Goal: Information Seeking & Learning: Learn about a topic

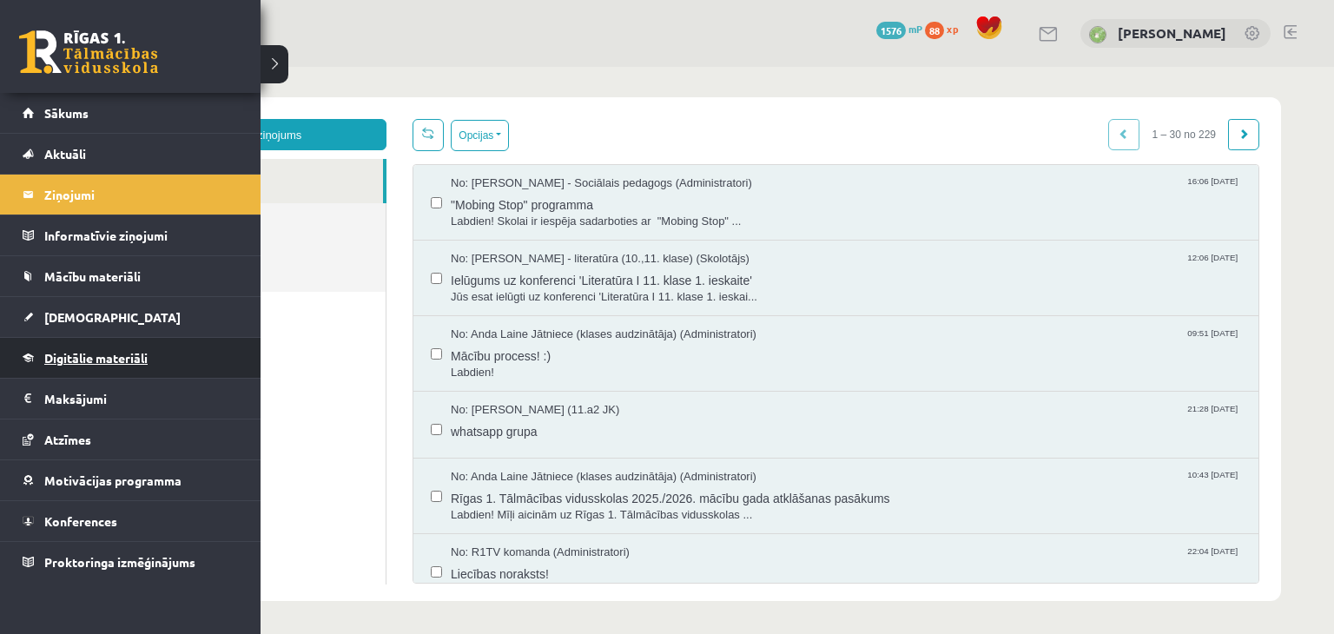
click at [181, 359] on link "Digitālie materiāli" at bounding box center [131, 358] width 216 height 40
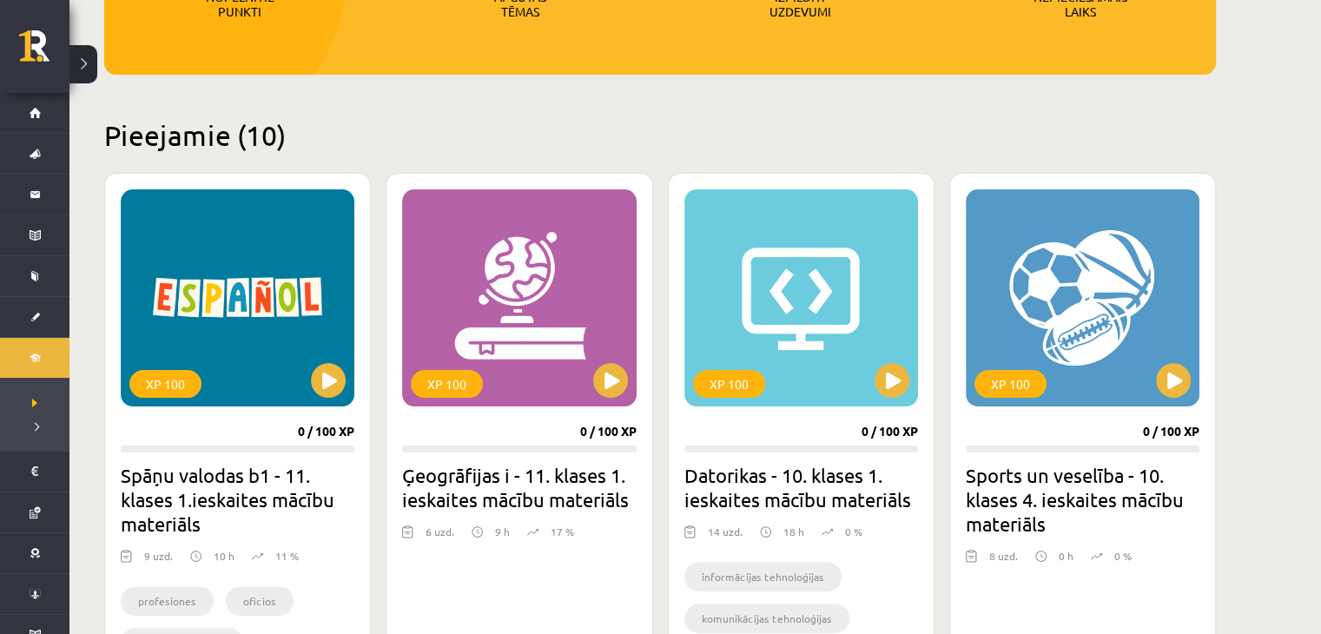
scroll to position [375, 0]
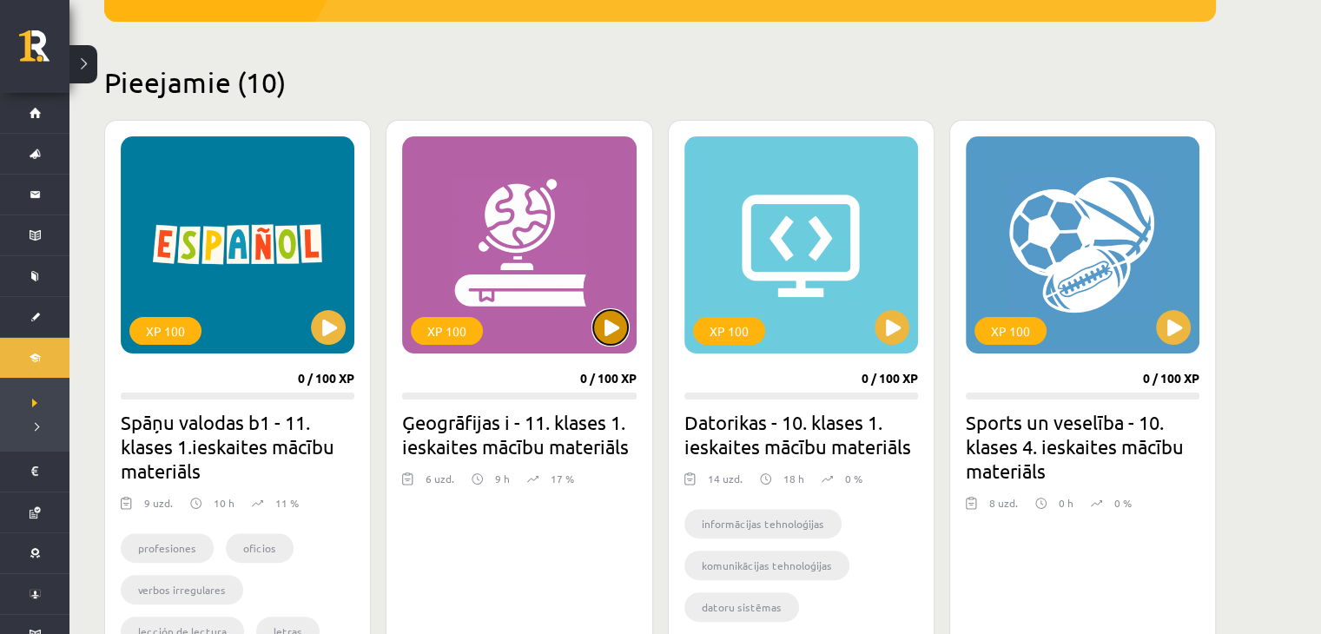
click at [612, 334] on button at bounding box center [610, 327] width 35 height 35
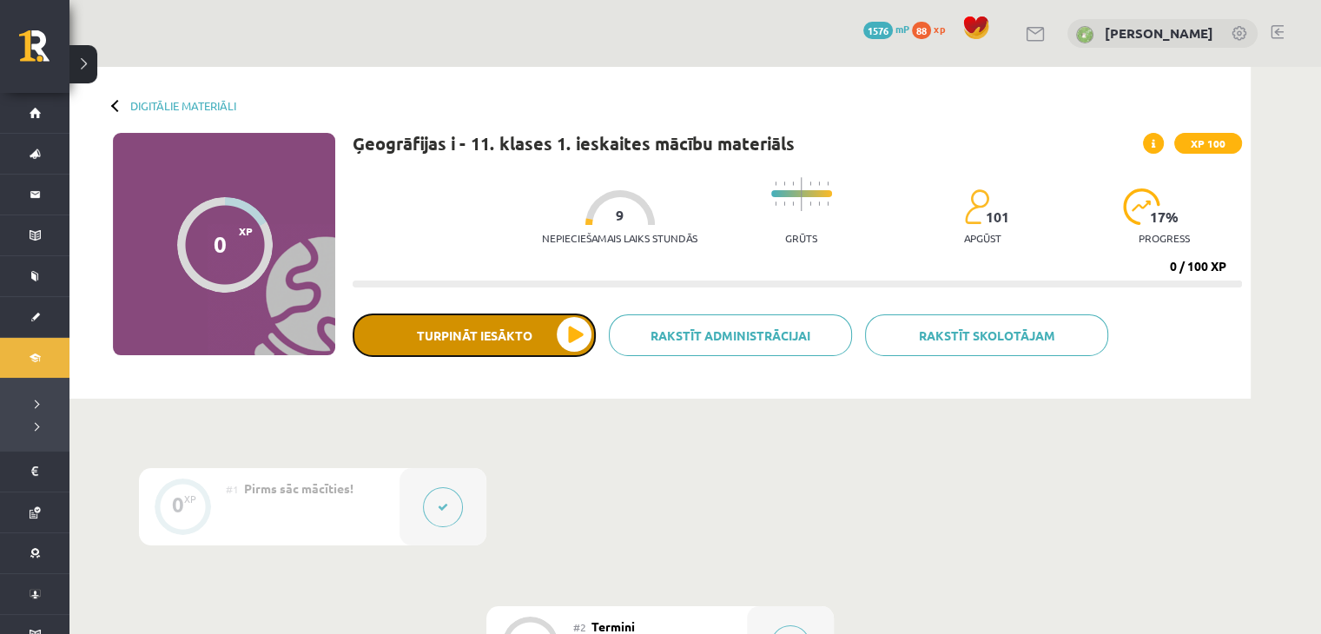
click at [507, 334] on button "Turpināt iesākto" at bounding box center [474, 335] width 243 height 43
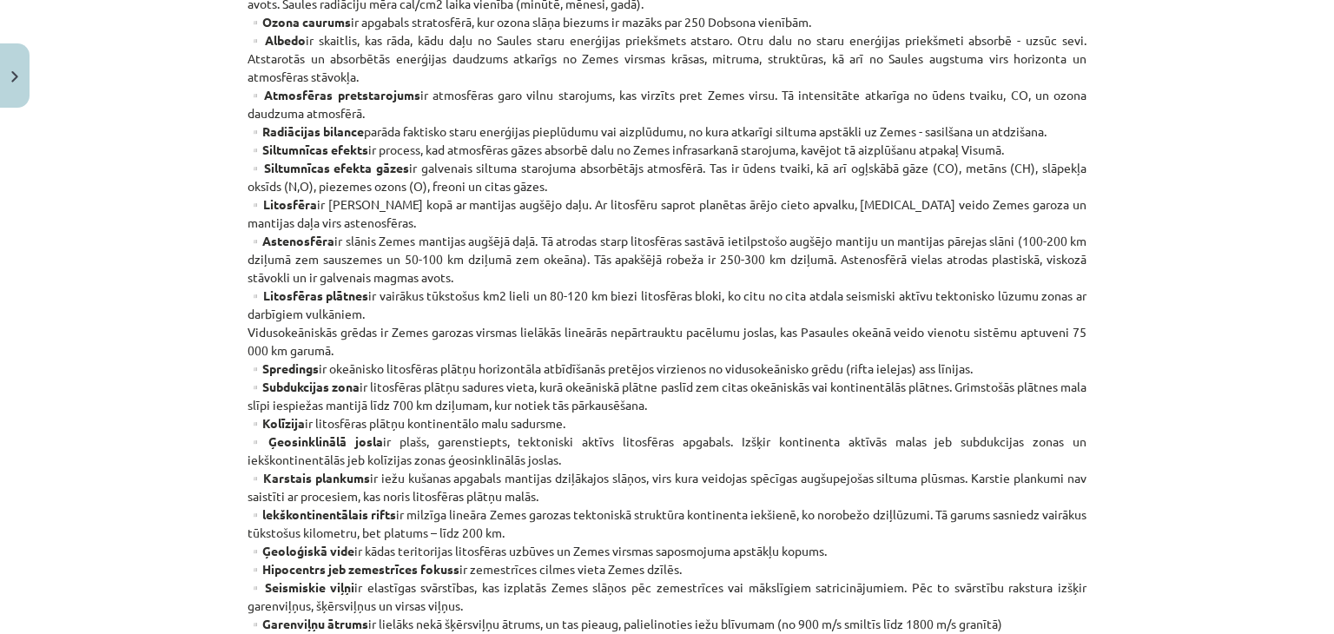
scroll to position [995, 0]
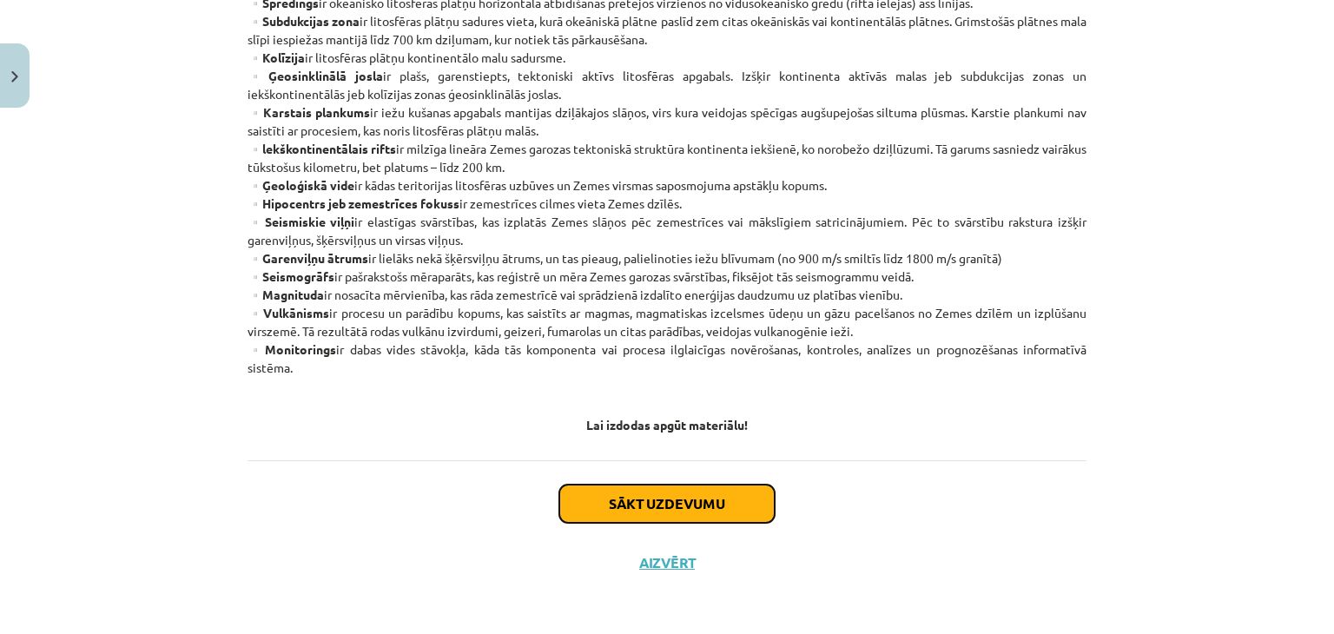
click at [691, 507] on button "Sākt uzdevumu" at bounding box center [666, 504] width 215 height 38
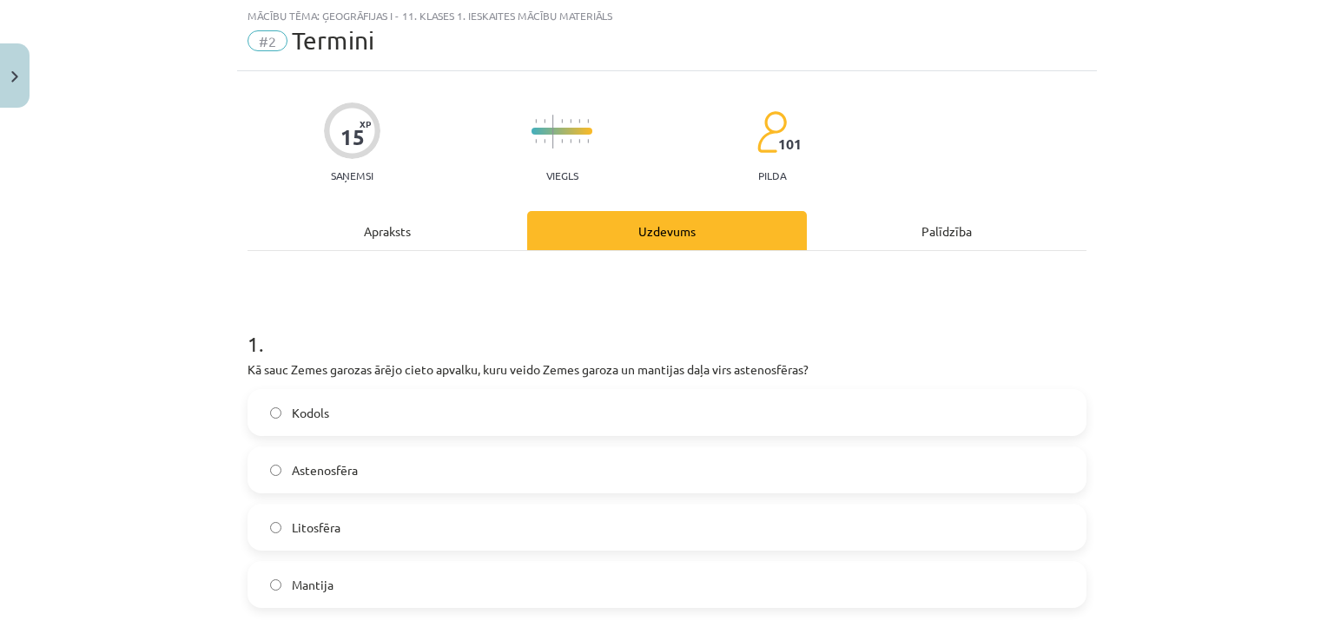
scroll to position [43, 0]
click at [433, 228] on div "Apraksts" at bounding box center [388, 231] width 280 height 39
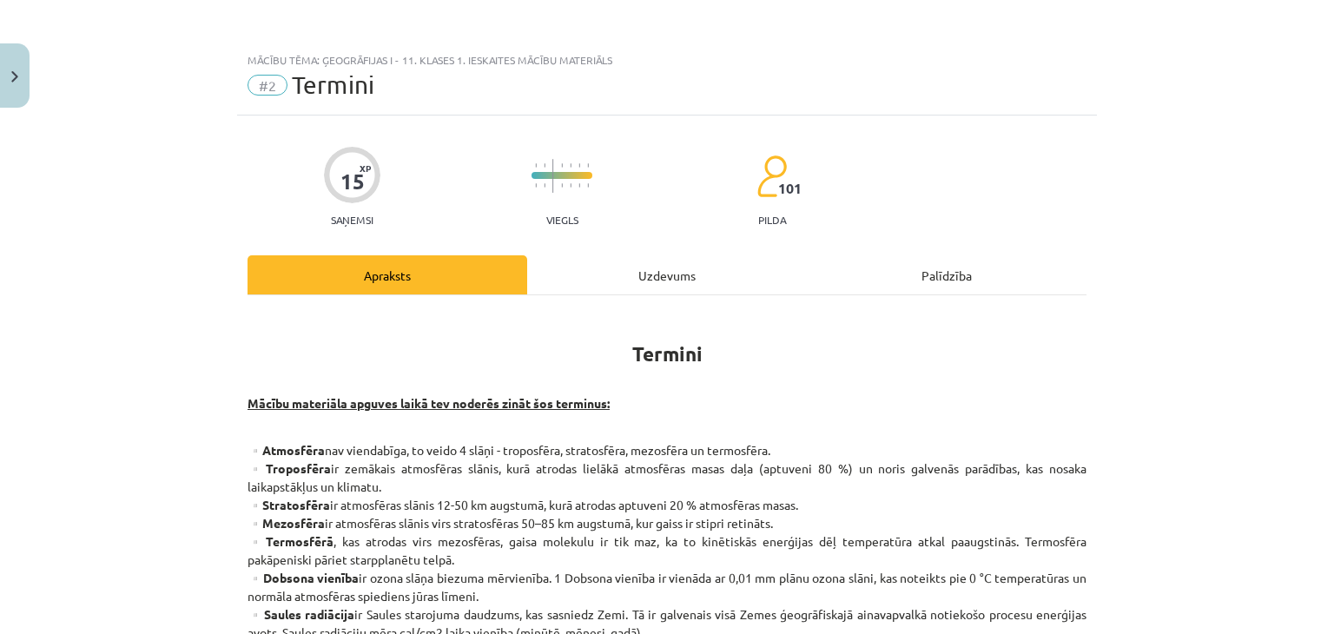
scroll to position [0, 0]
click at [571, 282] on div "Uzdevums" at bounding box center [667, 274] width 280 height 39
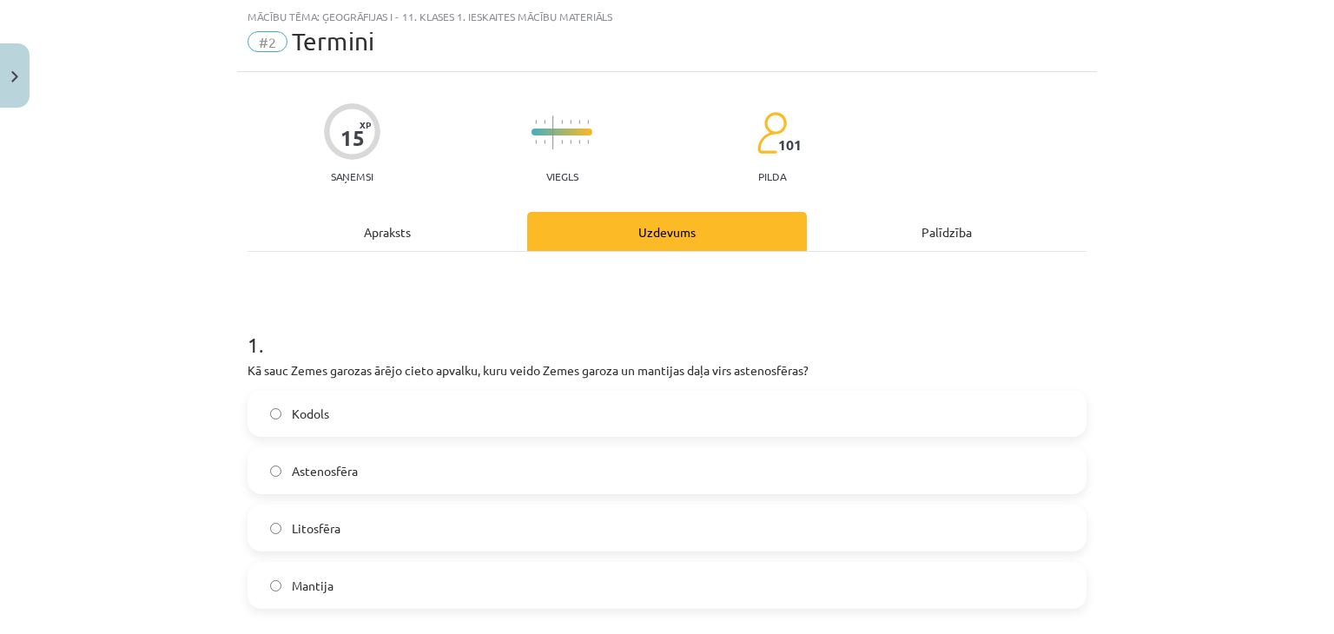
click at [382, 530] on label "Litosfēra" at bounding box center [667, 527] width 836 height 43
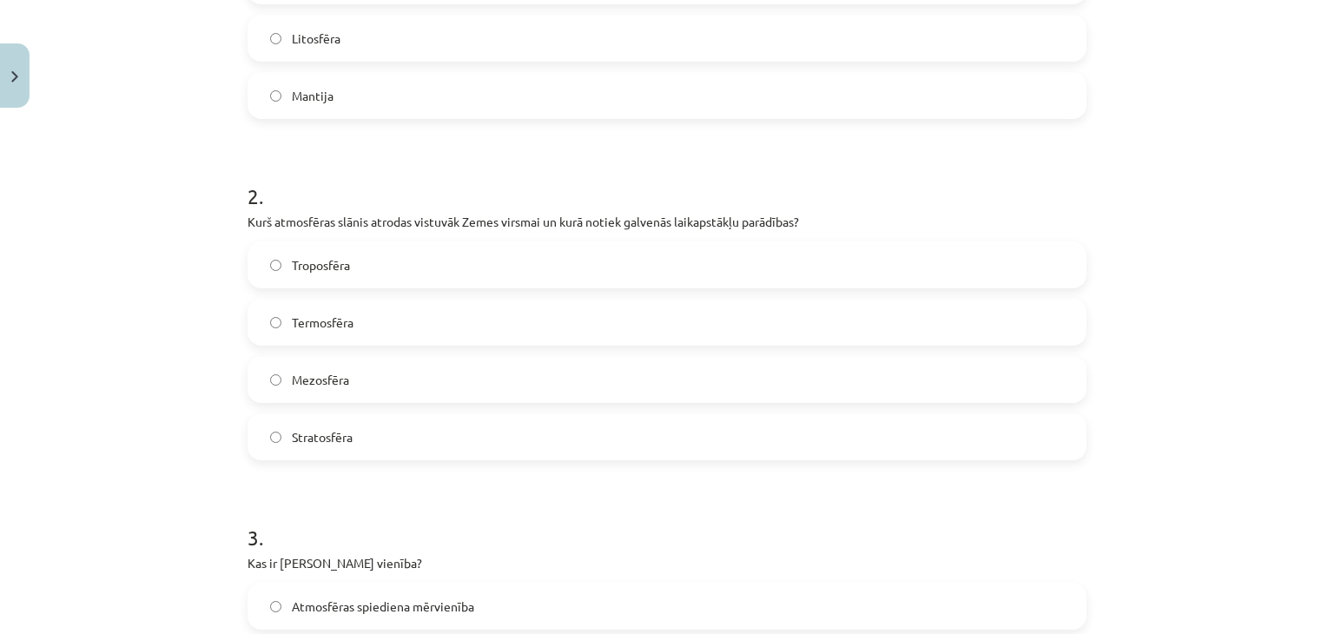
scroll to position [534, 0]
click at [349, 279] on label "Troposfēra" at bounding box center [667, 263] width 836 height 43
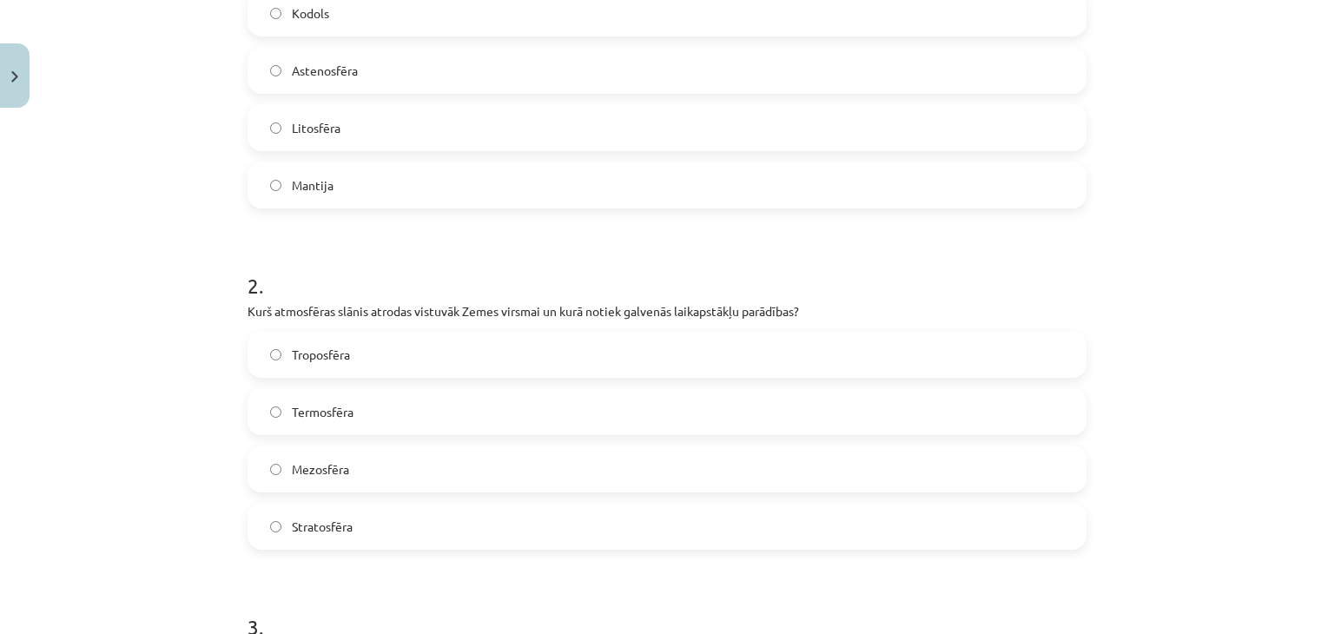
scroll to position [0, 0]
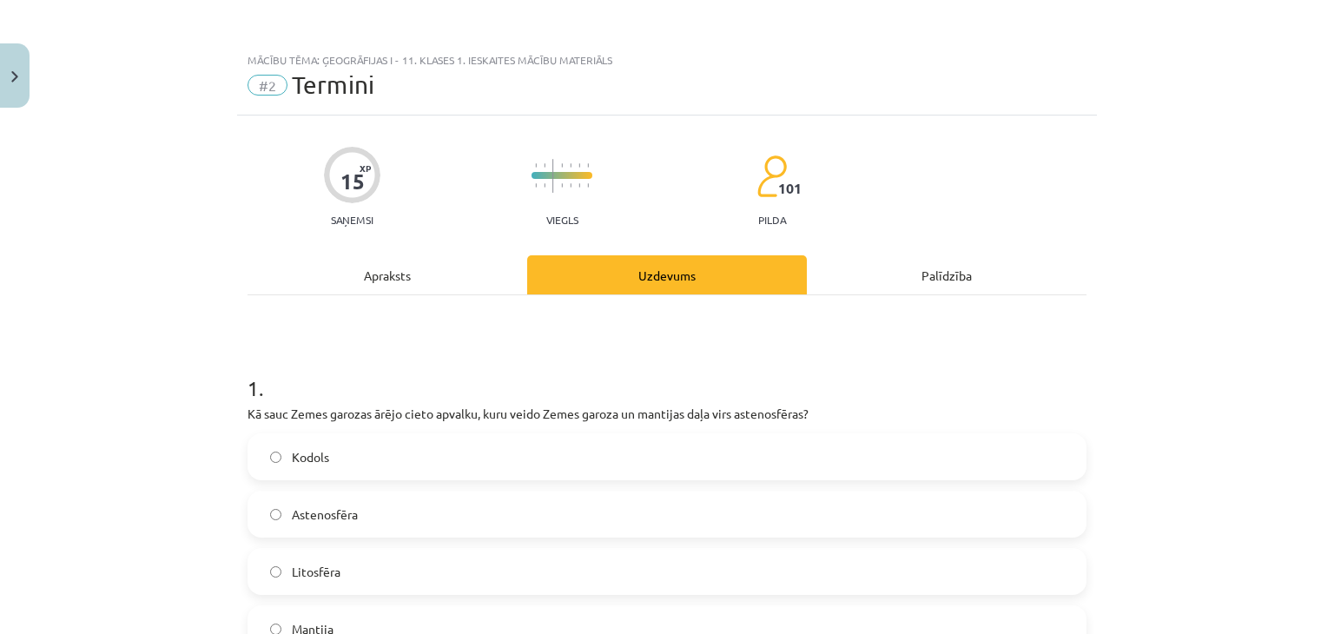
click at [333, 268] on div "Apraksts" at bounding box center [388, 274] width 280 height 39
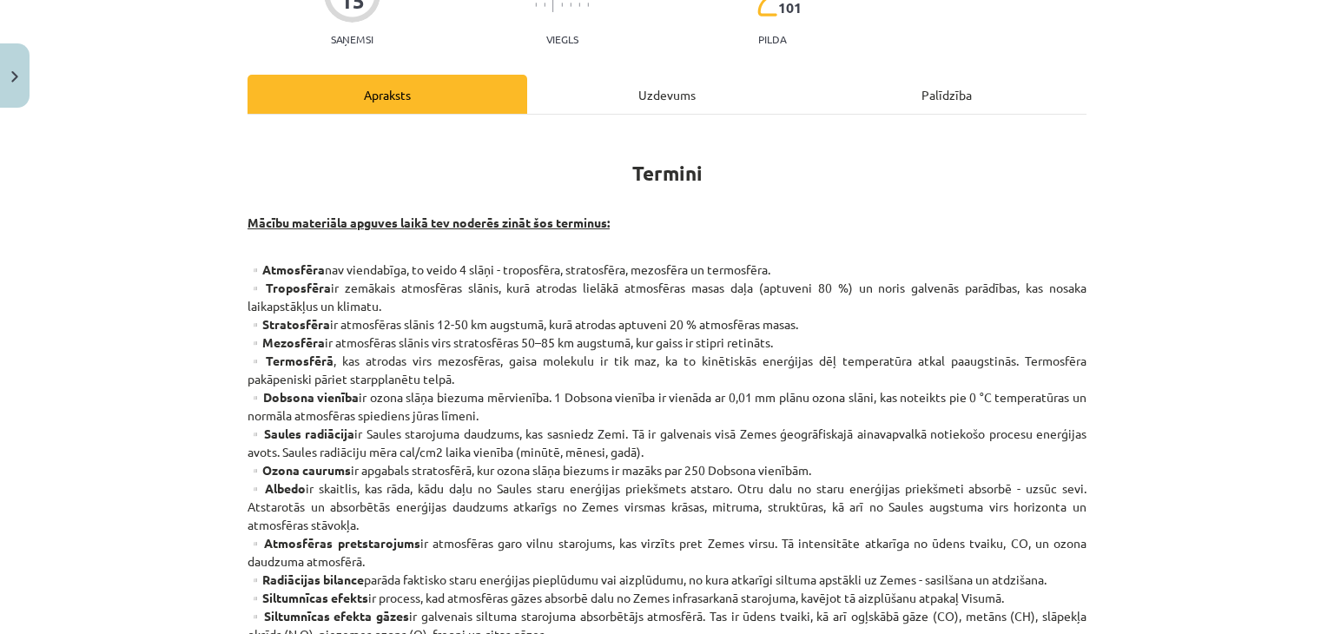
scroll to position [185, 0]
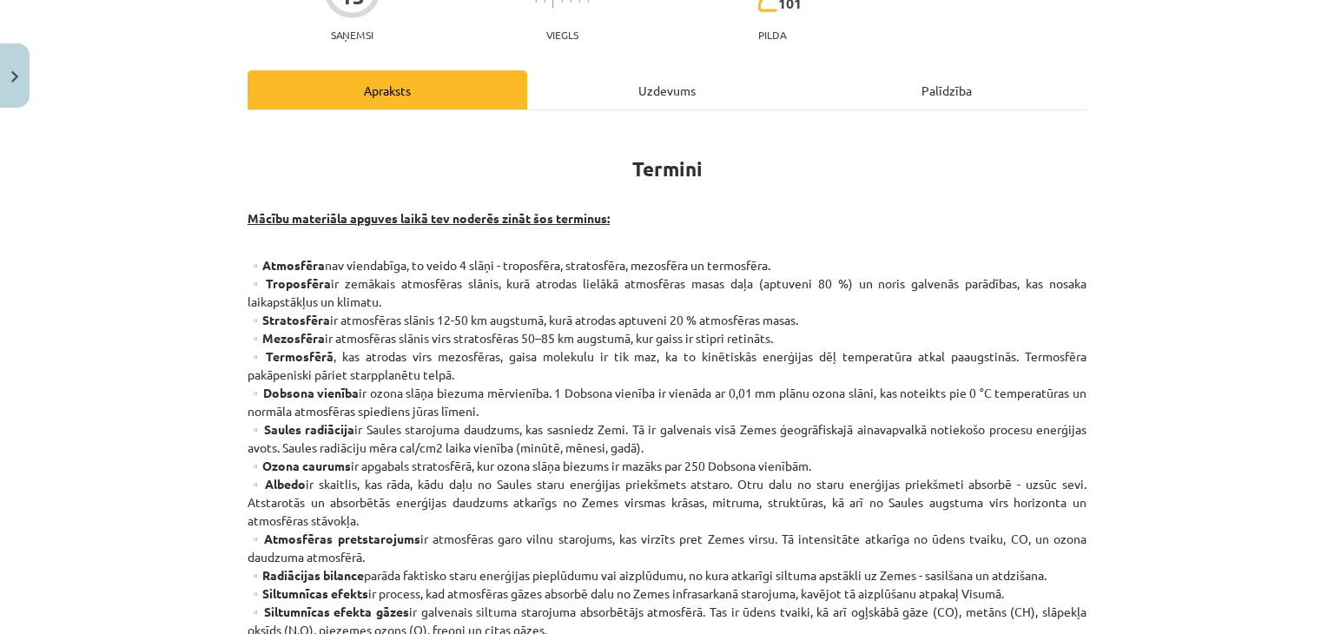
click at [599, 81] on div "Uzdevums" at bounding box center [667, 89] width 280 height 39
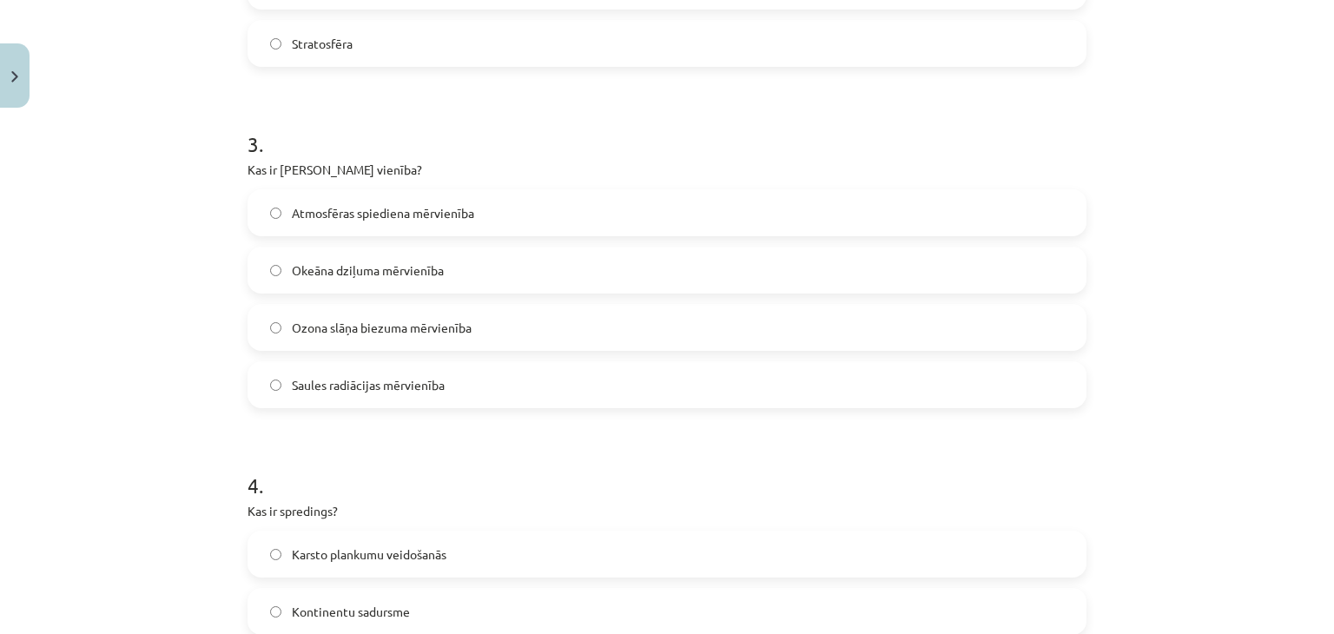
scroll to position [929, 0]
click at [285, 334] on label "Ozona slāņa biezuma mērvienība" at bounding box center [667, 324] width 836 height 43
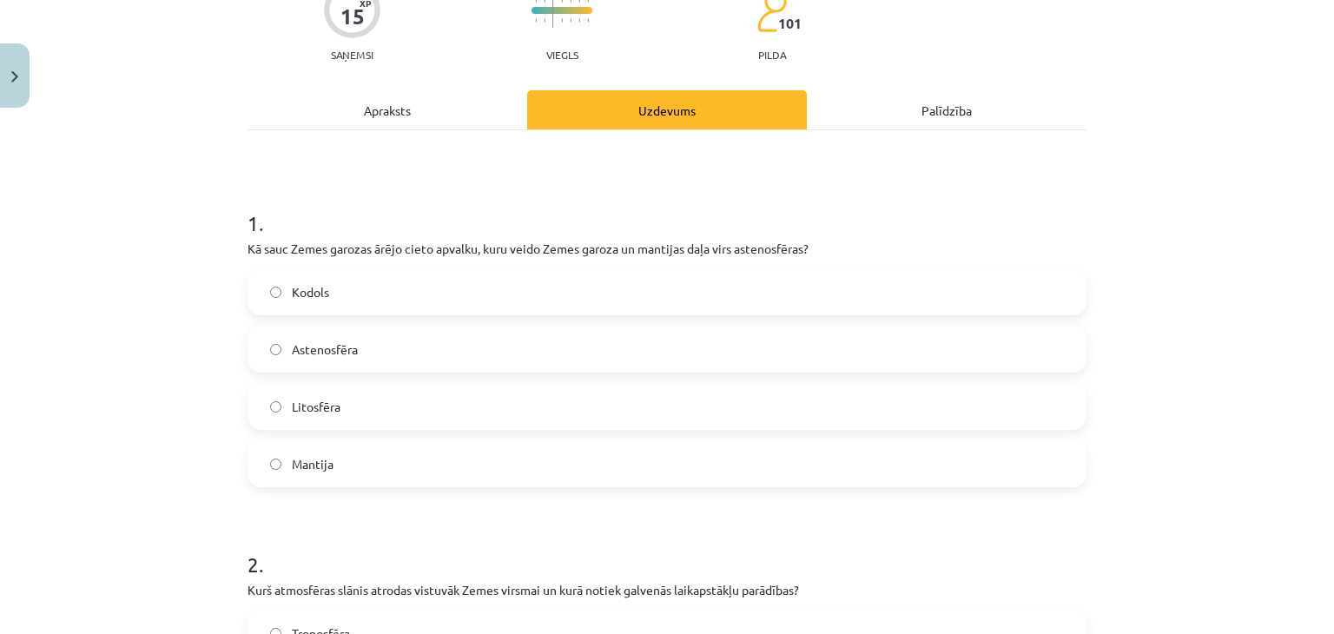
scroll to position [0, 0]
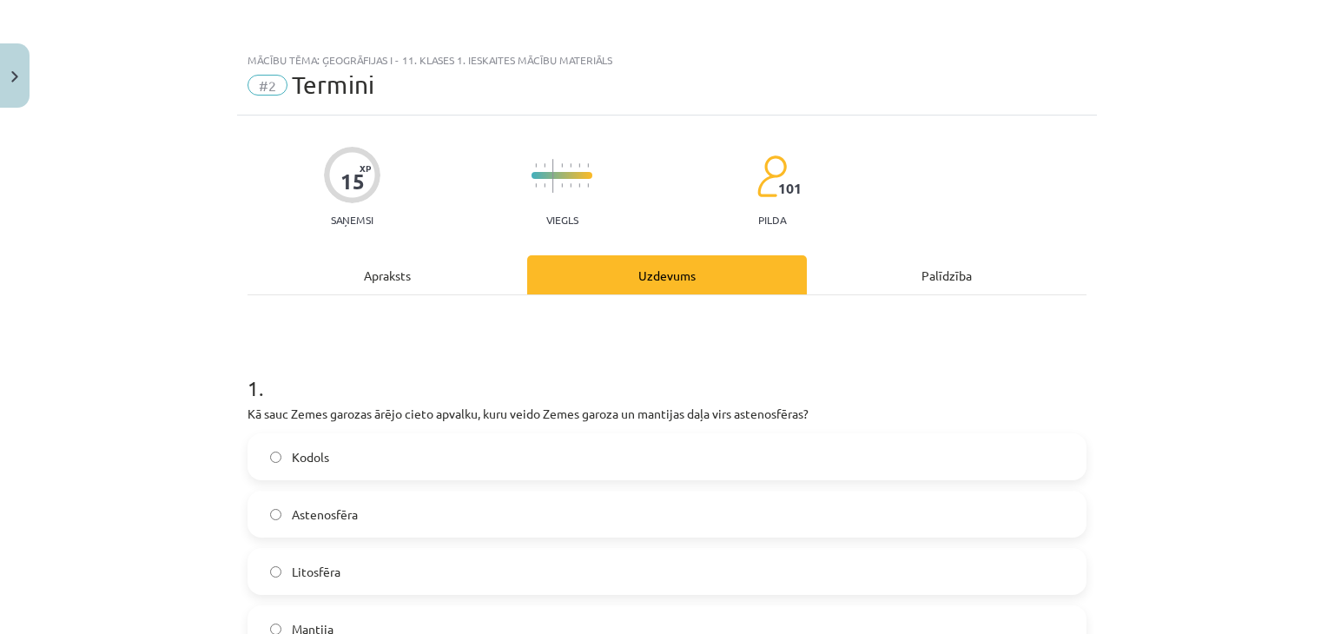
click at [363, 270] on div "Apraksts" at bounding box center [388, 274] width 280 height 39
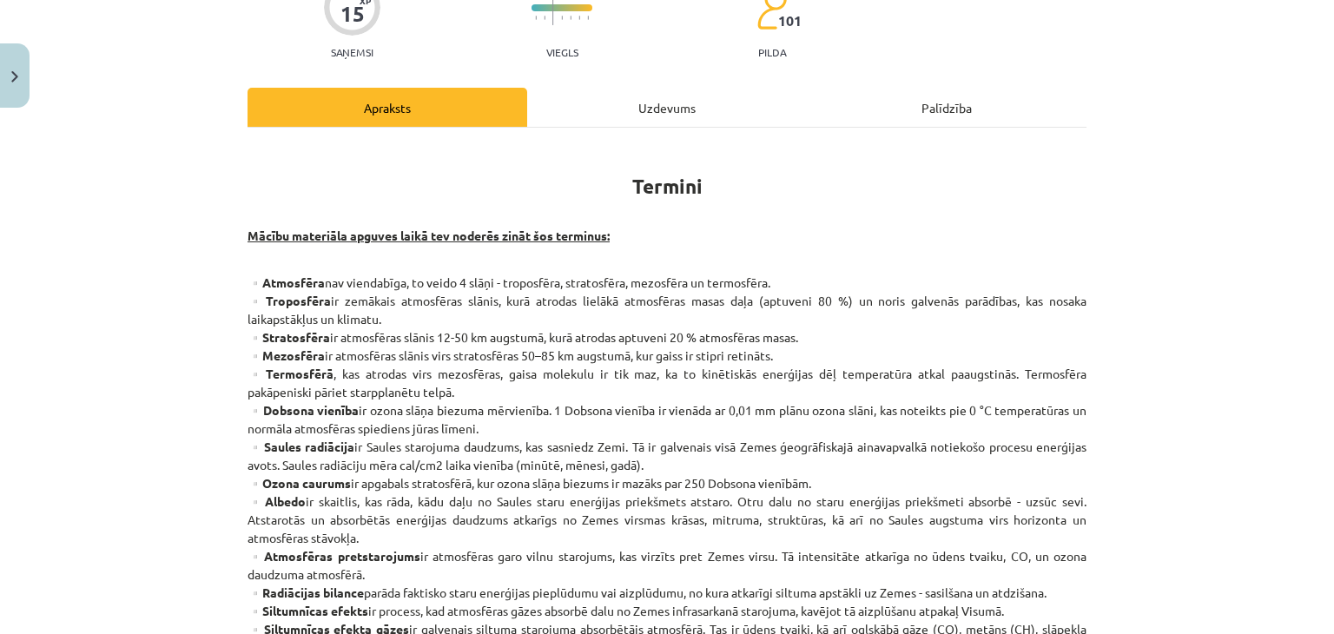
scroll to position [151, 0]
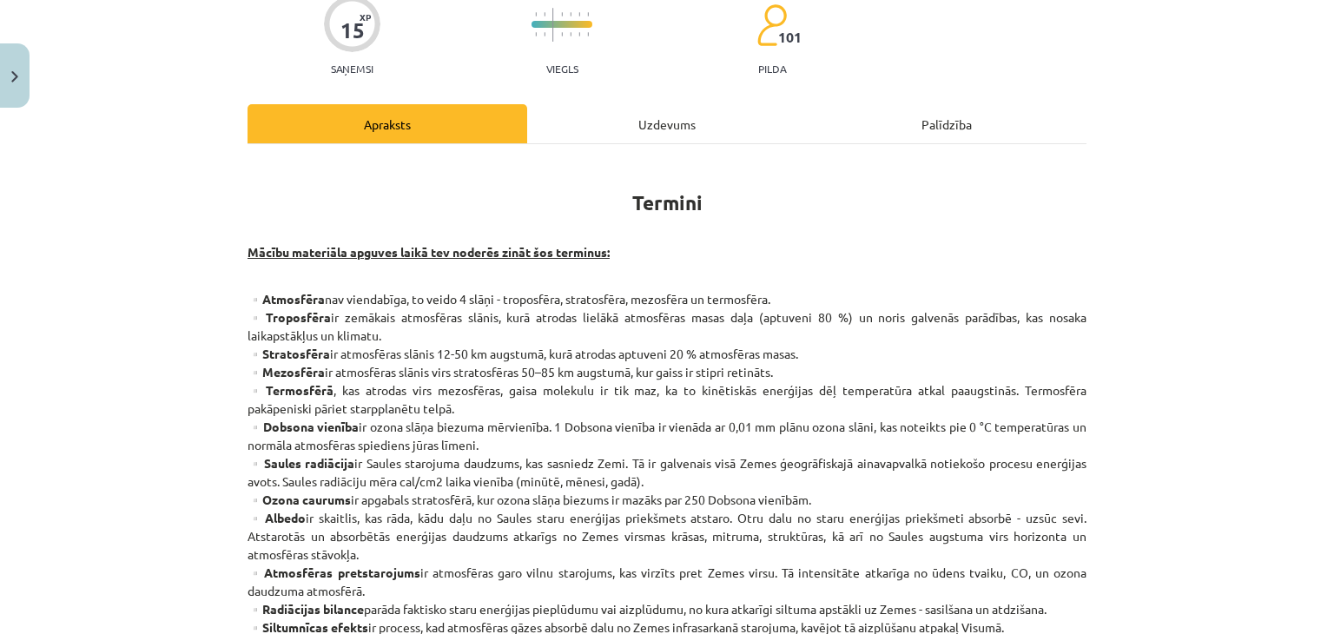
click at [585, 126] on div "Uzdevums" at bounding box center [667, 123] width 280 height 39
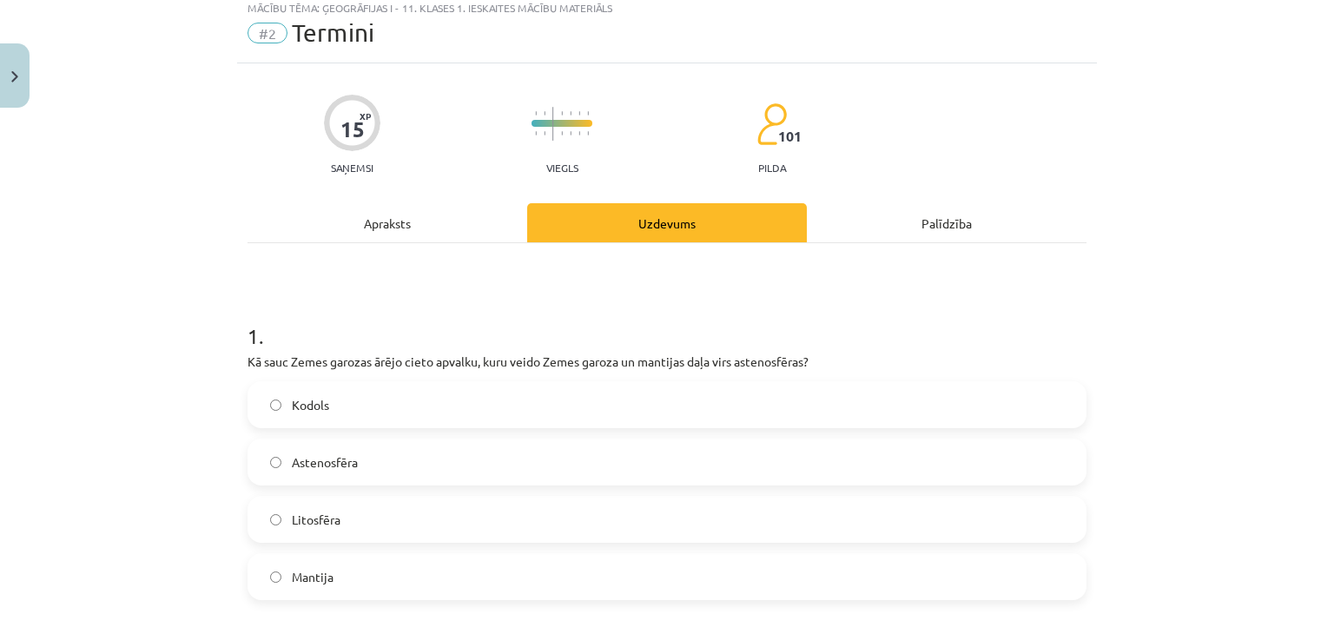
scroll to position [0, 0]
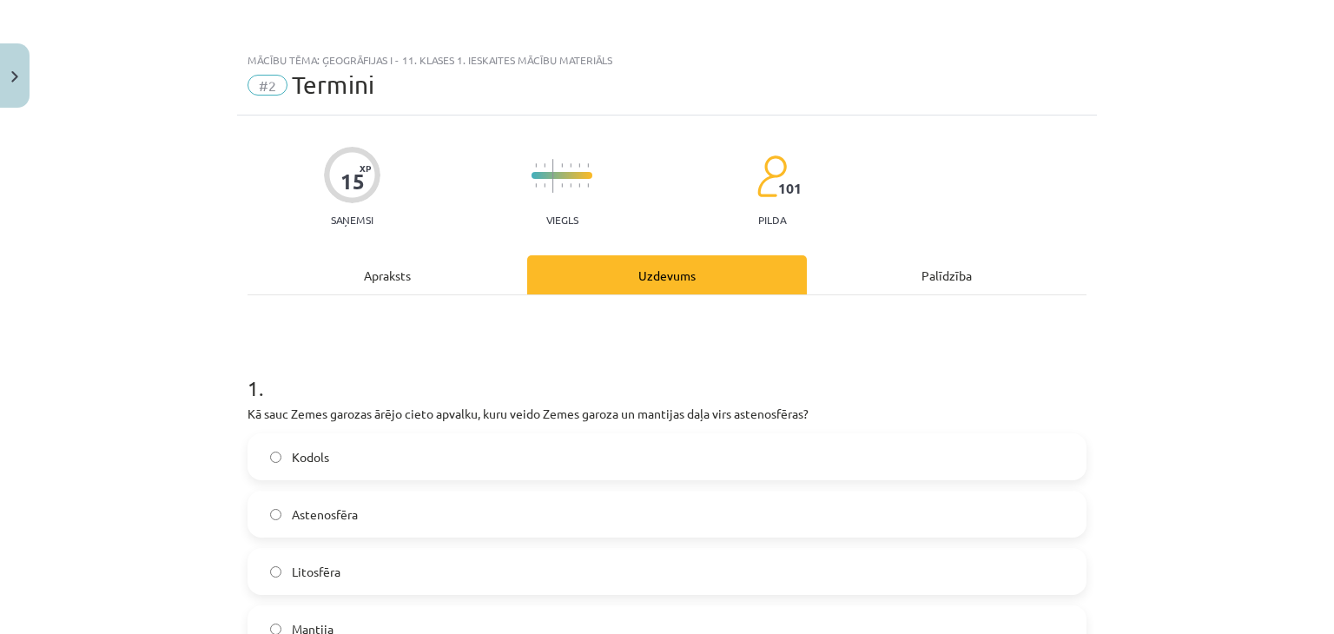
click at [361, 281] on div "Apraksts" at bounding box center [388, 274] width 280 height 39
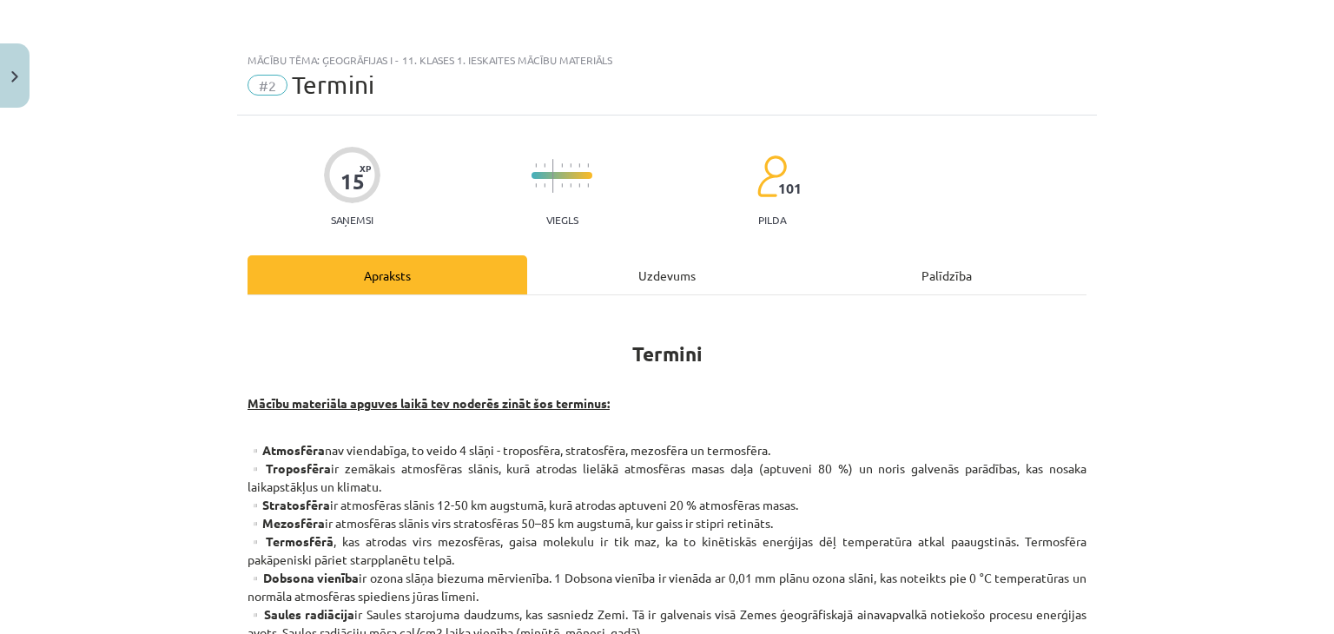
drag, startPoint x: 572, startPoint y: 252, endPoint x: 565, endPoint y: 282, distance: 31.2
click at [565, 282] on div "Uzdevums" at bounding box center [667, 274] width 280 height 39
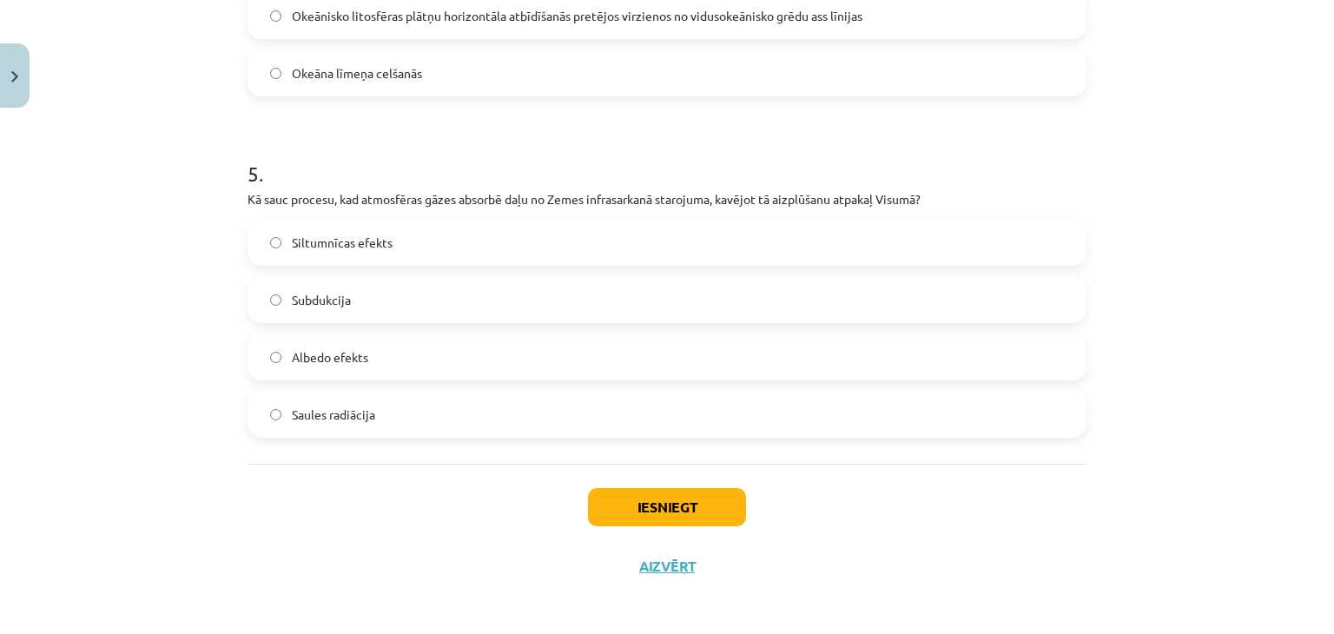
scroll to position [1584, 0]
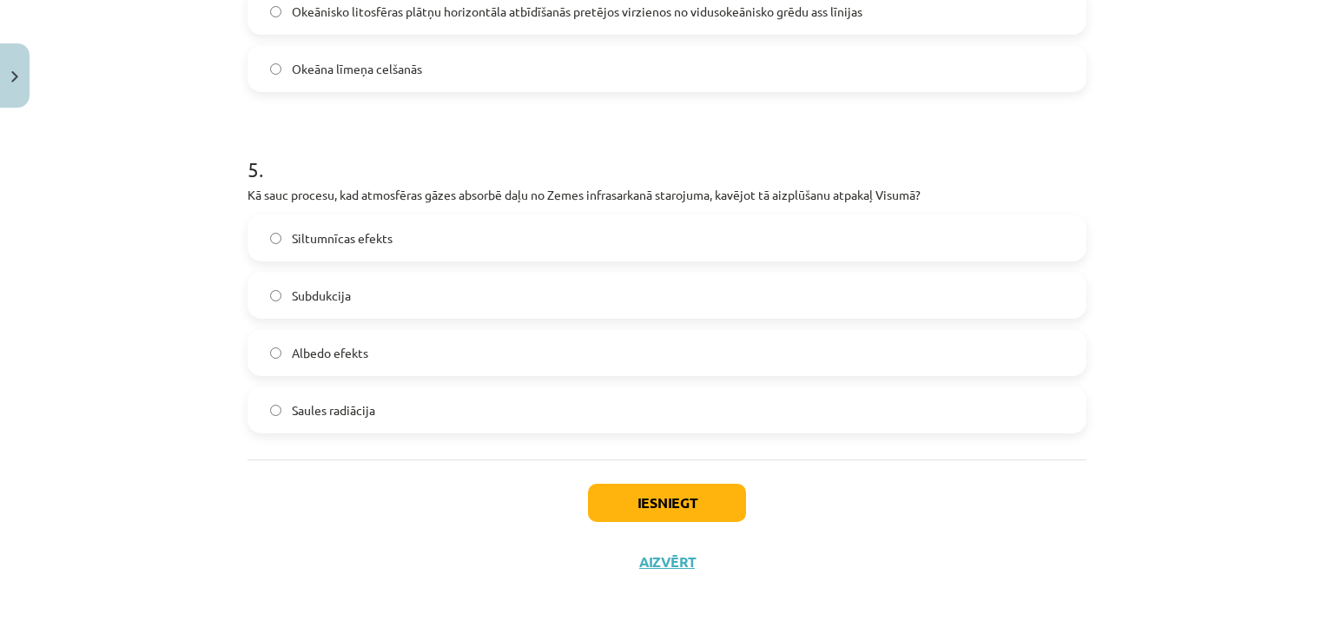
click at [351, 241] on span "Siltumnīcas efekts" at bounding box center [342, 238] width 101 height 18
click at [618, 499] on button "Iesniegt" at bounding box center [667, 503] width 158 height 38
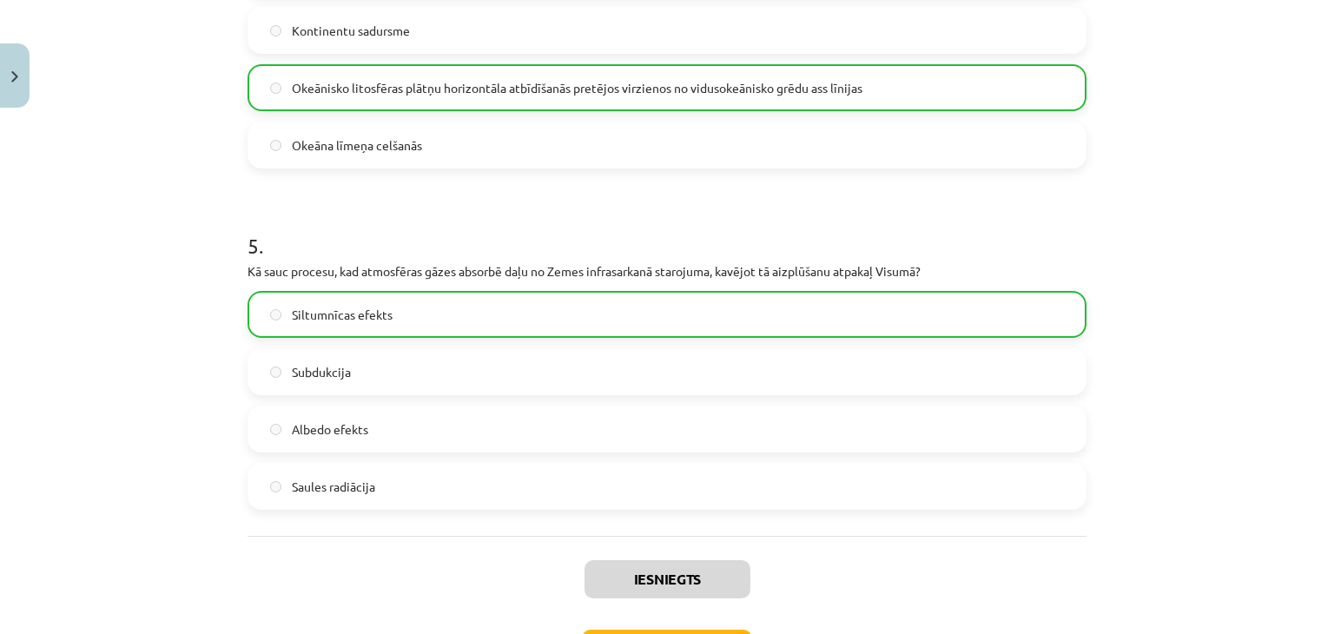
scroll to position [1640, 0]
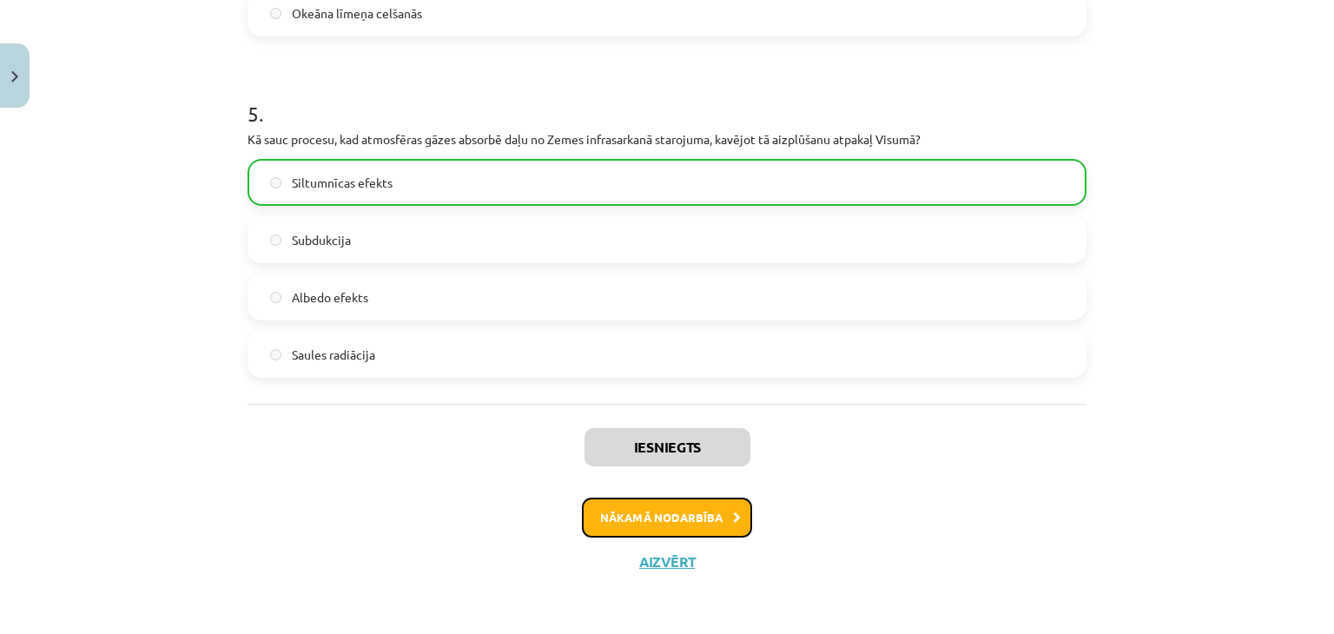
click at [614, 518] on button "Nākamā nodarbība" at bounding box center [667, 518] width 170 height 40
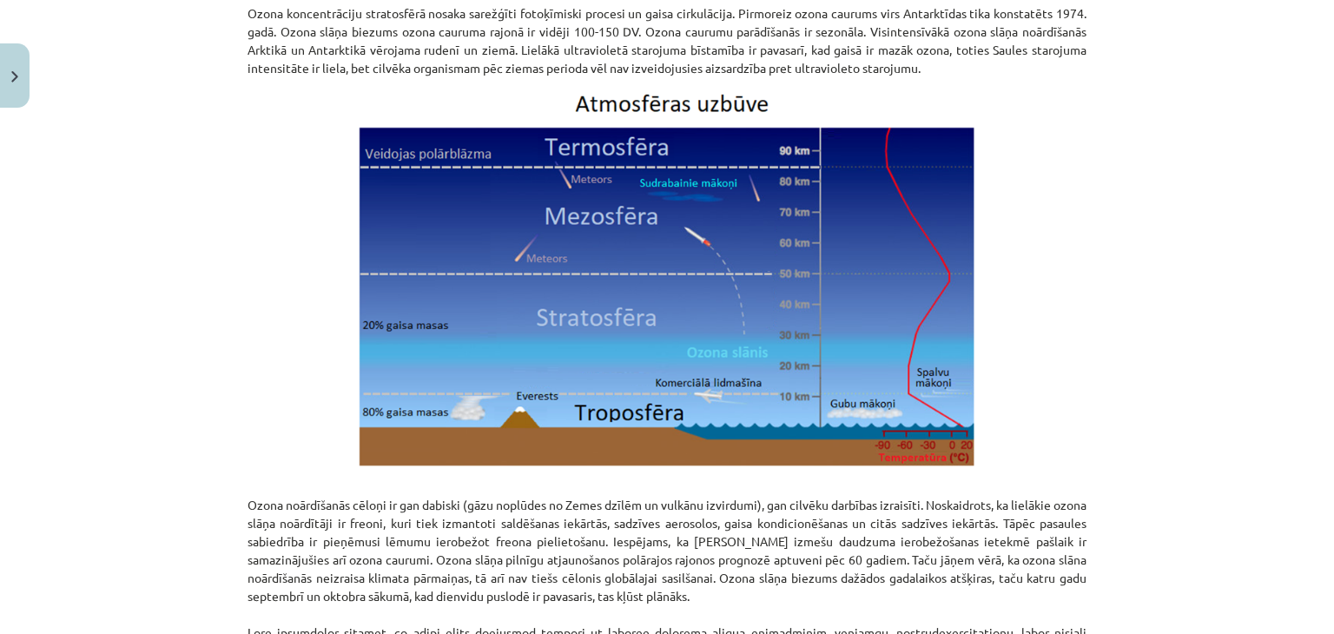
scroll to position [2204, 0]
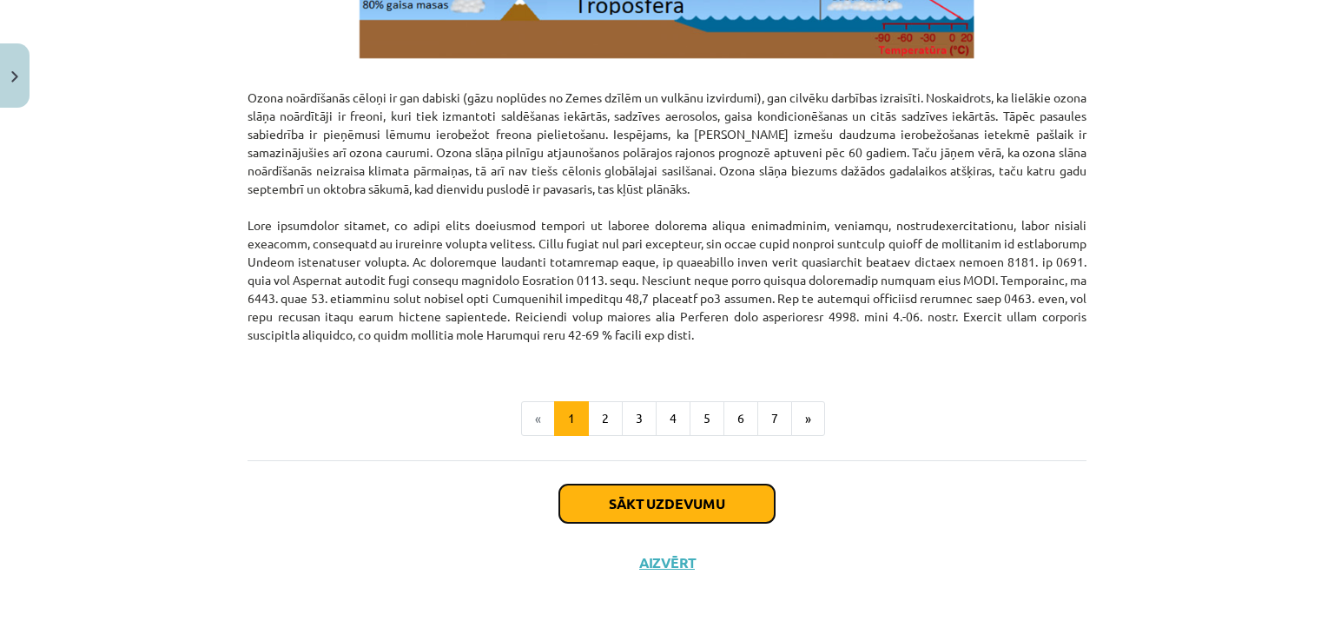
click at [612, 494] on button "Sākt uzdevumu" at bounding box center [666, 504] width 215 height 38
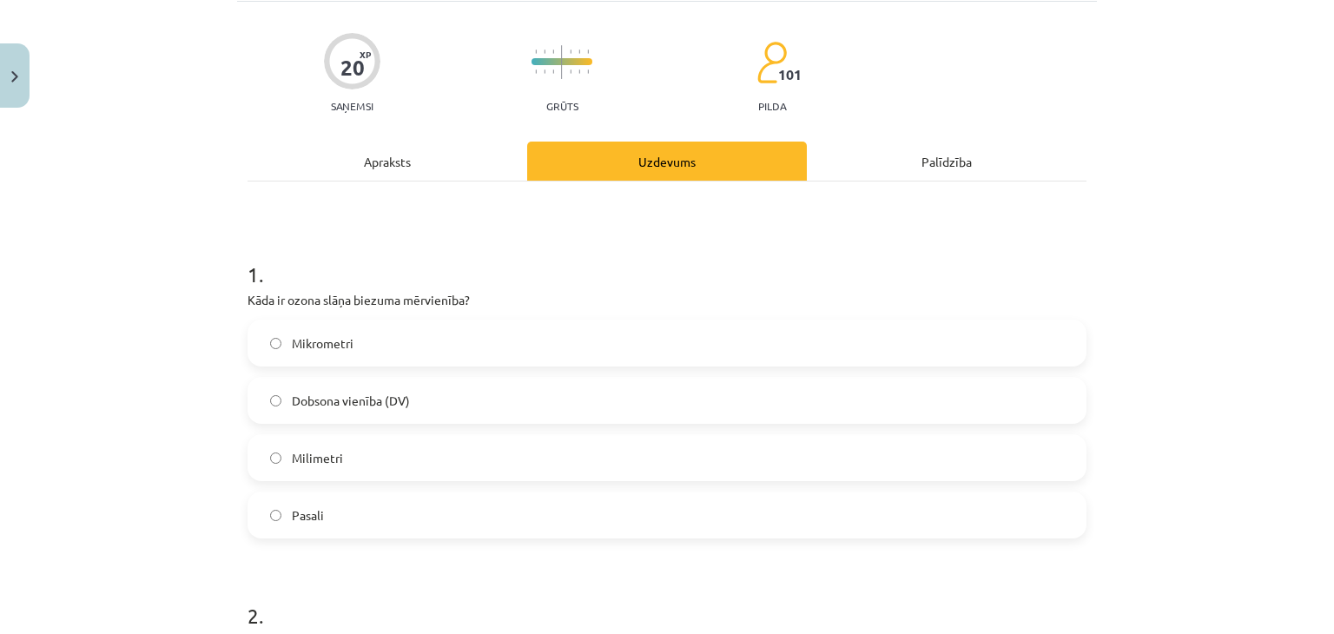
scroll to position [116, 0]
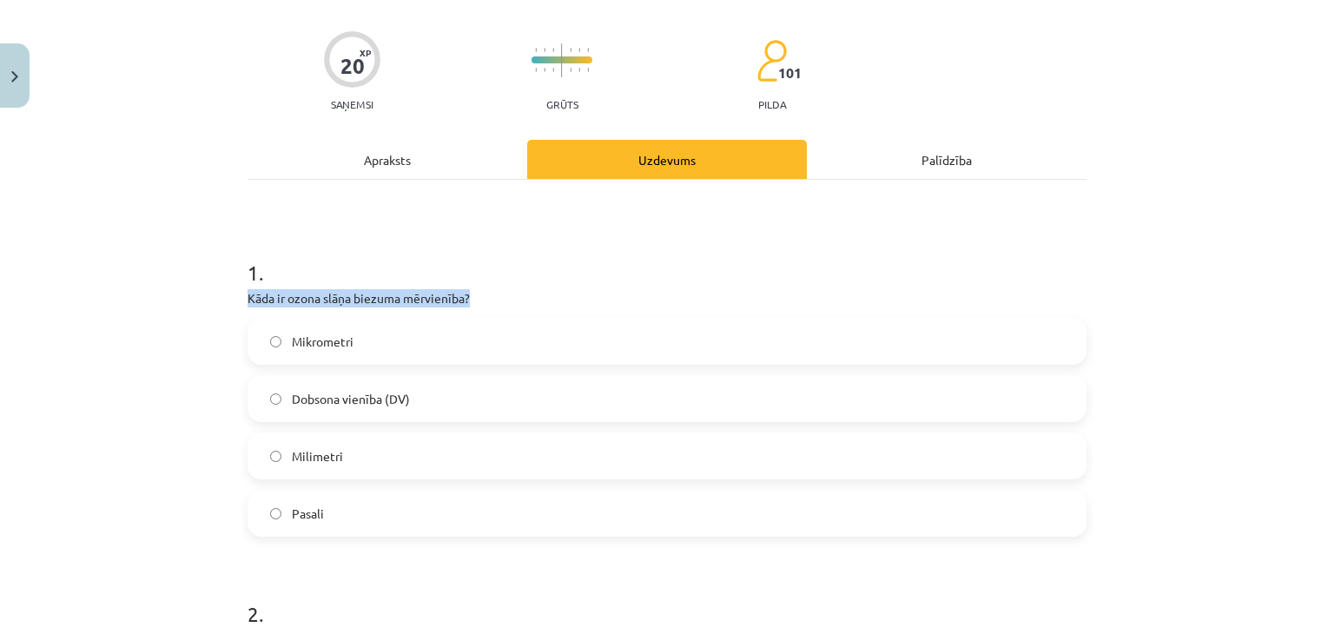
drag, startPoint x: 243, startPoint y: 296, endPoint x: 469, endPoint y: 290, distance: 225.9
click at [469, 290] on p "Kāda ir ozona slāņa biezuma mērvienība?" at bounding box center [667, 298] width 839 height 18
click at [394, 393] on span "Dobsona vienība (DV)" at bounding box center [351, 399] width 118 height 18
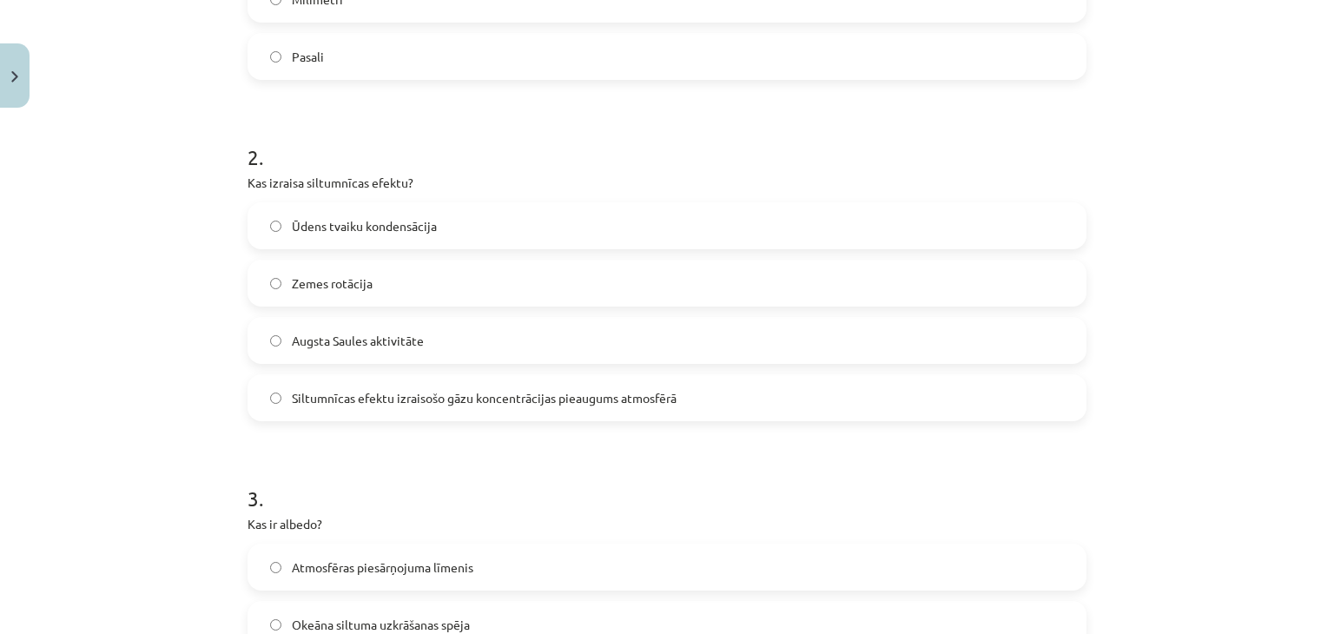
scroll to position [575, 0]
click at [341, 394] on span "Siltumnīcas efektu izraisošo gāzu koncentrācijas pieaugums atmosfērā" at bounding box center [484, 396] width 385 height 18
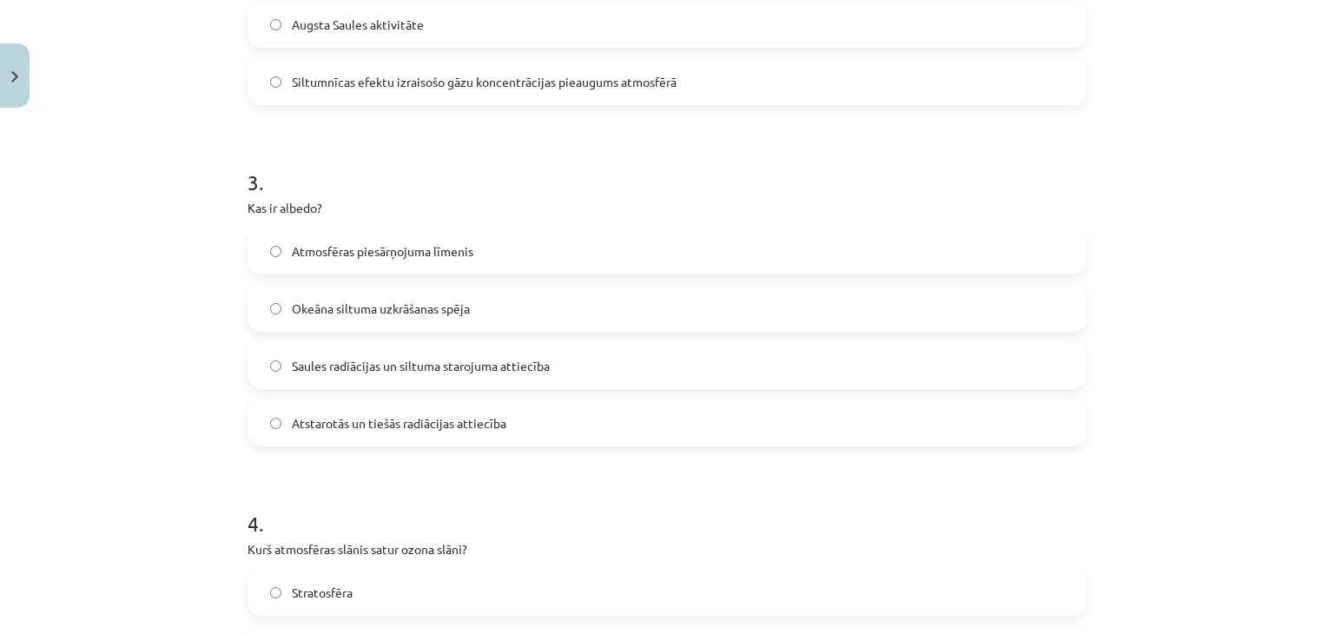
scroll to position [890, 0]
click at [394, 422] on span "Atstarotās un tiešās radiācijas attiecība" at bounding box center [399, 422] width 215 height 18
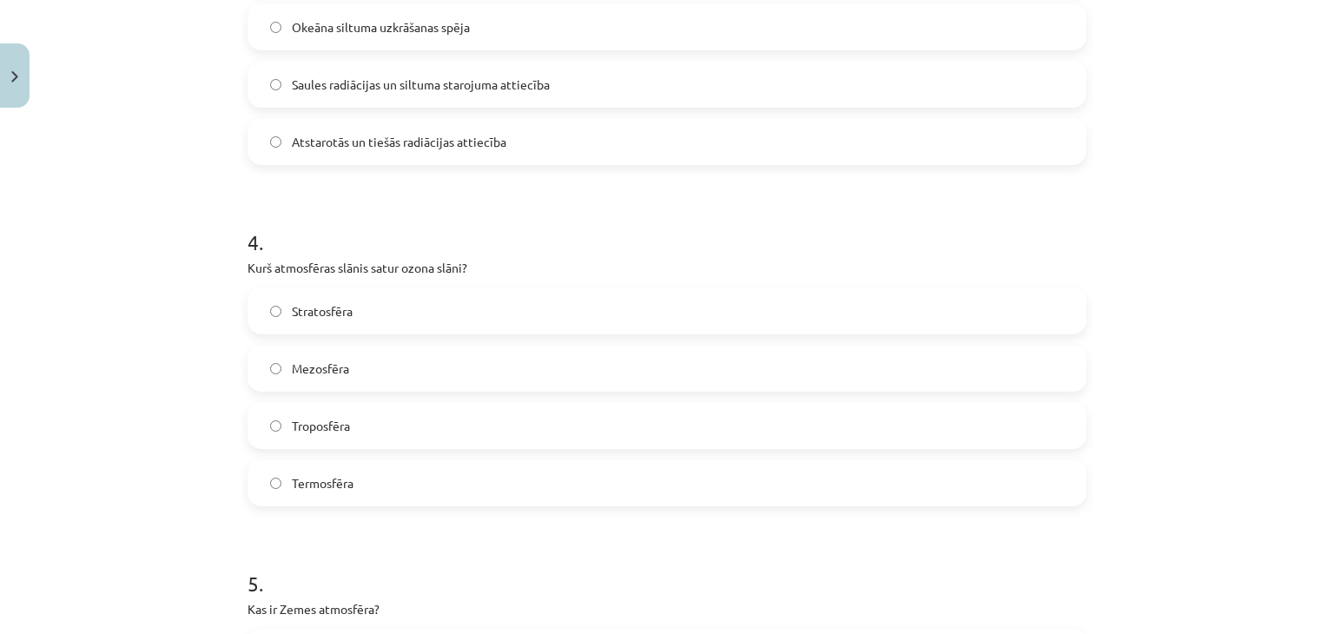
scroll to position [1184, 0]
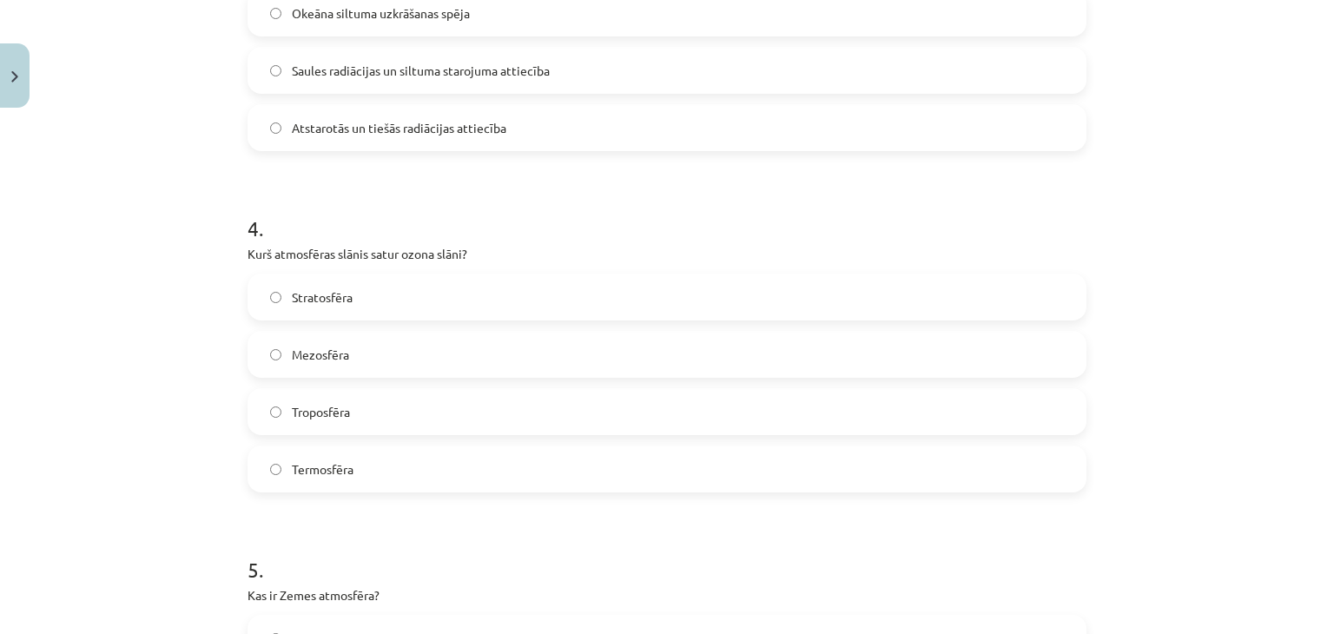
click at [341, 414] on span "Troposfēra" at bounding box center [321, 412] width 58 height 18
click at [359, 290] on label "Stratosfēra" at bounding box center [667, 296] width 836 height 43
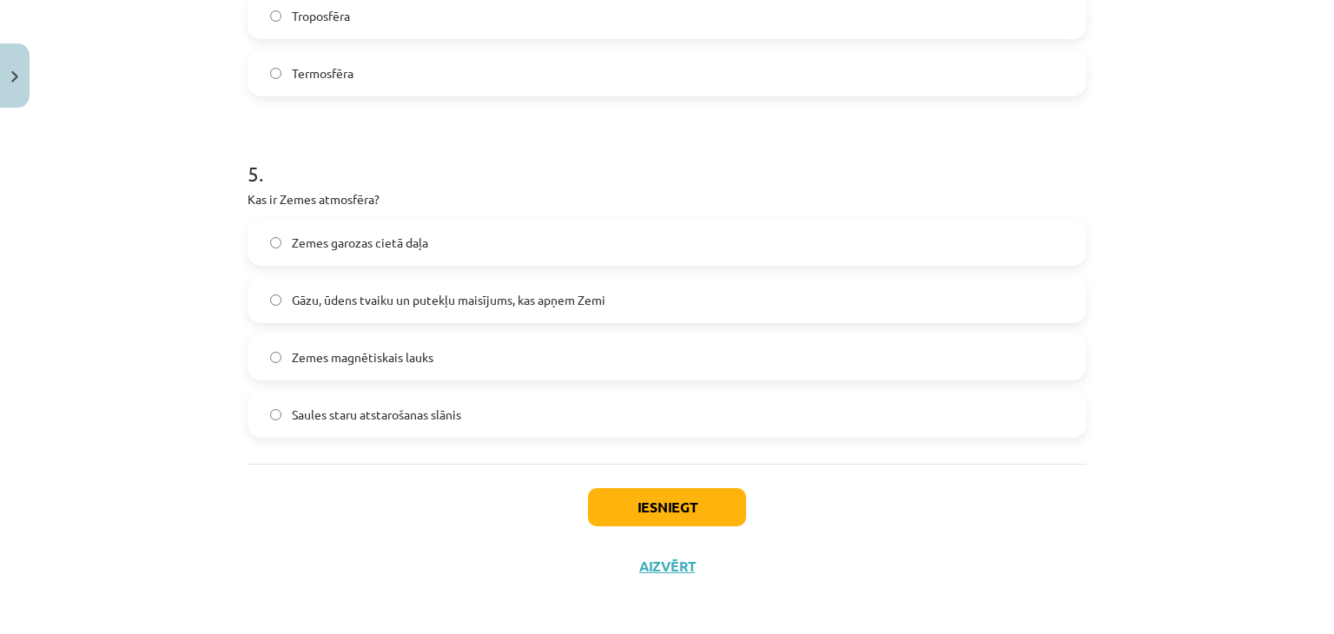
scroll to position [1584, 0]
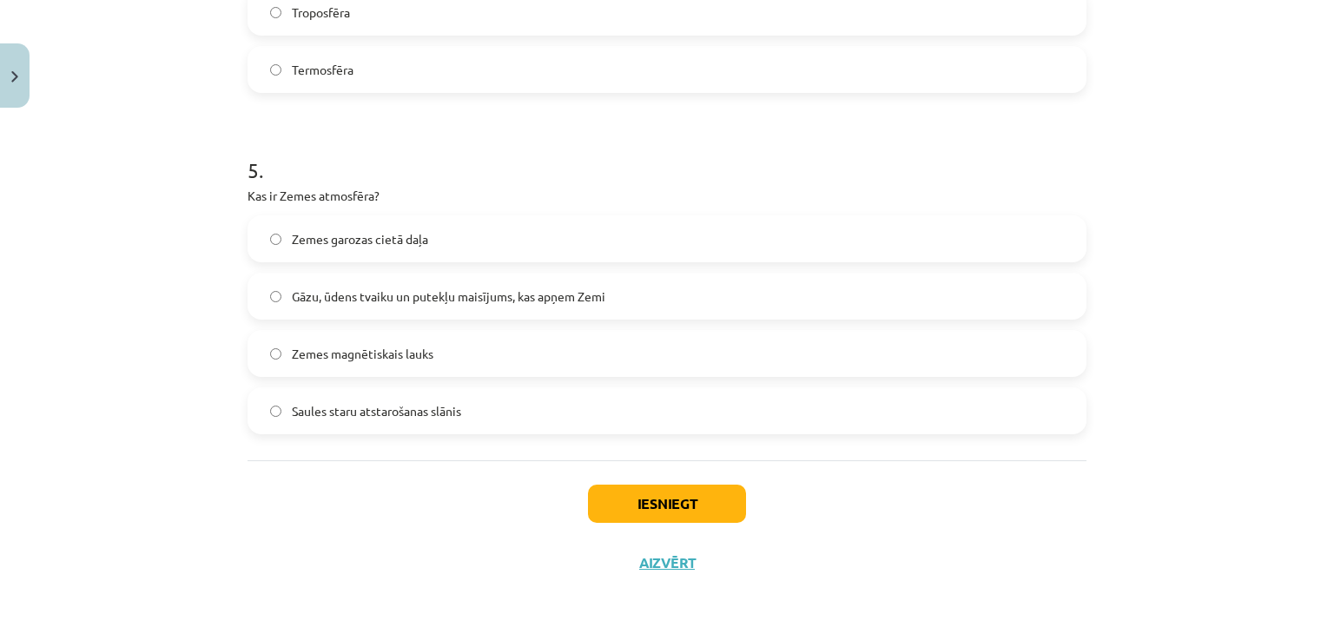
click at [332, 294] on span "Gāzu, ūdens tvaiku un putekļu maisījums, kas apņem Zemi" at bounding box center [449, 297] width 314 height 18
click at [386, 359] on span "Zemes magnētiskais lauks" at bounding box center [363, 354] width 142 height 18
click at [507, 310] on label "Gāzu, ūdens tvaiku un putekļu maisījums, kas apņem Zemi" at bounding box center [667, 295] width 836 height 43
click at [716, 490] on button "Iesniegt" at bounding box center [667, 504] width 158 height 38
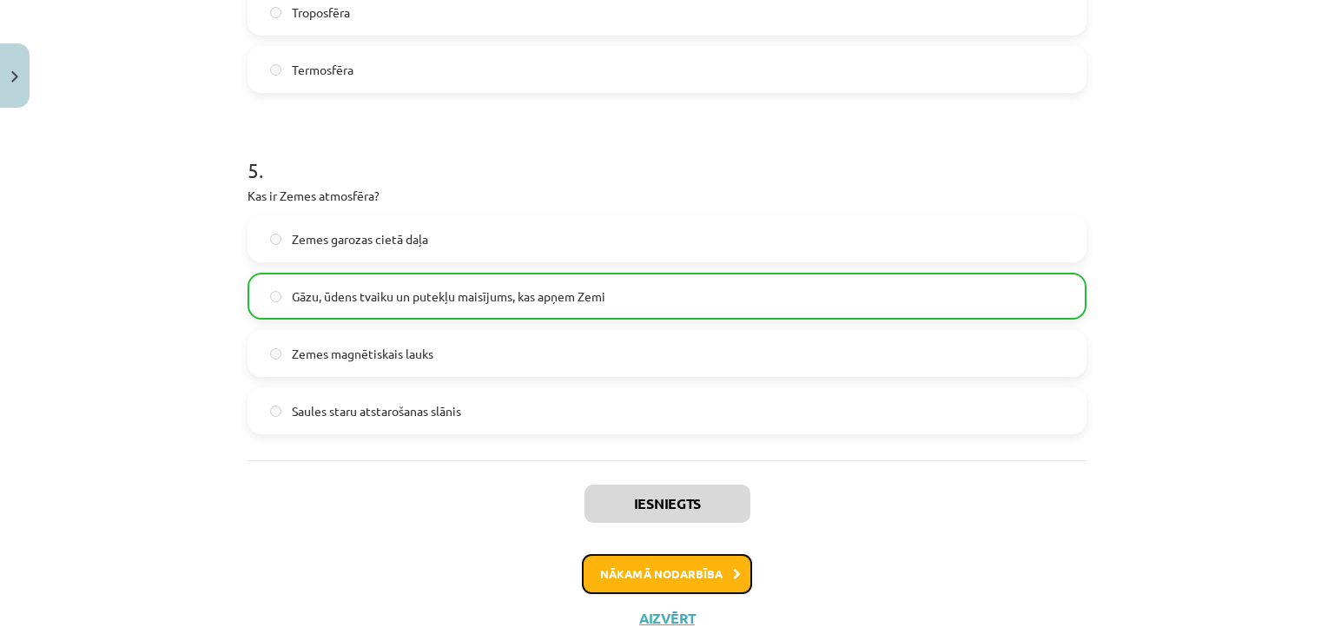
click at [678, 583] on button "Nākamā nodarbība" at bounding box center [667, 574] width 170 height 40
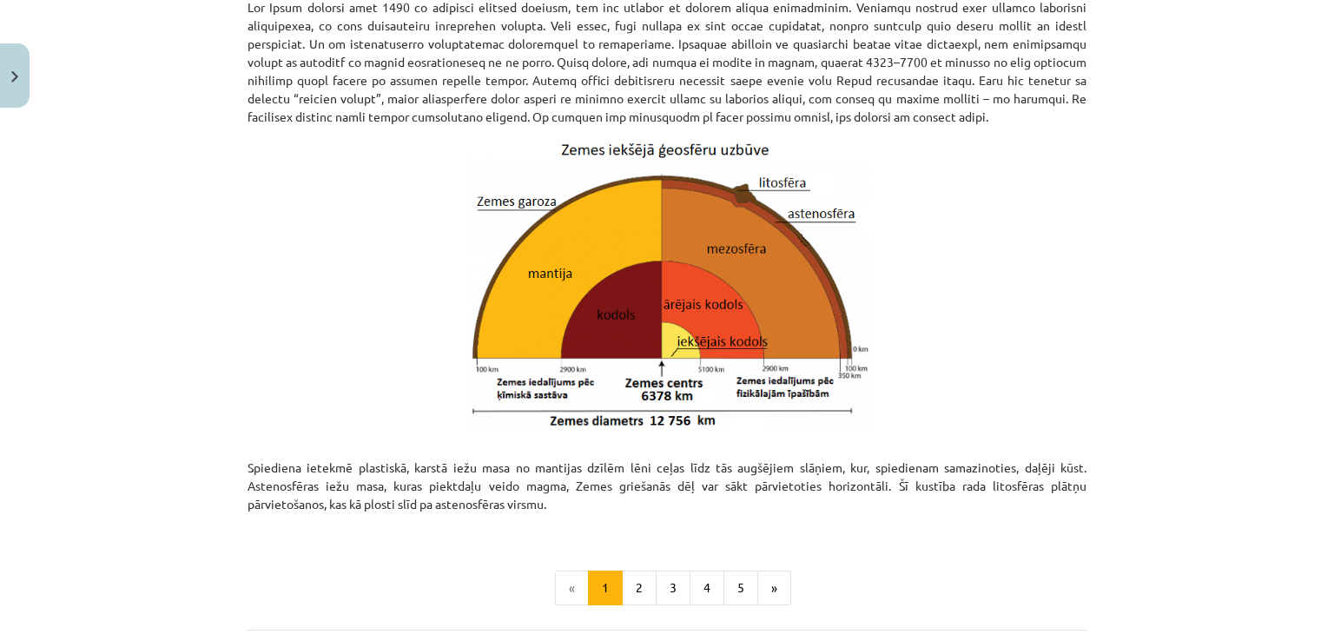
scroll to position [1781, 0]
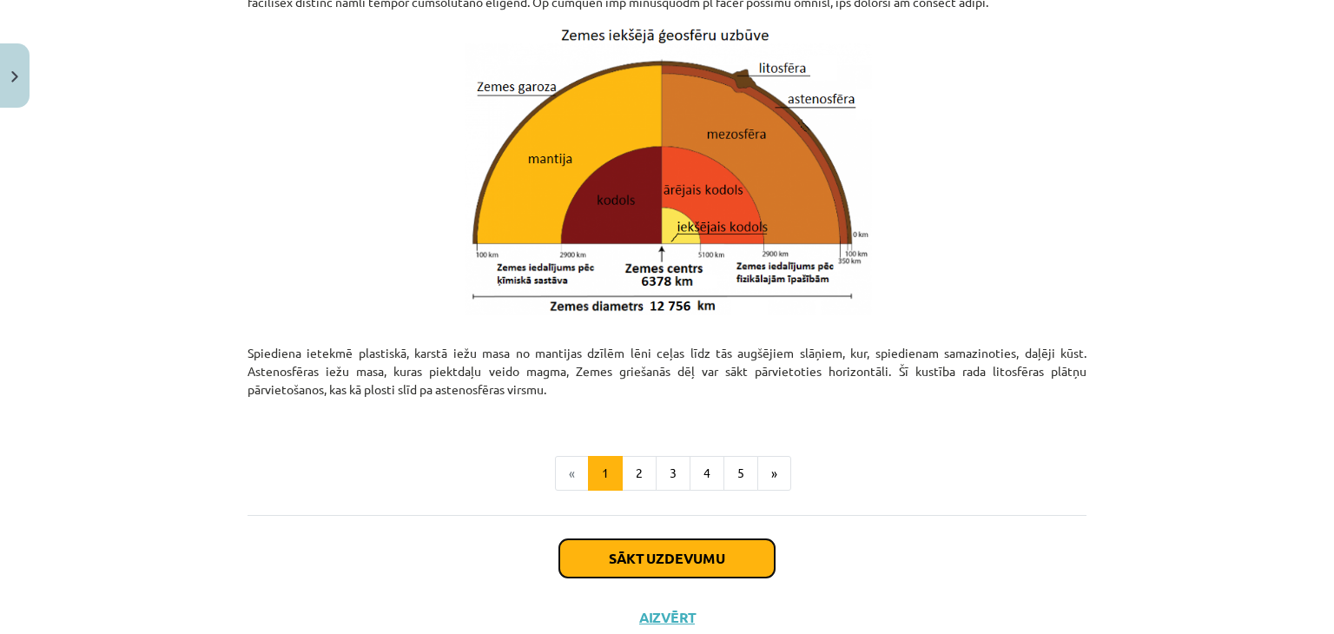
click at [718, 548] on button "Sākt uzdevumu" at bounding box center [666, 558] width 215 height 38
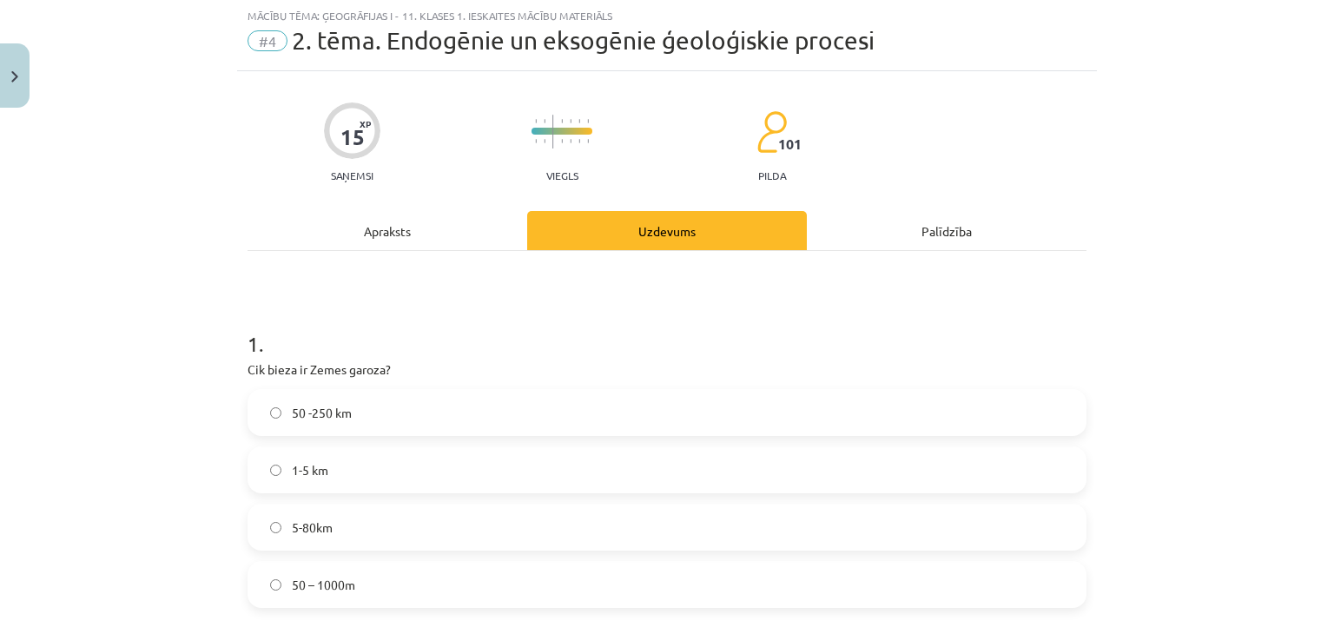
scroll to position [43, 0]
click at [386, 413] on label "50 -250 km" at bounding box center [667, 413] width 836 height 43
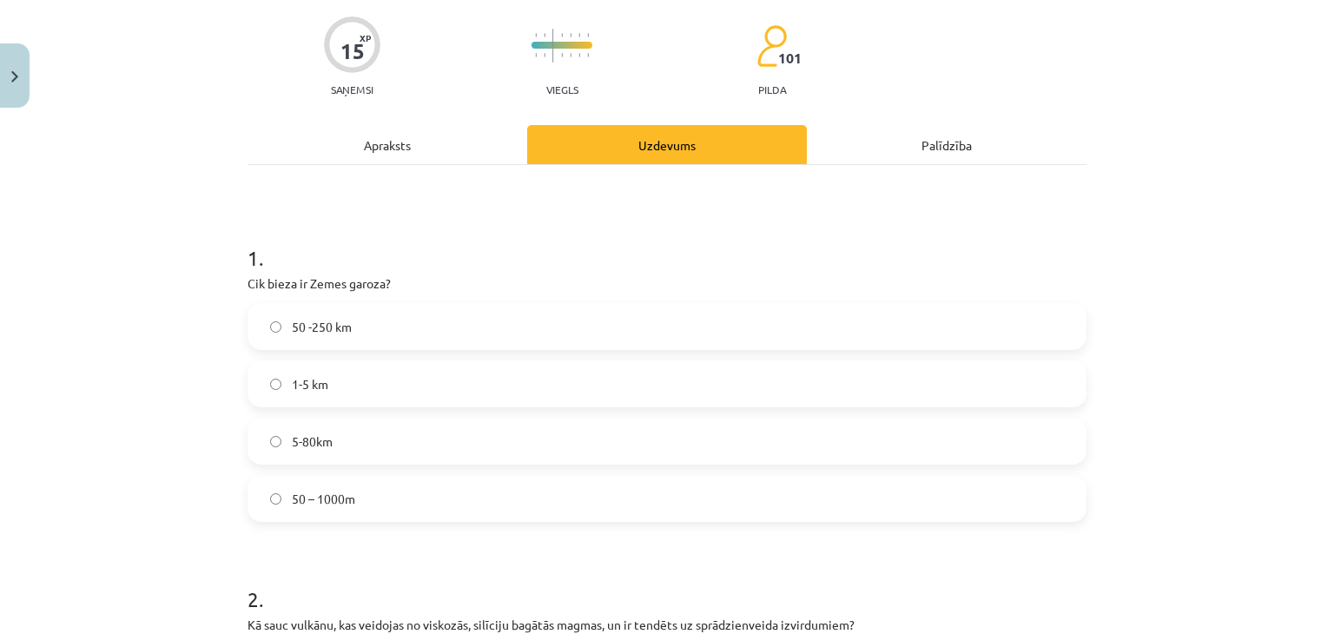
click at [430, 149] on div "Apraksts" at bounding box center [388, 144] width 280 height 39
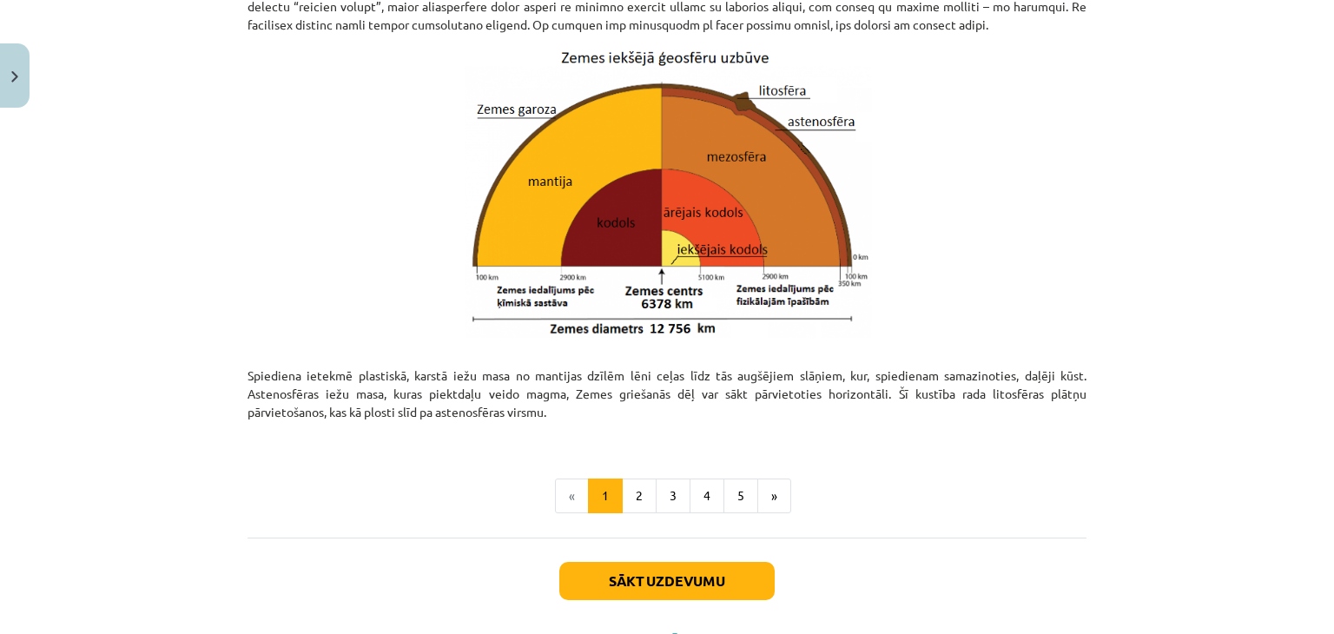
scroll to position [1781, 0]
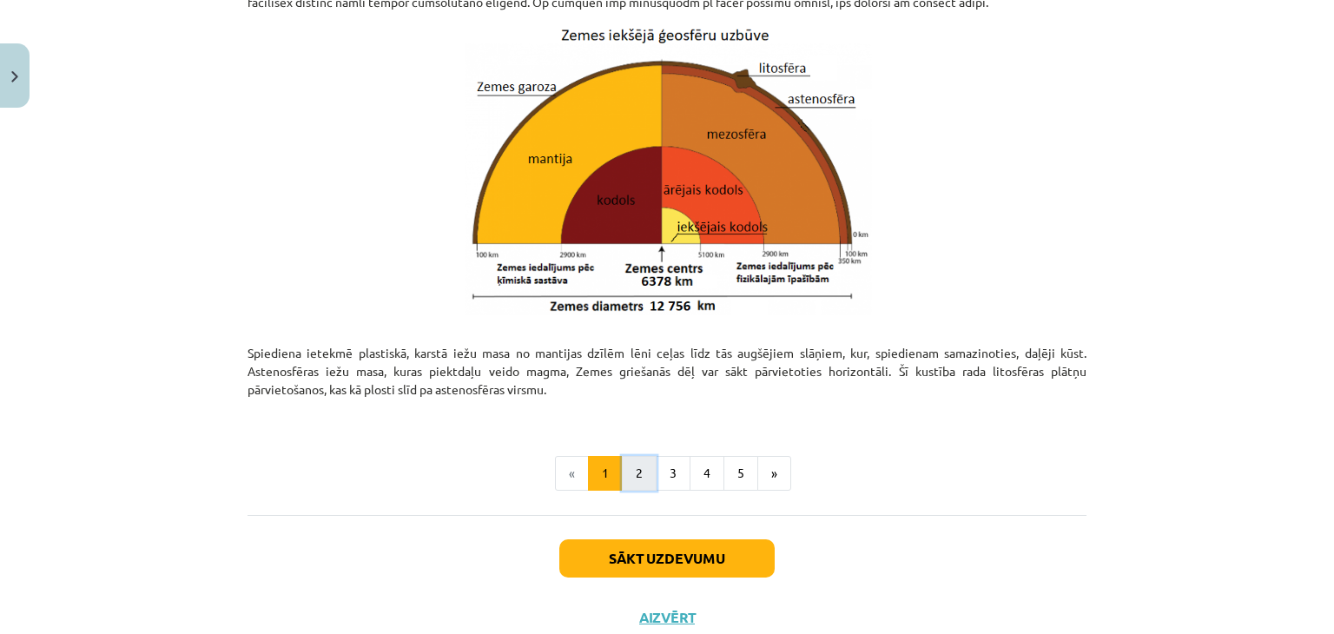
click at [638, 465] on button "2" at bounding box center [639, 473] width 35 height 35
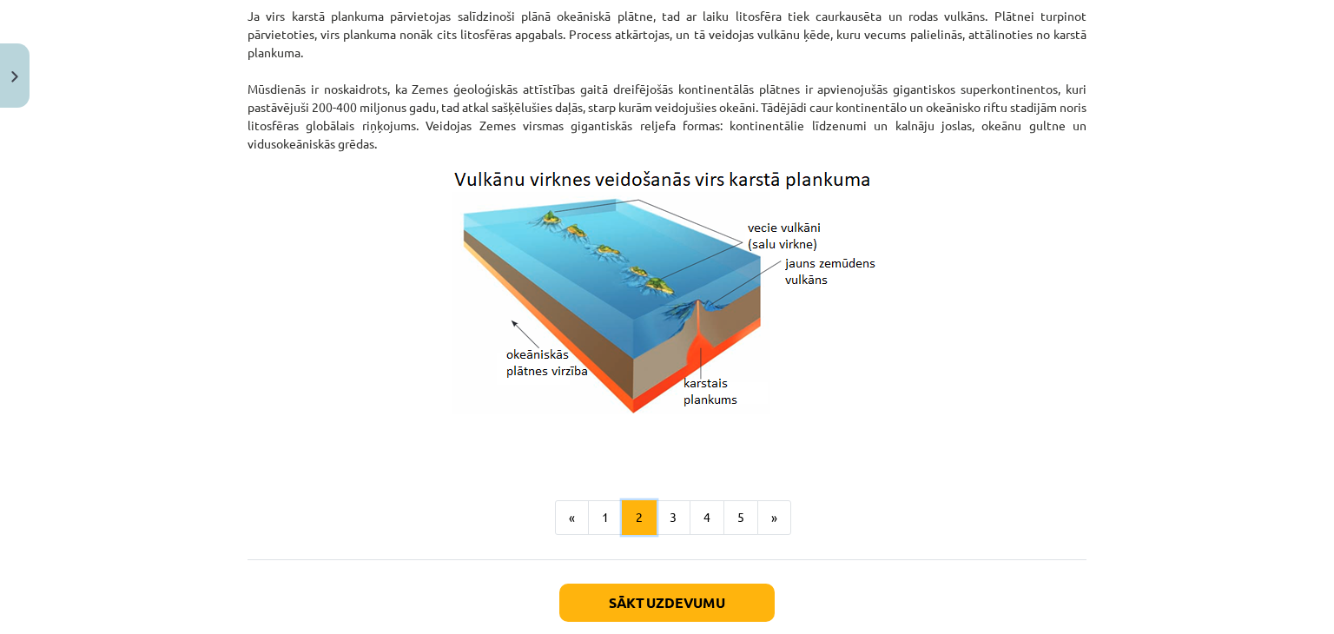
scroll to position [1700, 0]
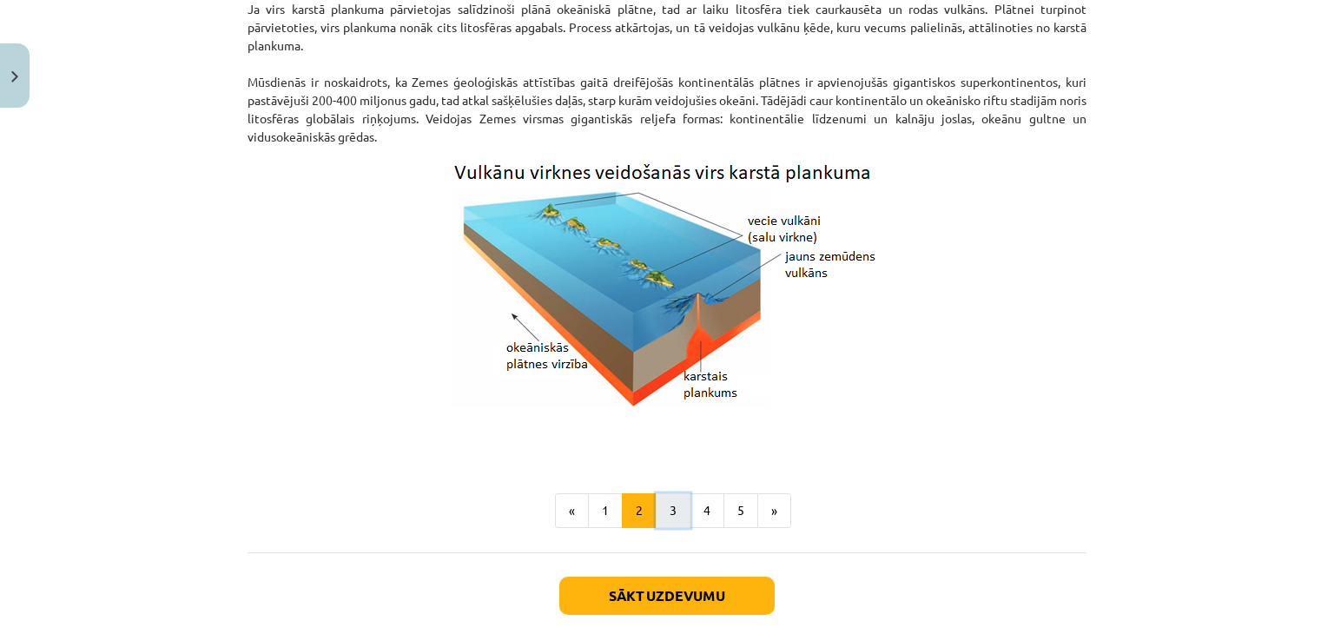
click at [671, 509] on button "3" at bounding box center [673, 510] width 35 height 35
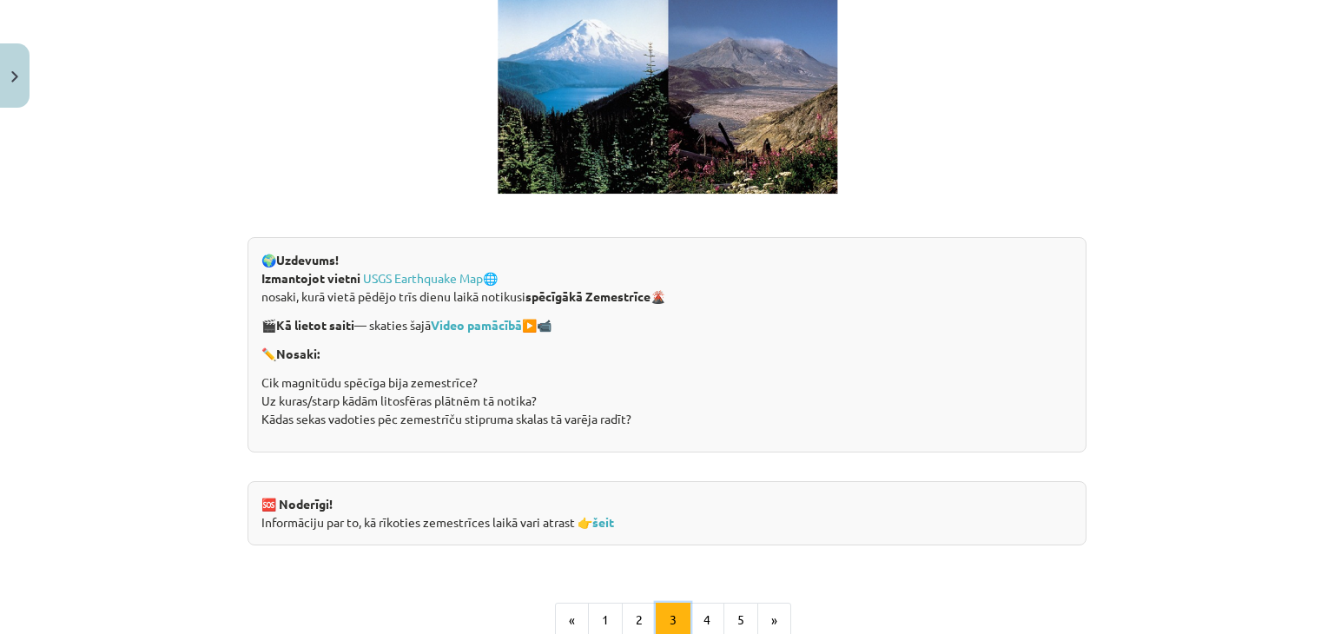
scroll to position [3350, 0]
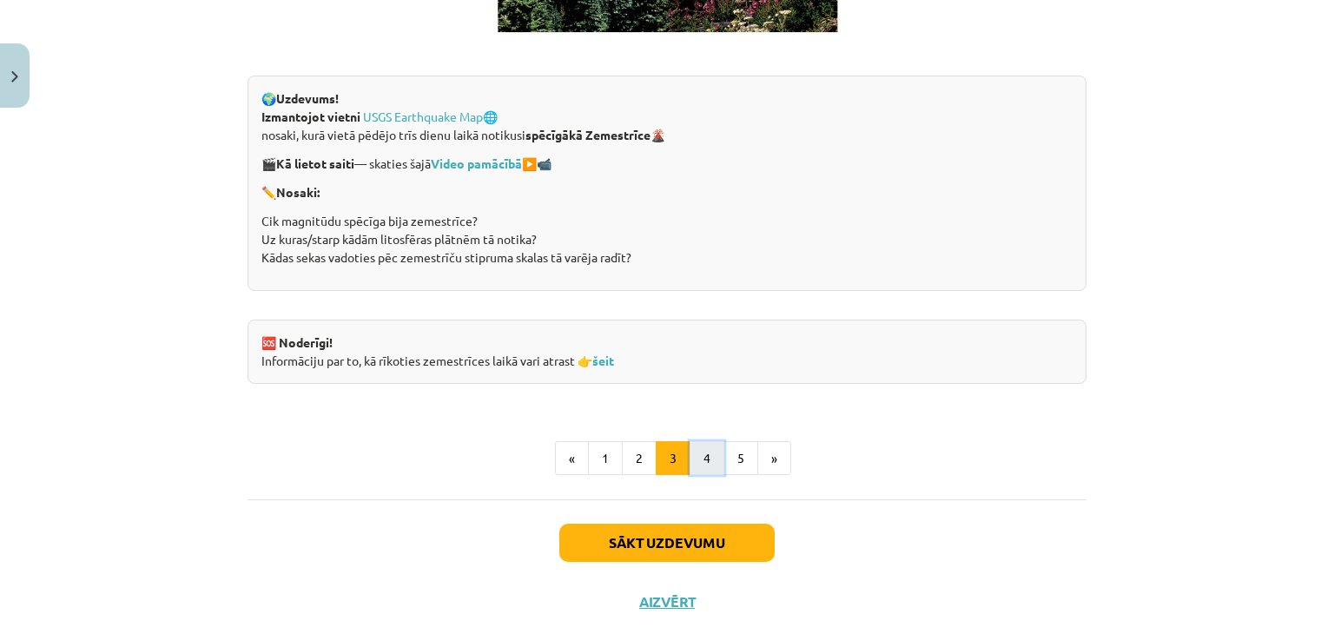
click at [703, 460] on button "4" at bounding box center [707, 458] width 35 height 35
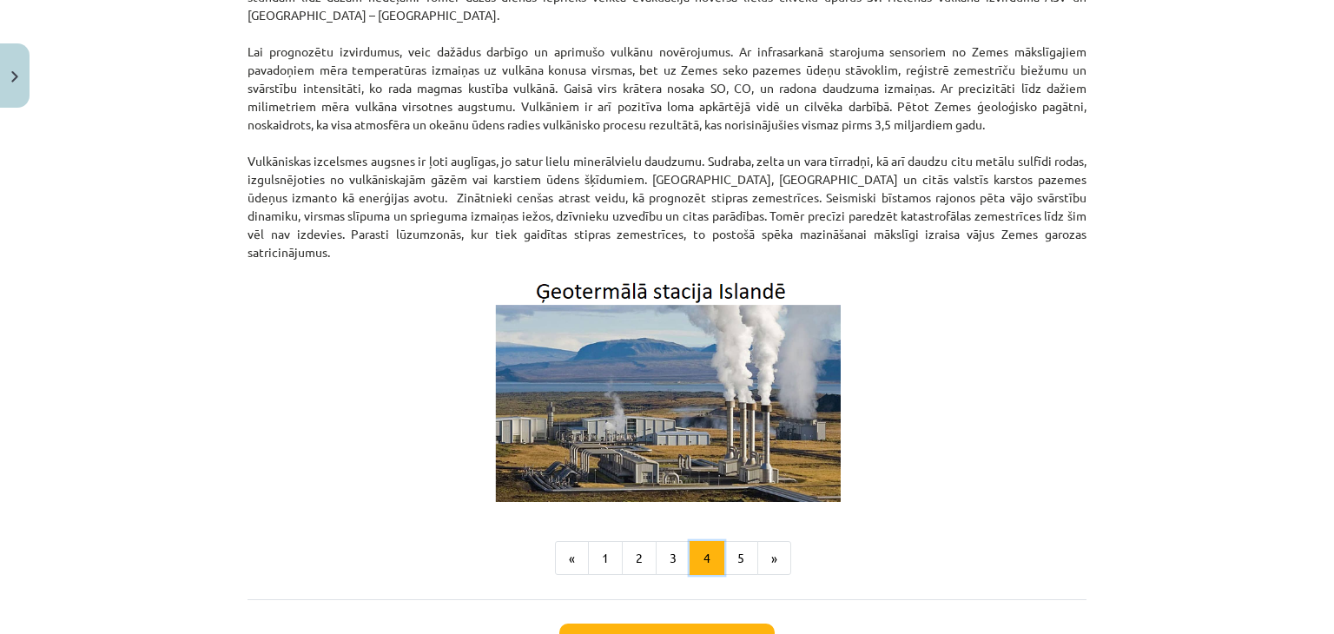
scroll to position [484, 0]
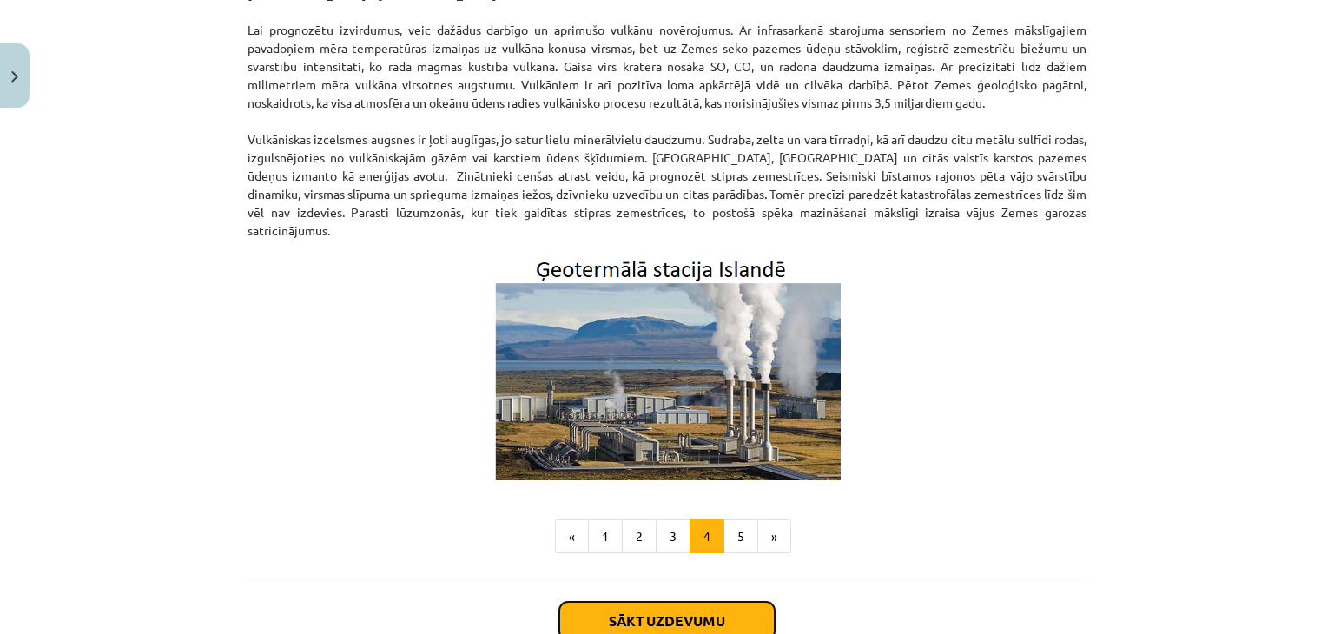
click at [744, 602] on button "Sākt uzdevumu" at bounding box center [666, 621] width 215 height 38
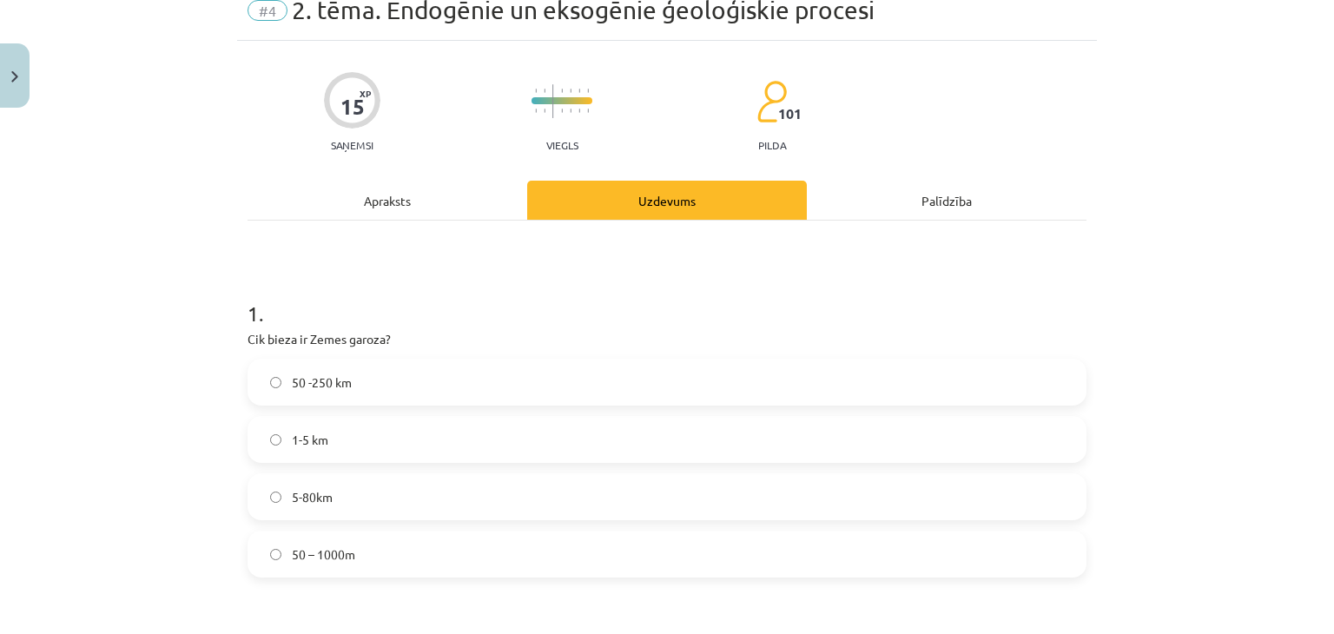
scroll to position [43, 0]
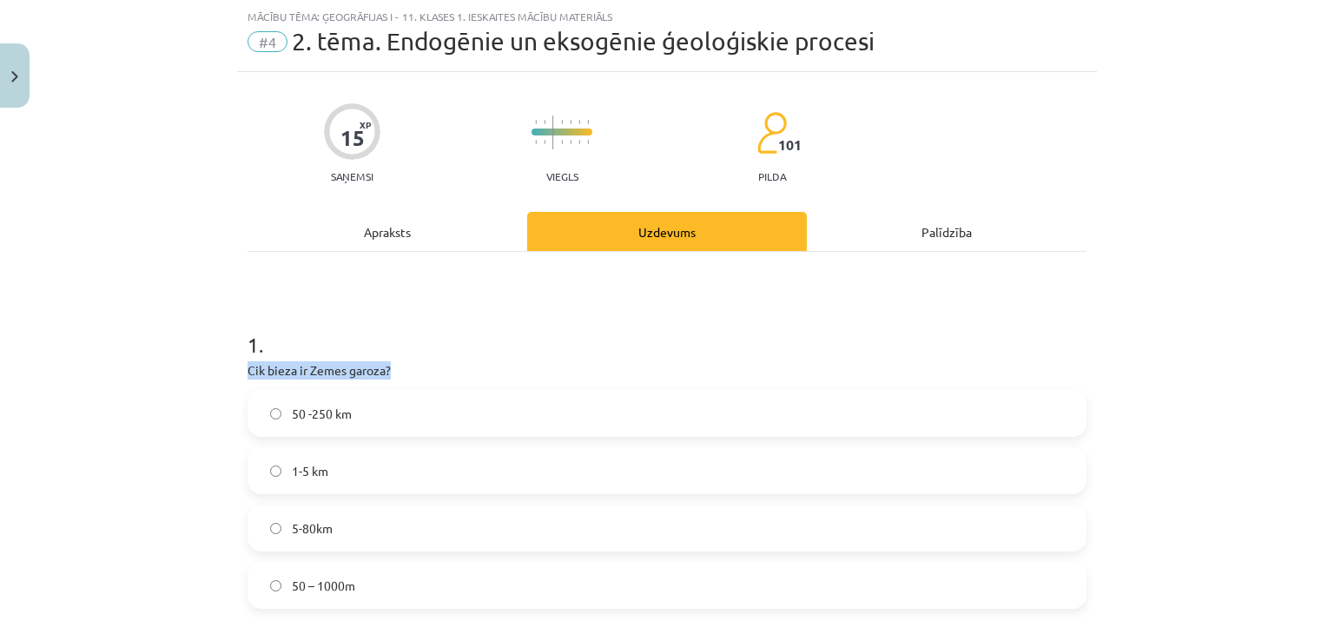
drag, startPoint x: 235, startPoint y: 371, endPoint x: 401, endPoint y: 362, distance: 166.1
click at [397, 537] on label "5-80km" at bounding box center [667, 527] width 836 height 43
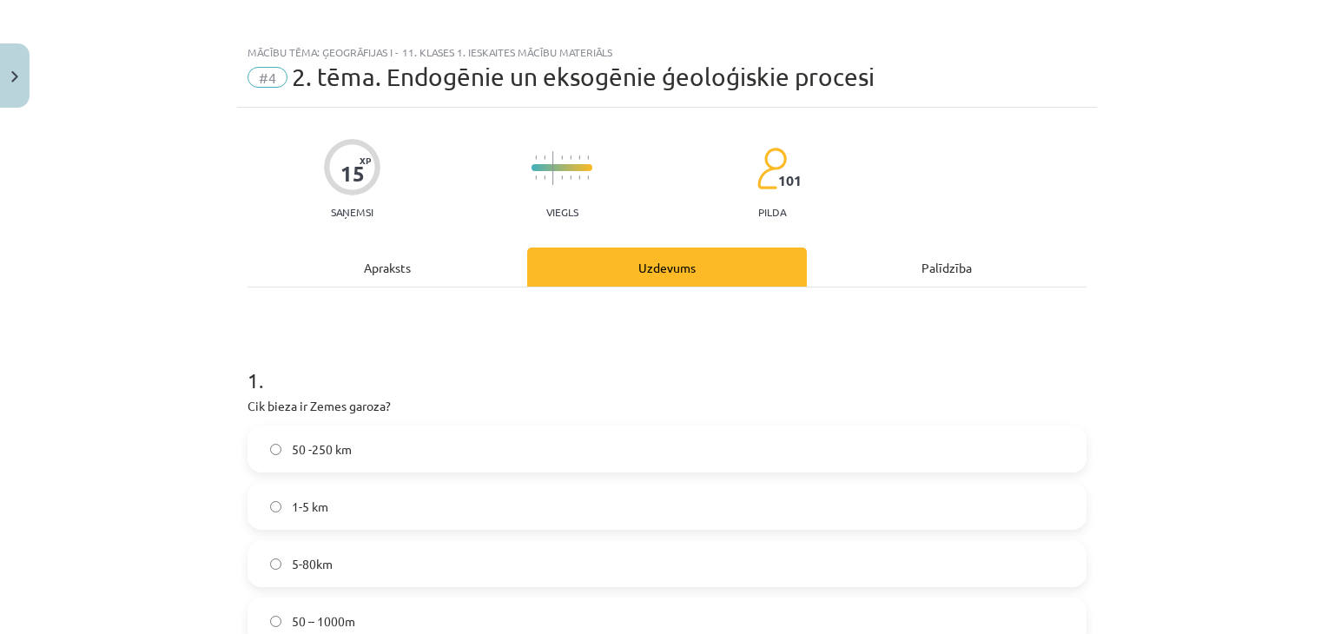
scroll to position [0, 0]
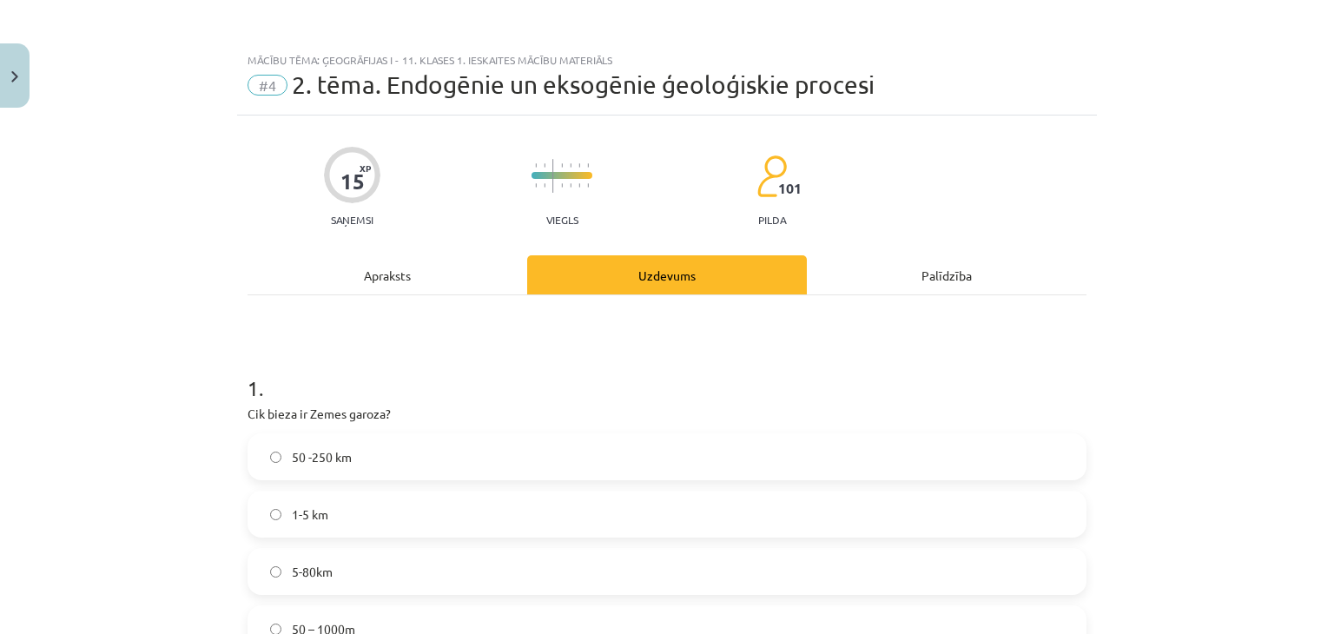
click at [448, 267] on div "Apraksts" at bounding box center [388, 274] width 280 height 39
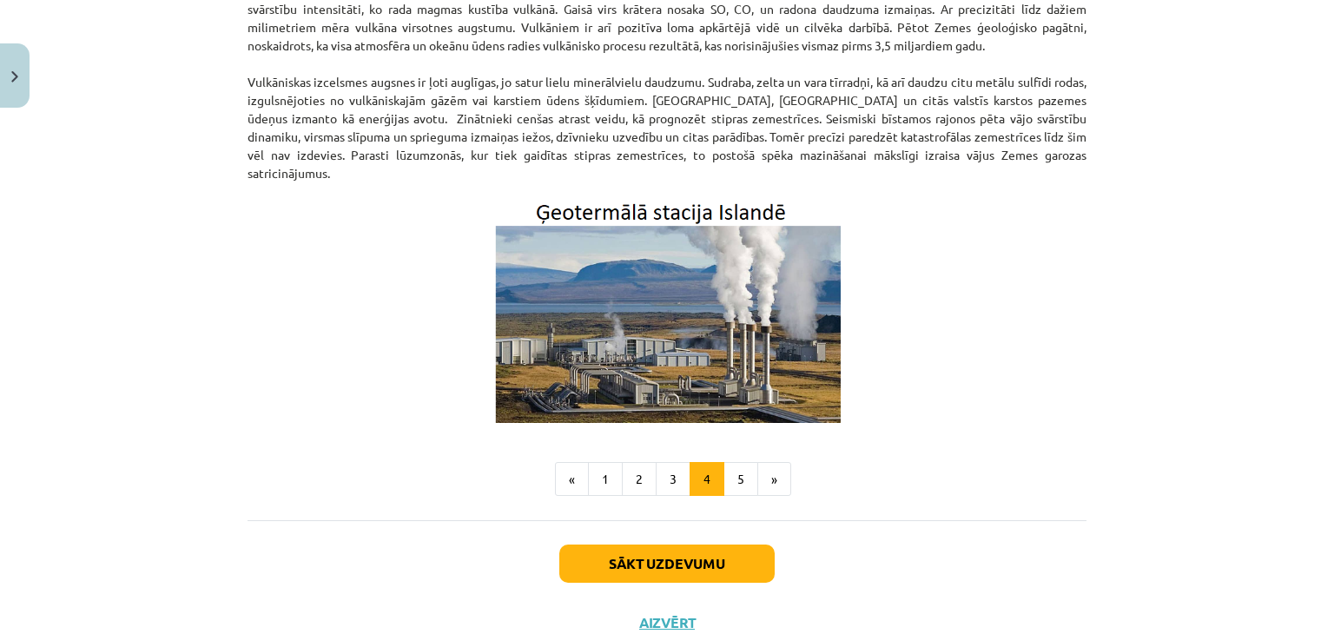
scroll to position [584, 0]
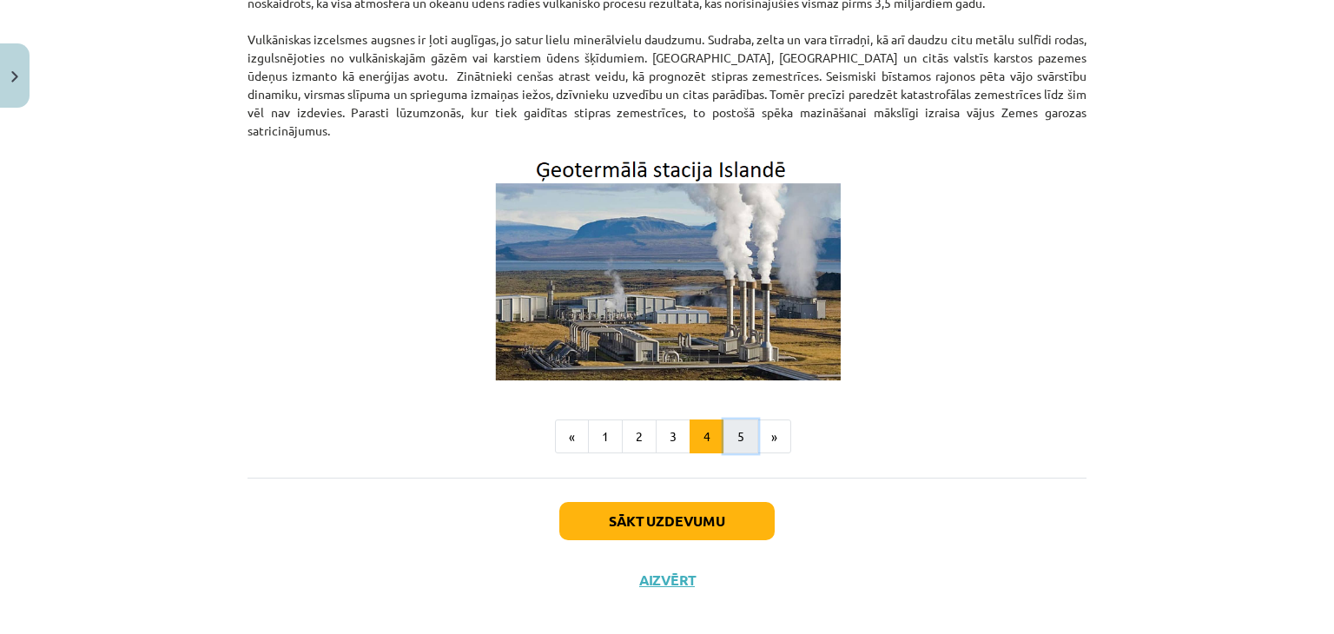
click at [731, 421] on button "5" at bounding box center [741, 437] width 35 height 35
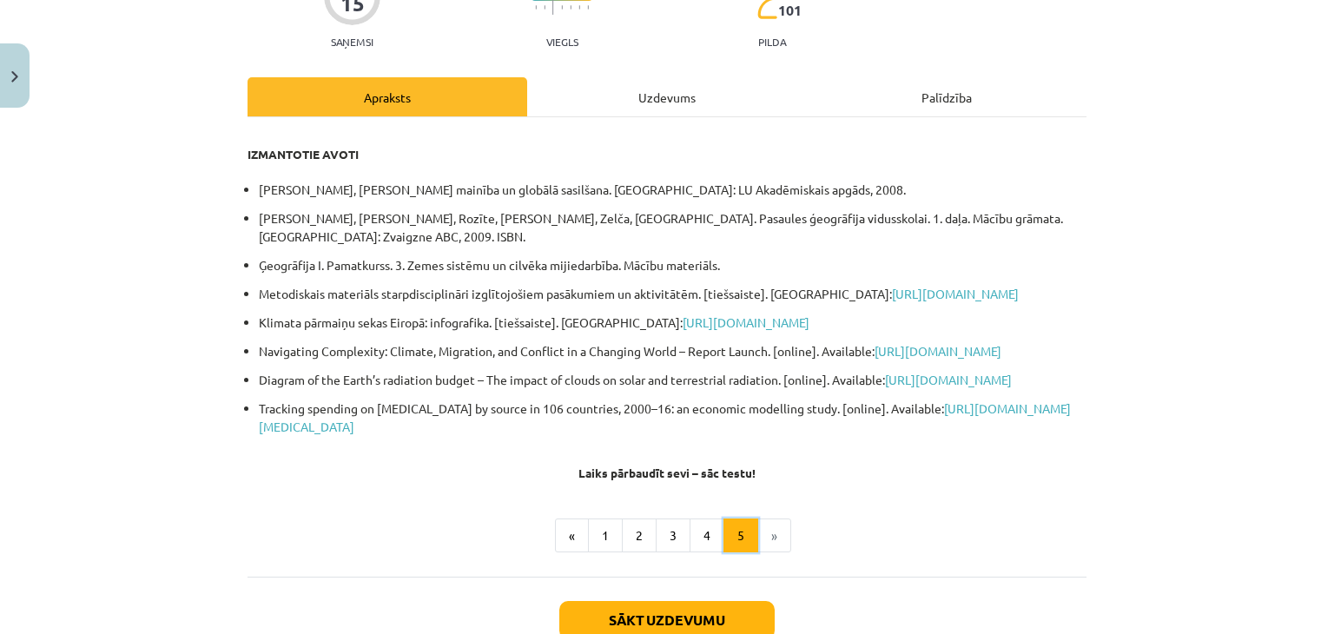
scroll to position [310, 0]
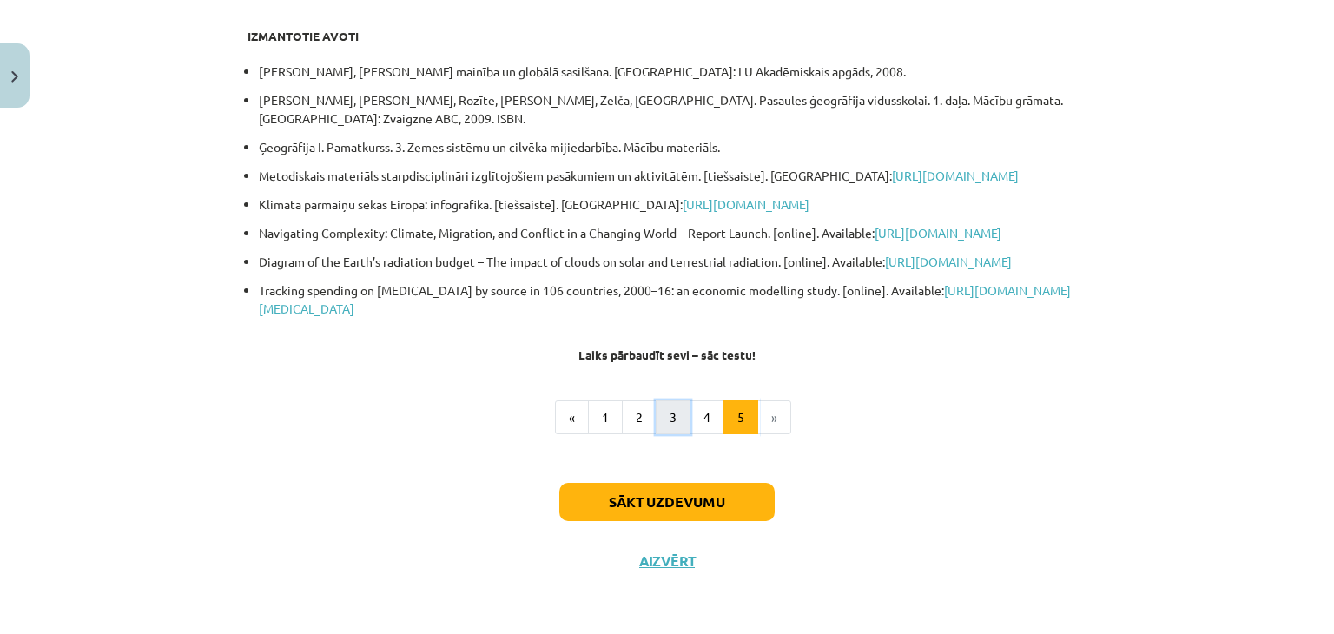
click at [676, 435] on button "3" at bounding box center [673, 417] width 35 height 35
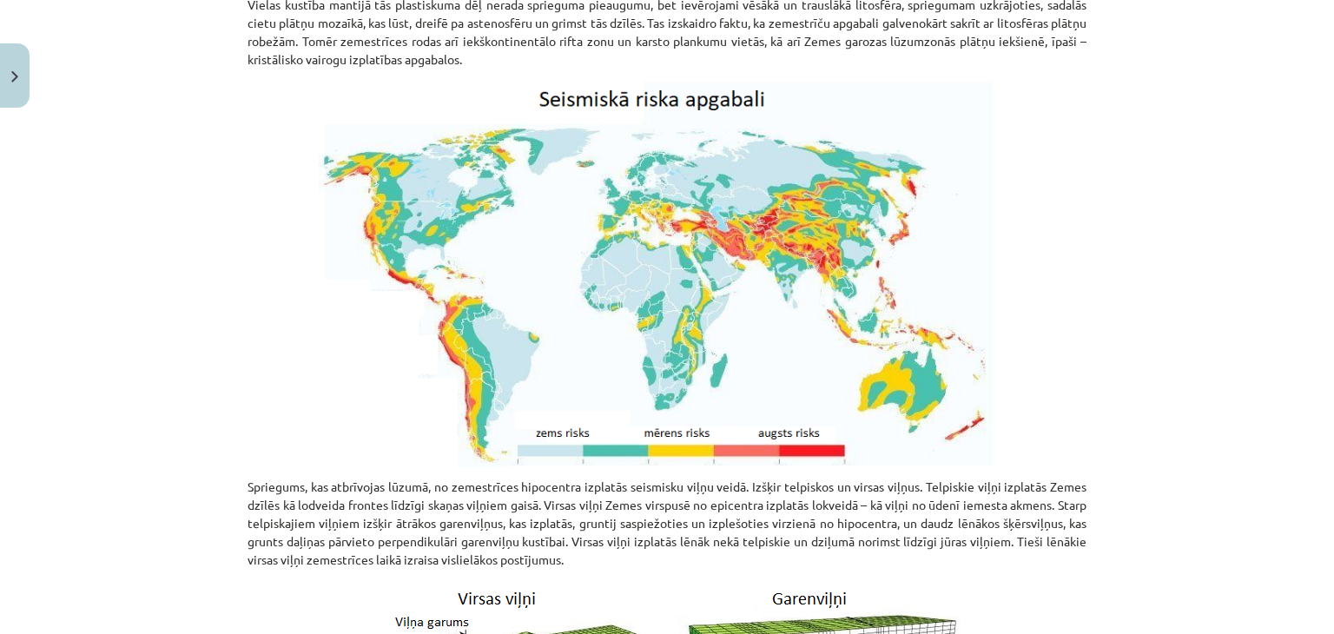
scroll to position [0, 0]
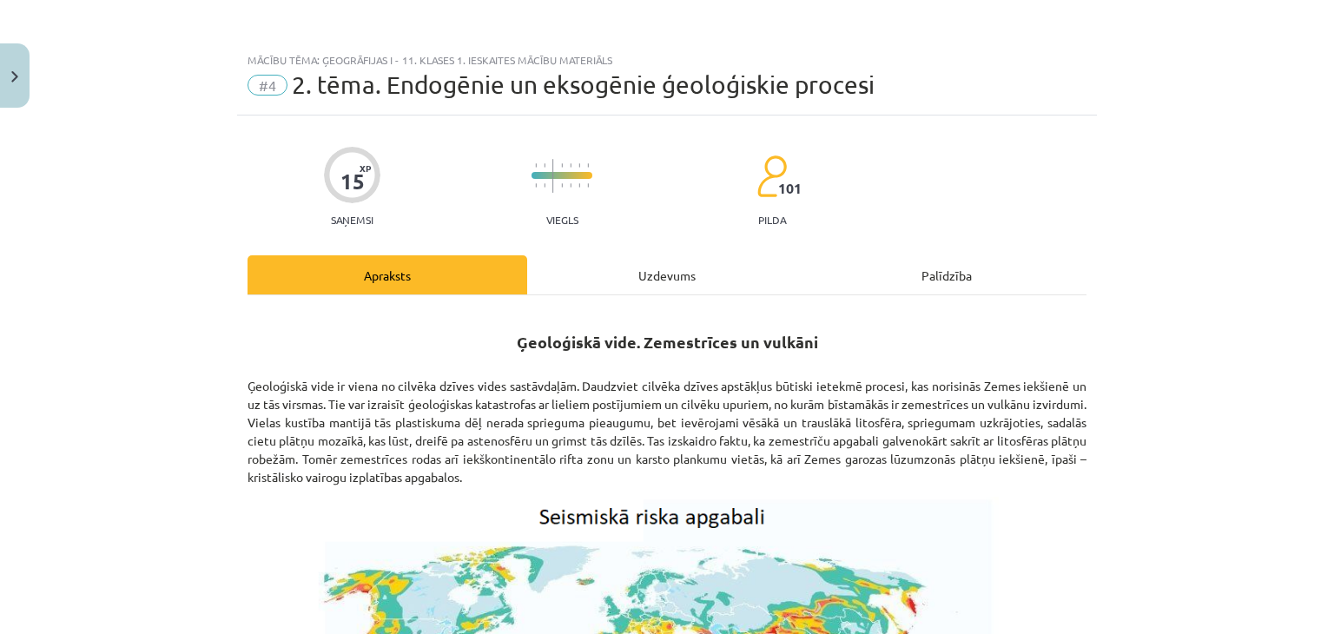
click at [674, 288] on div "Uzdevums" at bounding box center [667, 274] width 280 height 39
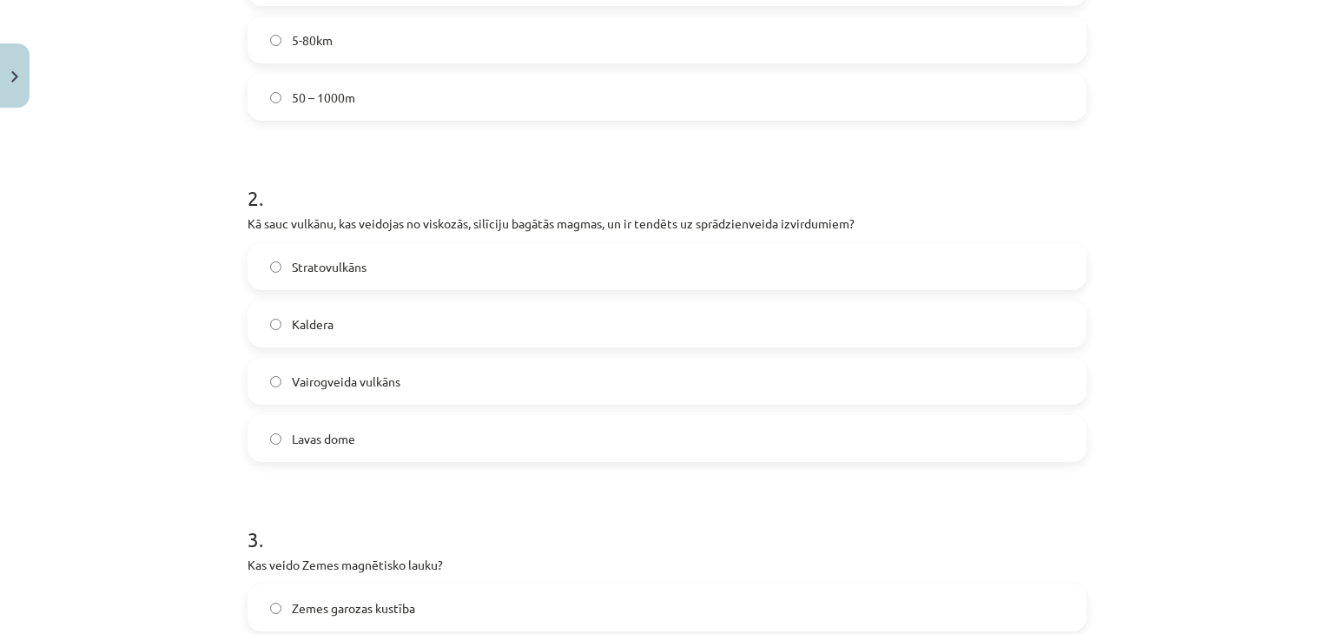
scroll to position [565, 0]
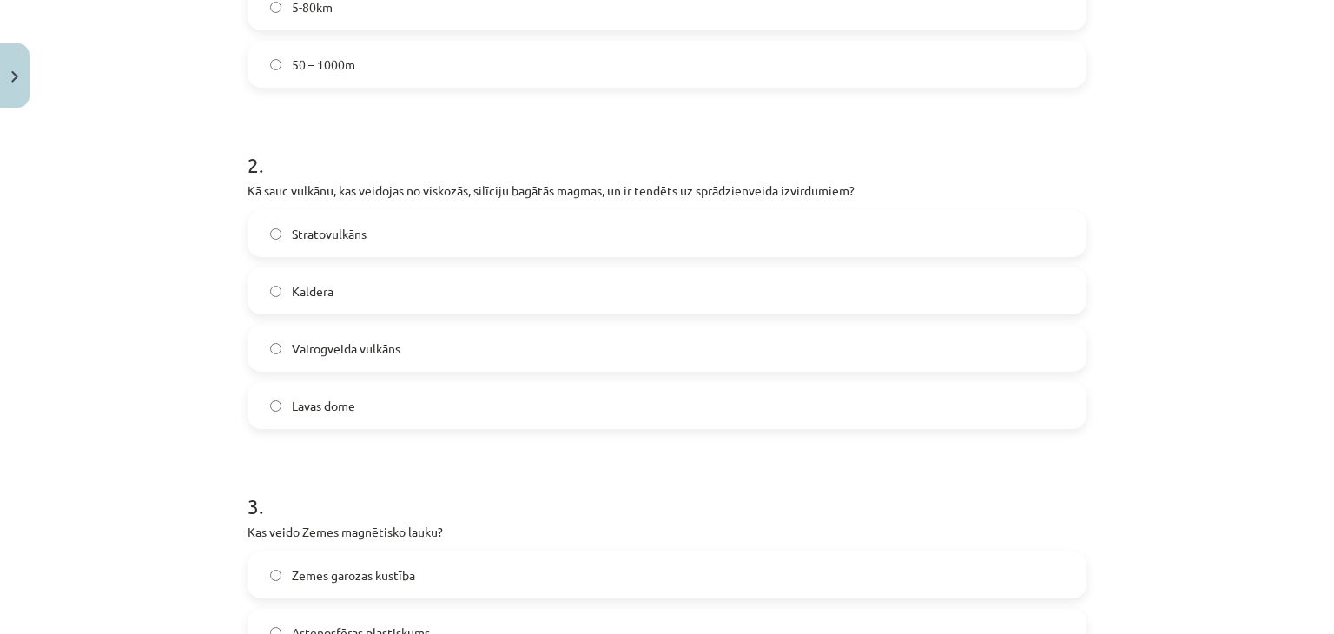
click at [514, 295] on label "Kaldera" at bounding box center [667, 290] width 836 height 43
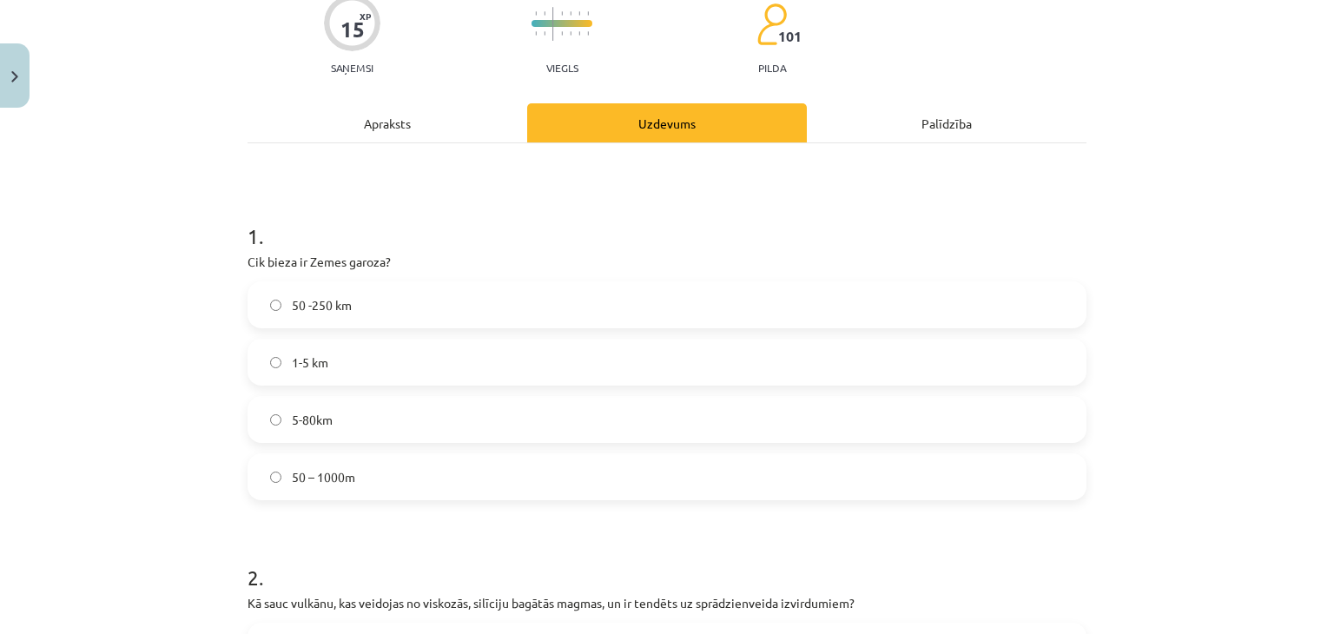
scroll to position [0, 0]
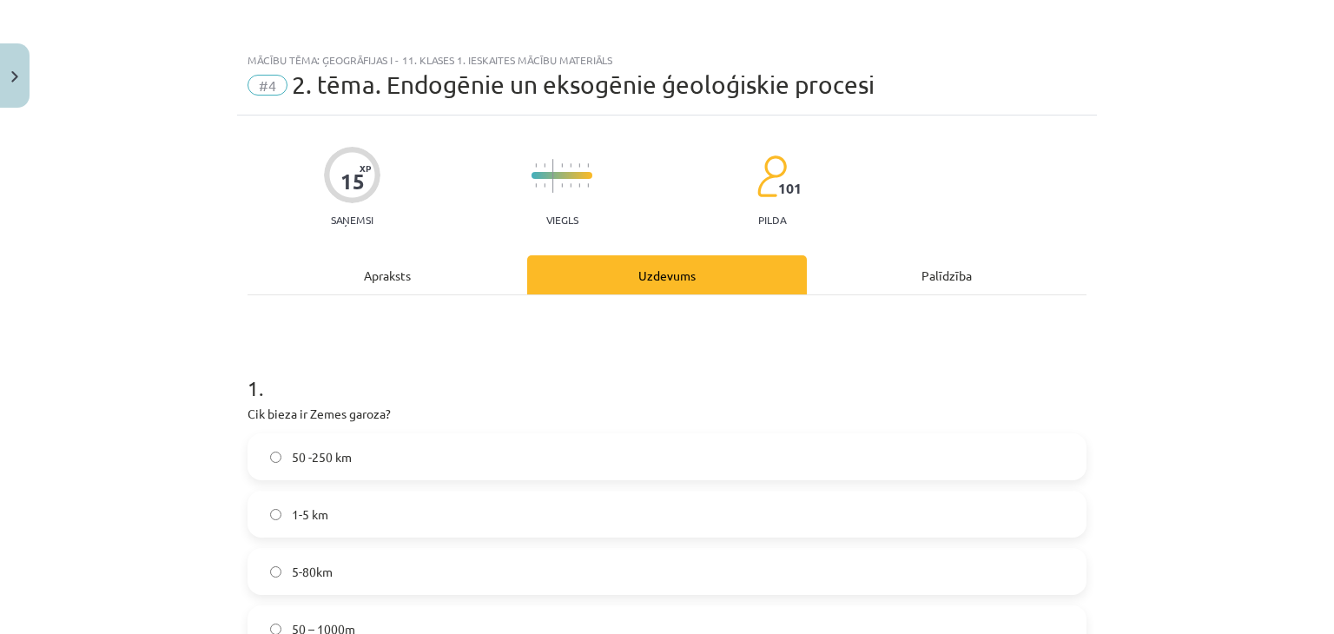
click at [409, 255] on div "Apraksts" at bounding box center [388, 274] width 280 height 39
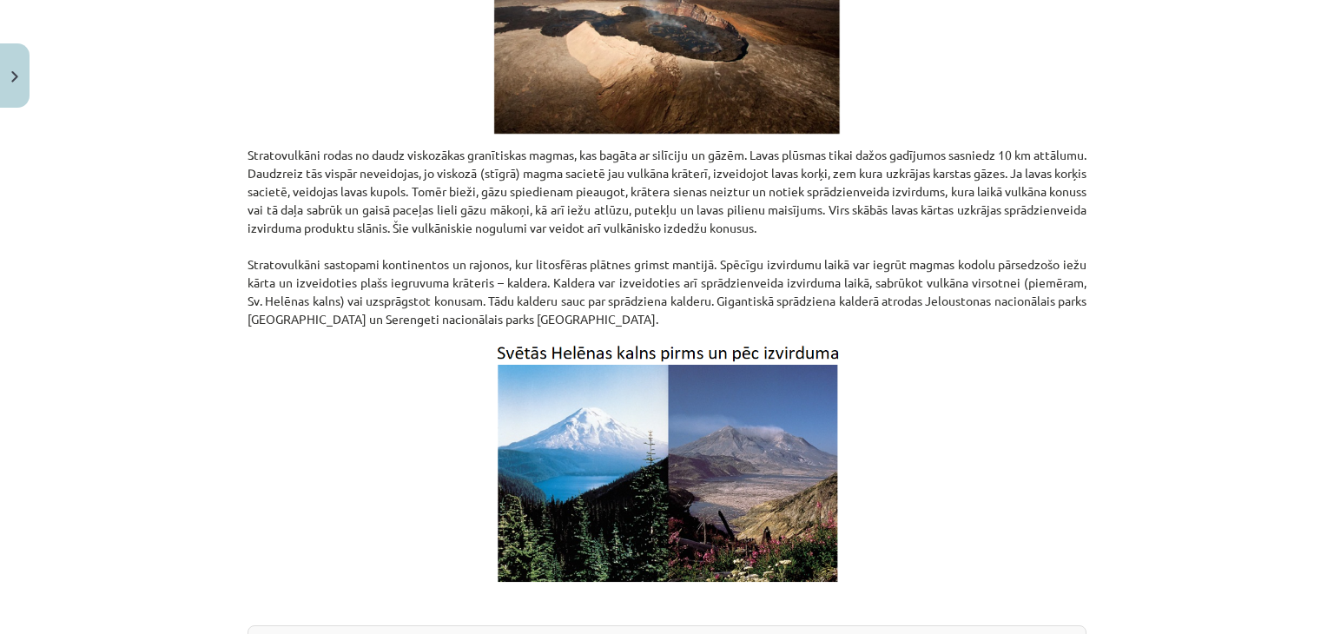
scroll to position [3258, 0]
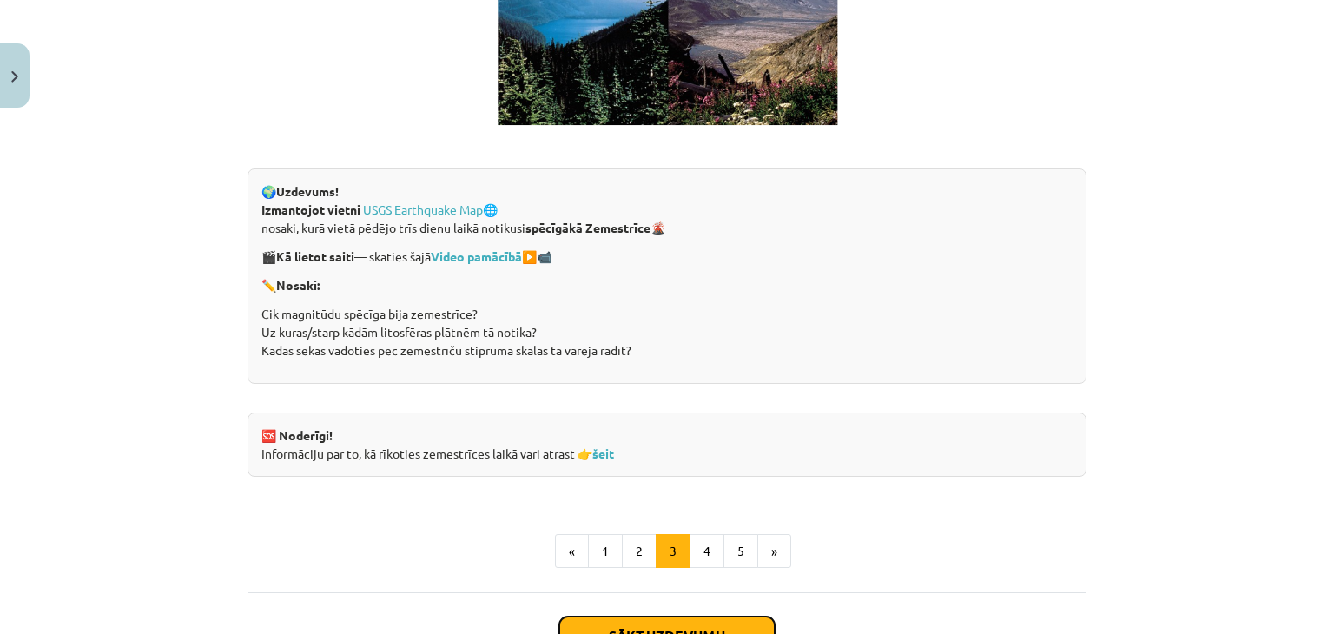
click at [686, 625] on button "Sākt uzdevumu" at bounding box center [666, 636] width 215 height 38
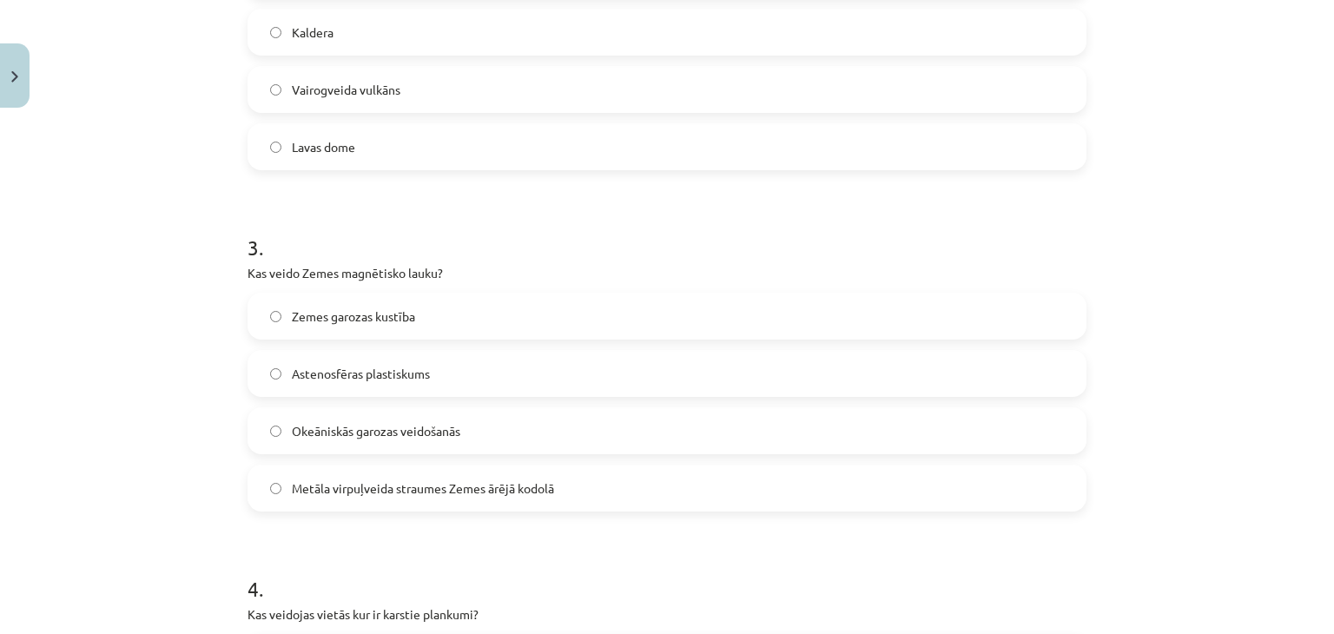
scroll to position [825, 0]
drag, startPoint x: 242, startPoint y: 272, endPoint x: 438, endPoint y: 265, distance: 195.6
click at [438, 265] on p "Kas veido Zemes magnētisko lauku?" at bounding box center [667, 271] width 839 height 18
click at [163, 365] on div "Mācību tēma: Ģeogrāfijas i - 11. klases 1. ieskaites mācību materiāls #4 2. tēm…" at bounding box center [667, 317] width 1334 height 634
drag, startPoint x: 538, startPoint y: 479, endPoint x: 526, endPoint y: 466, distance: 17.2
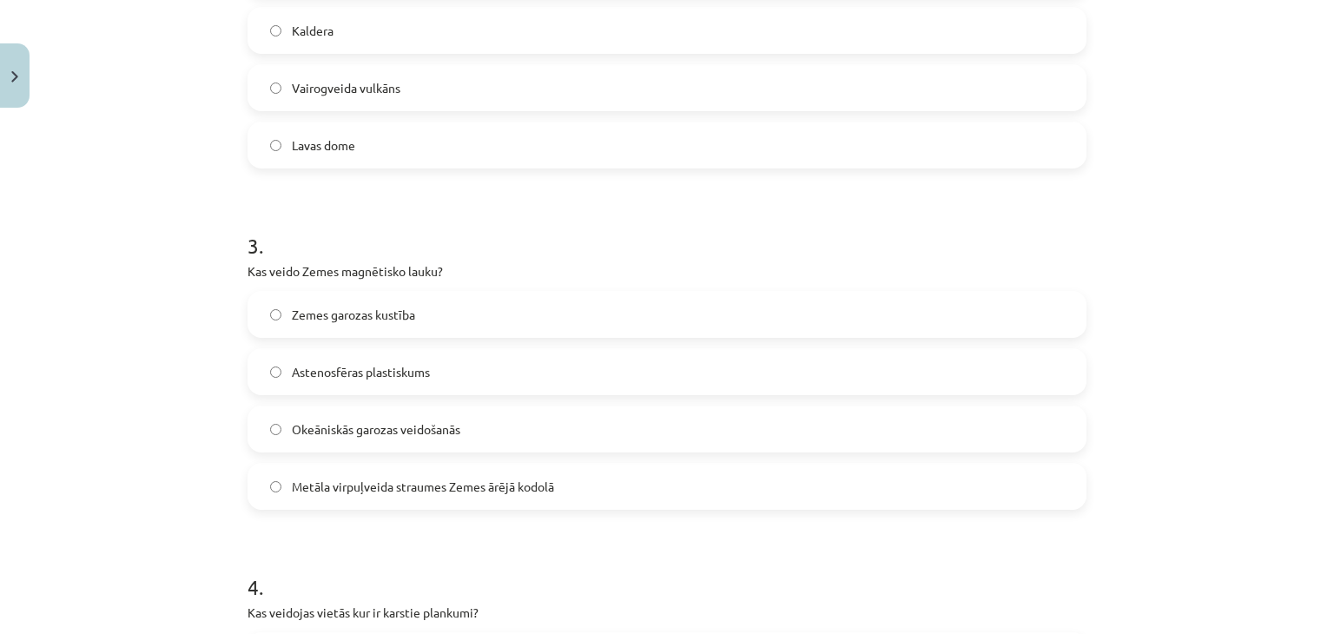
click at [539, 479] on span "Metāla virpuļveida straumes Zemes ārējā kodolā" at bounding box center [423, 487] width 262 height 18
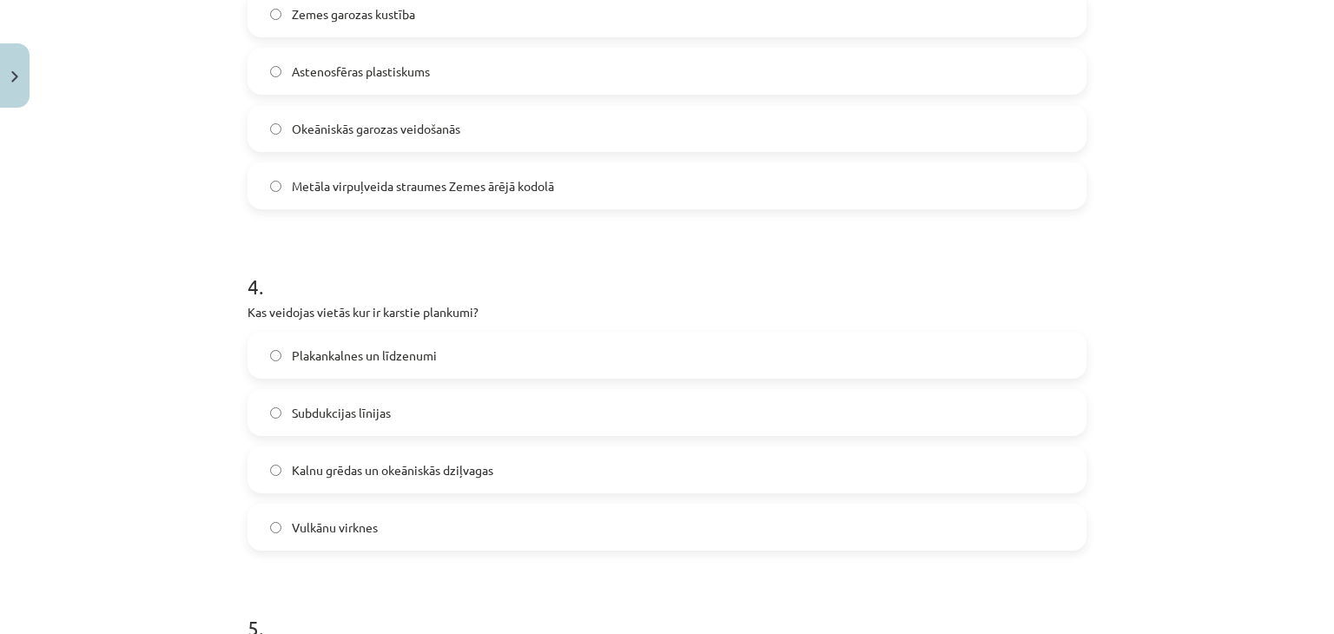
scroll to position [1260, 0]
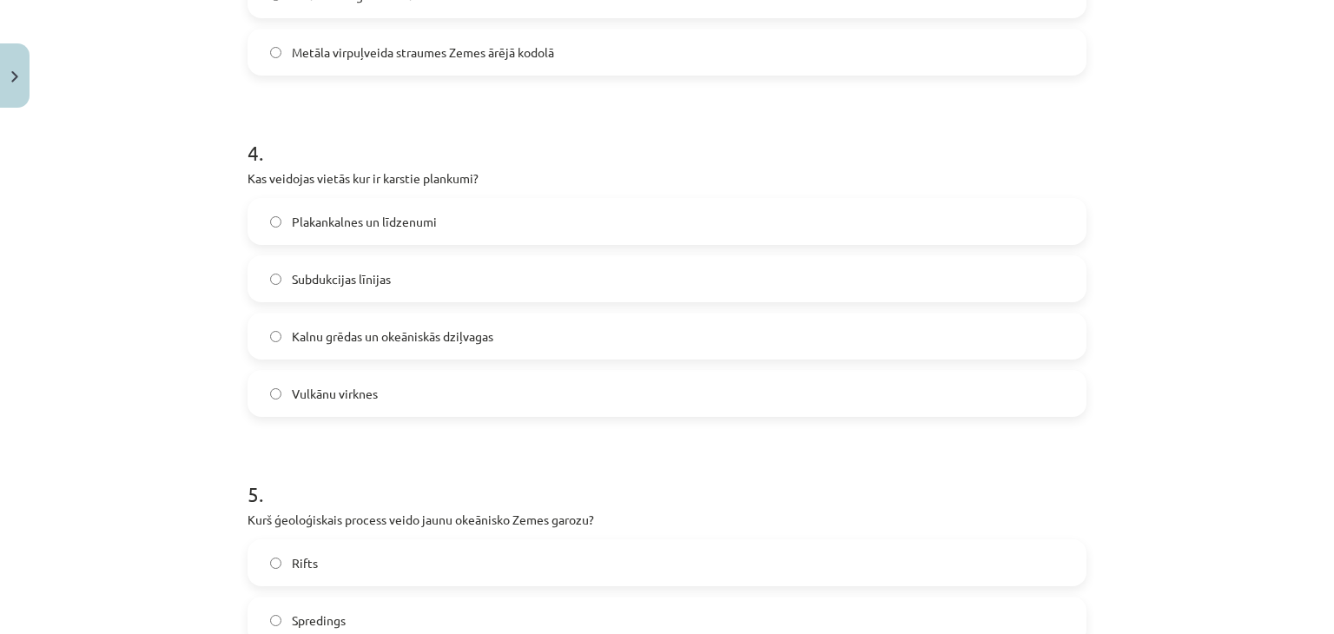
click at [375, 402] on label "Vulkānu virknes" at bounding box center [667, 393] width 836 height 43
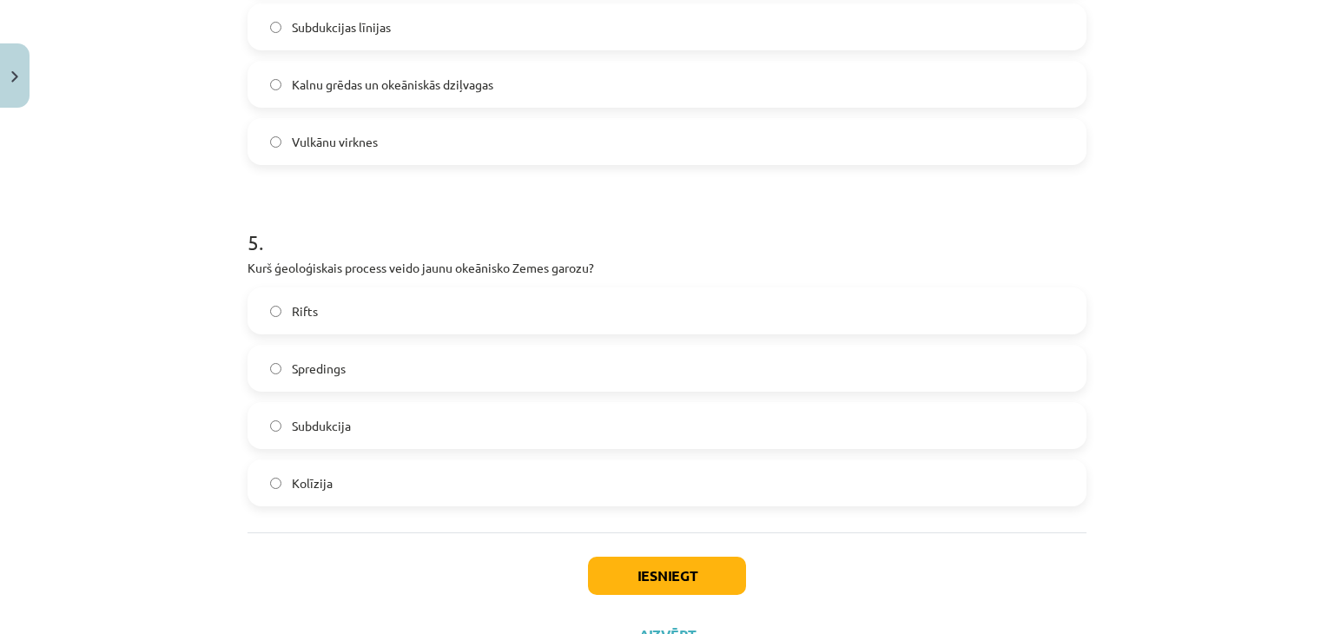
scroll to position [1520, 0]
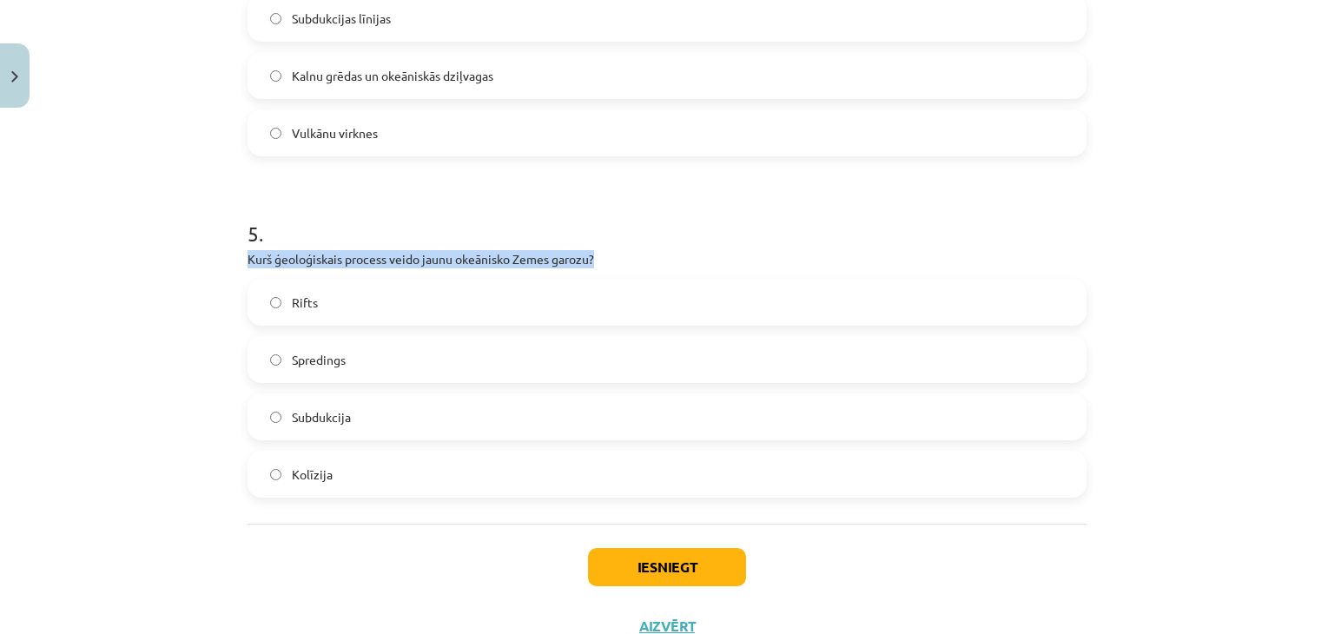
drag, startPoint x: 241, startPoint y: 258, endPoint x: 608, endPoint y: 248, distance: 366.7
click at [608, 248] on div "5 . Kurš ģeoloģiskais process veido jaunu okeānisko Zemes garozu? Rifts Spredin…" at bounding box center [667, 344] width 839 height 307
click at [349, 412] on label "Subdukcija" at bounding box center [667, 416] width 836 height 43
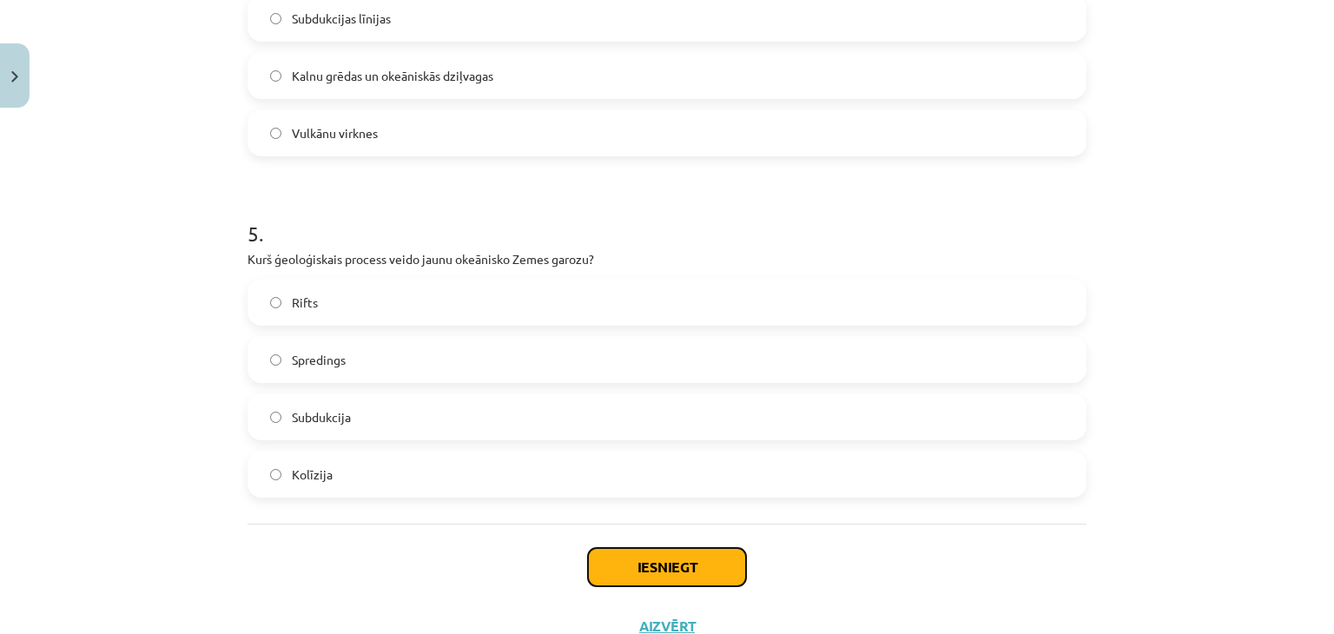
click at [654, 574] on button "Iesniegt" at bounding box center [667, 567] width 158 height 38
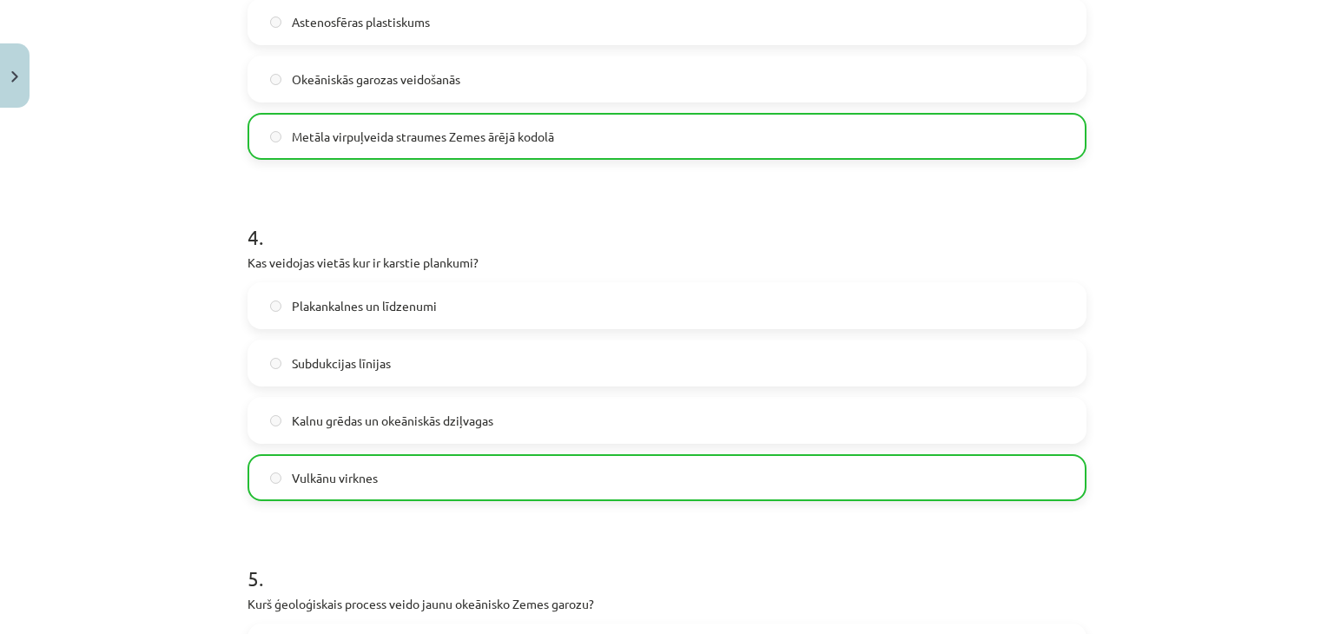
scroll to position [1640, 0]
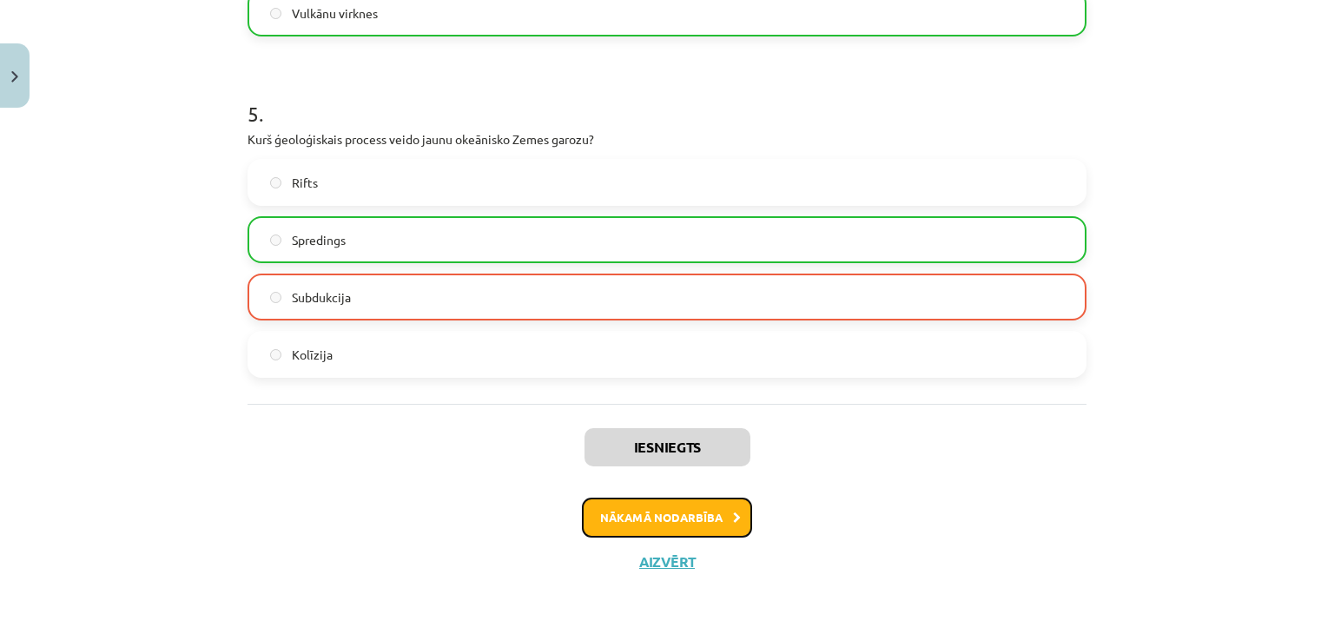
click at [716, 505] on button "Nākamā nodarbība" at bounding box center [667, 518] width 170 height 40
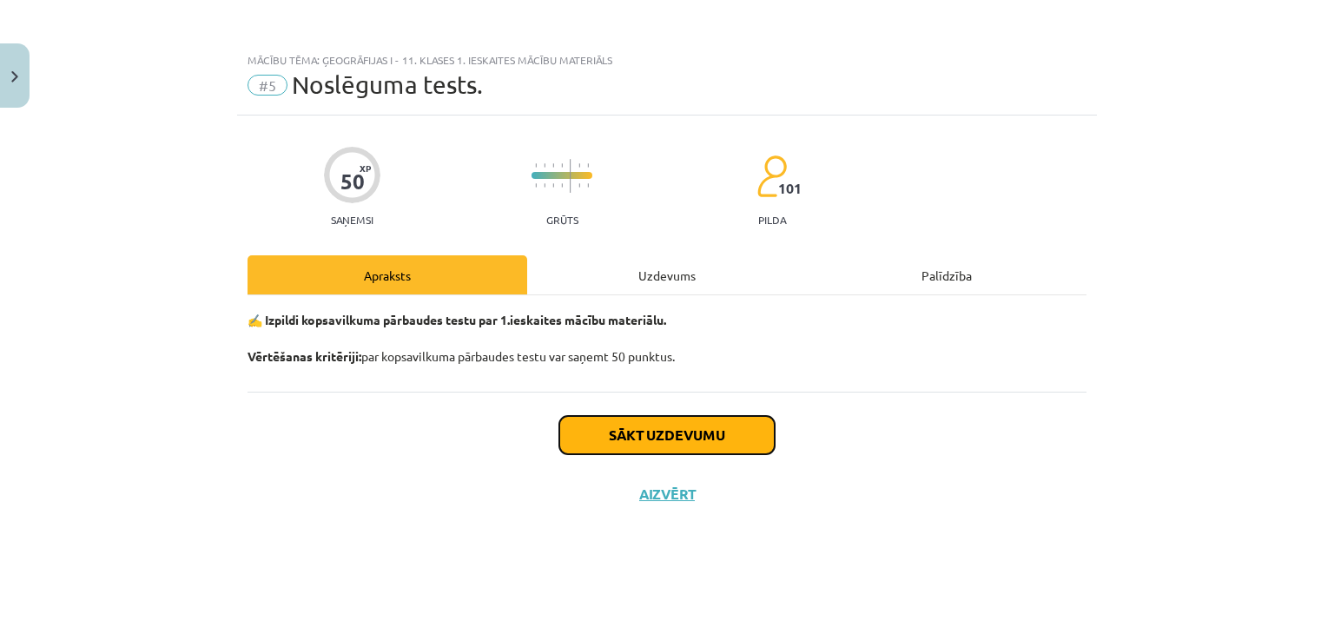
click at [657, 425] on button "Sākt uzdevumu" at bounding box center [666, 435] width 215 height 38
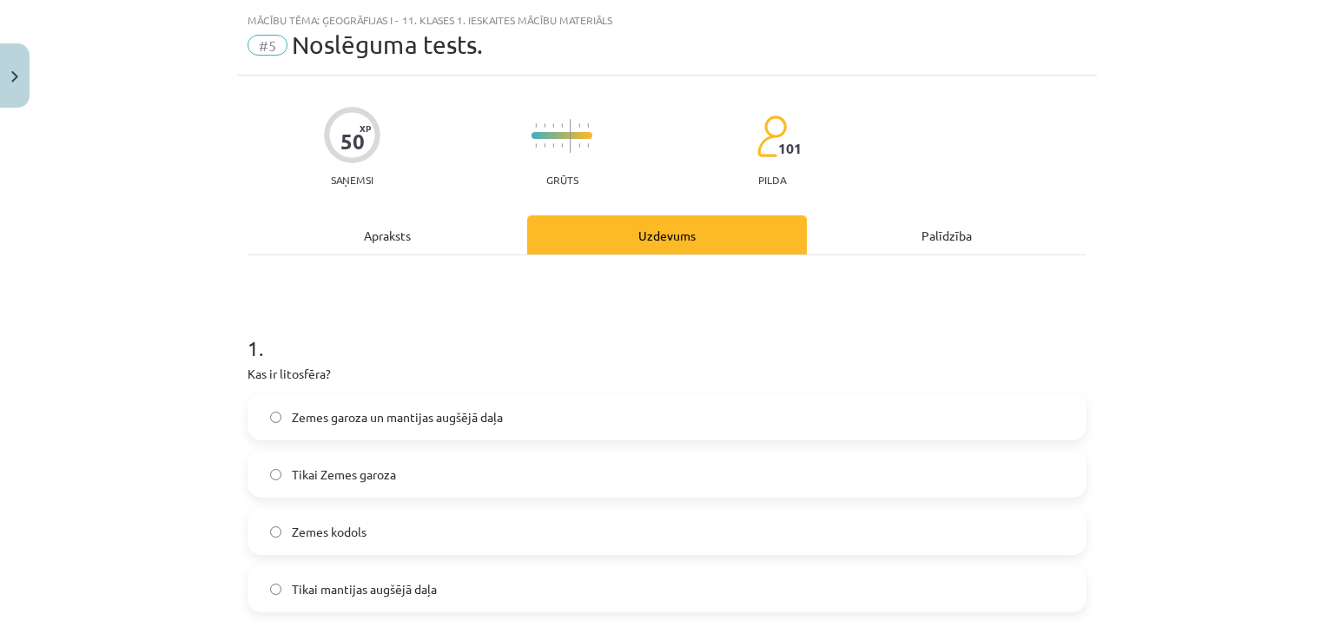
scroll to position [174, 0]
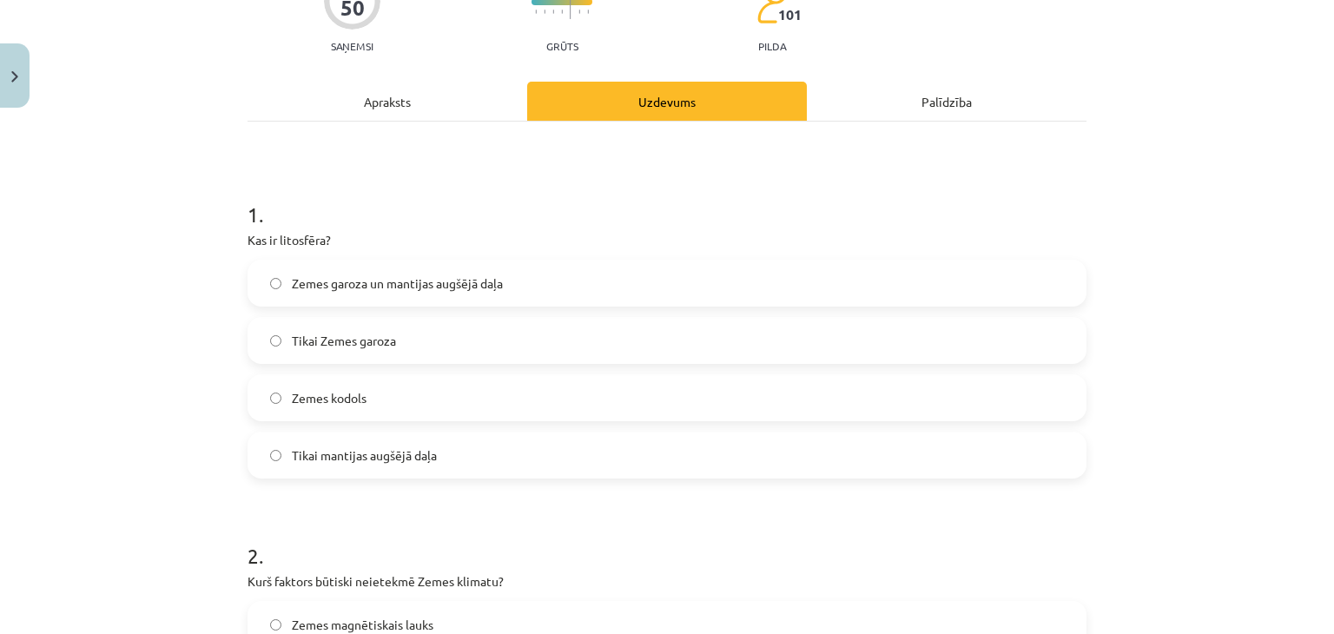
click at [525, 288] on label "Zemes garoza un mantijas augšējā daļa" at bounding box center [667, 282] width 836 height 43
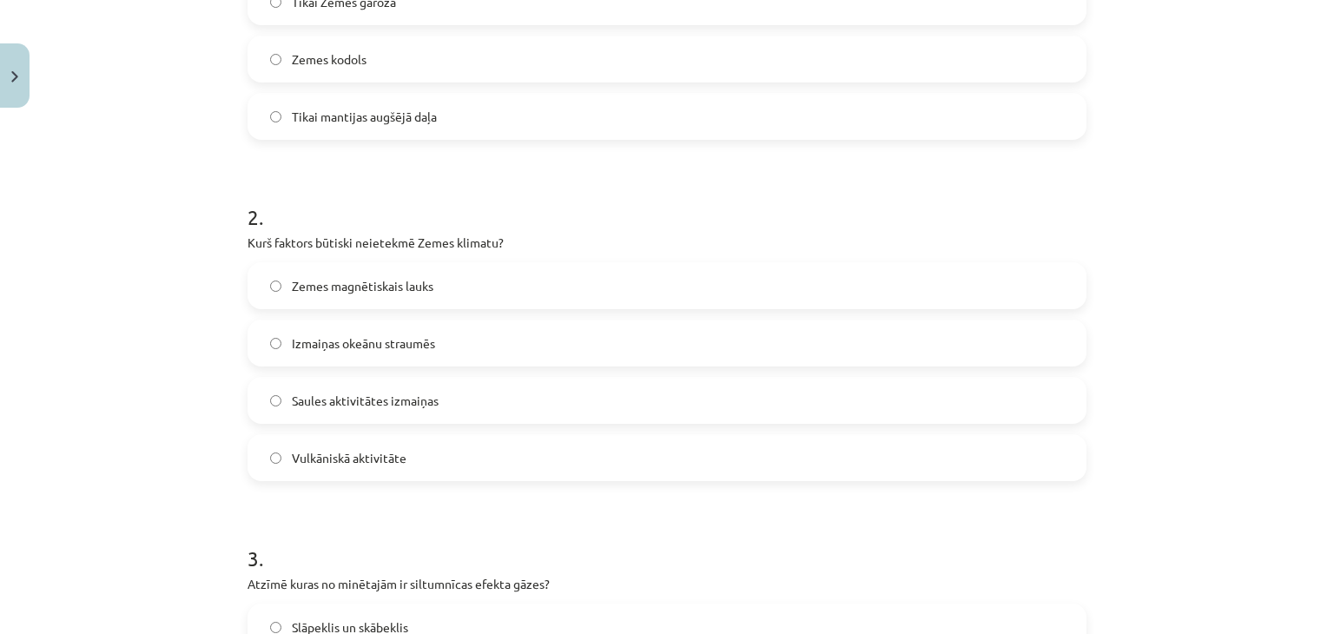
scroll to position [521, 0]
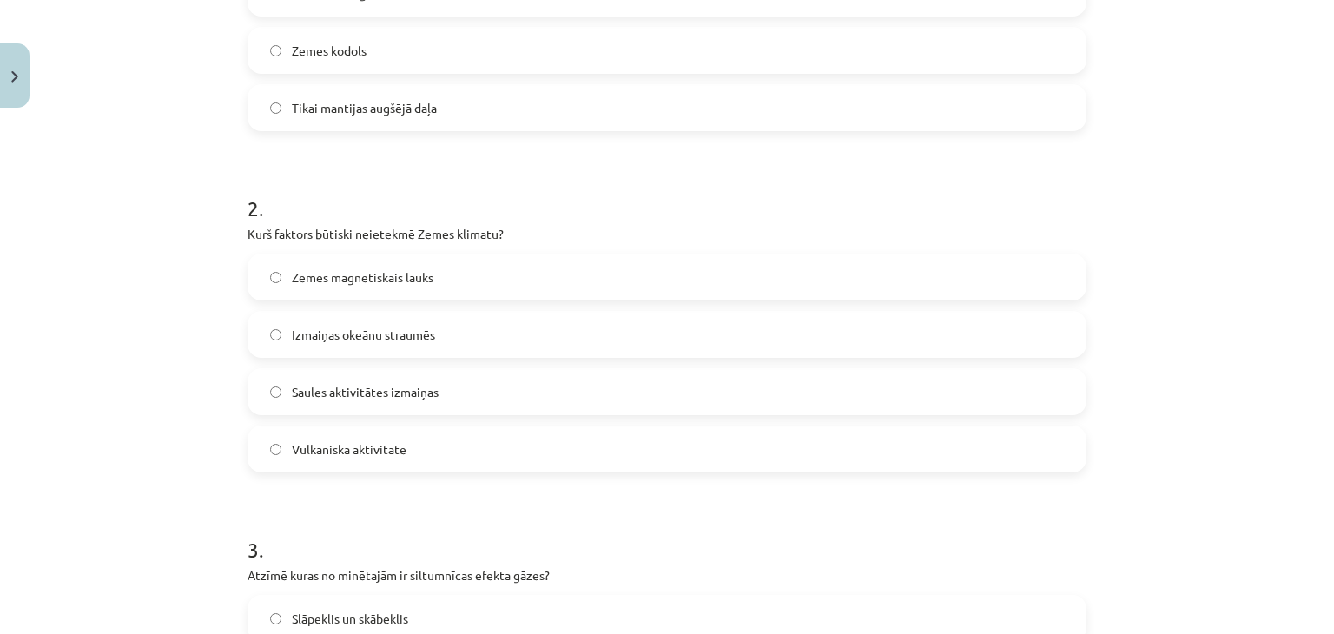
click at [454, 446] on label "Vulkāniskā aktivitāte" at bounding box center [667, 448] width 836 height 43
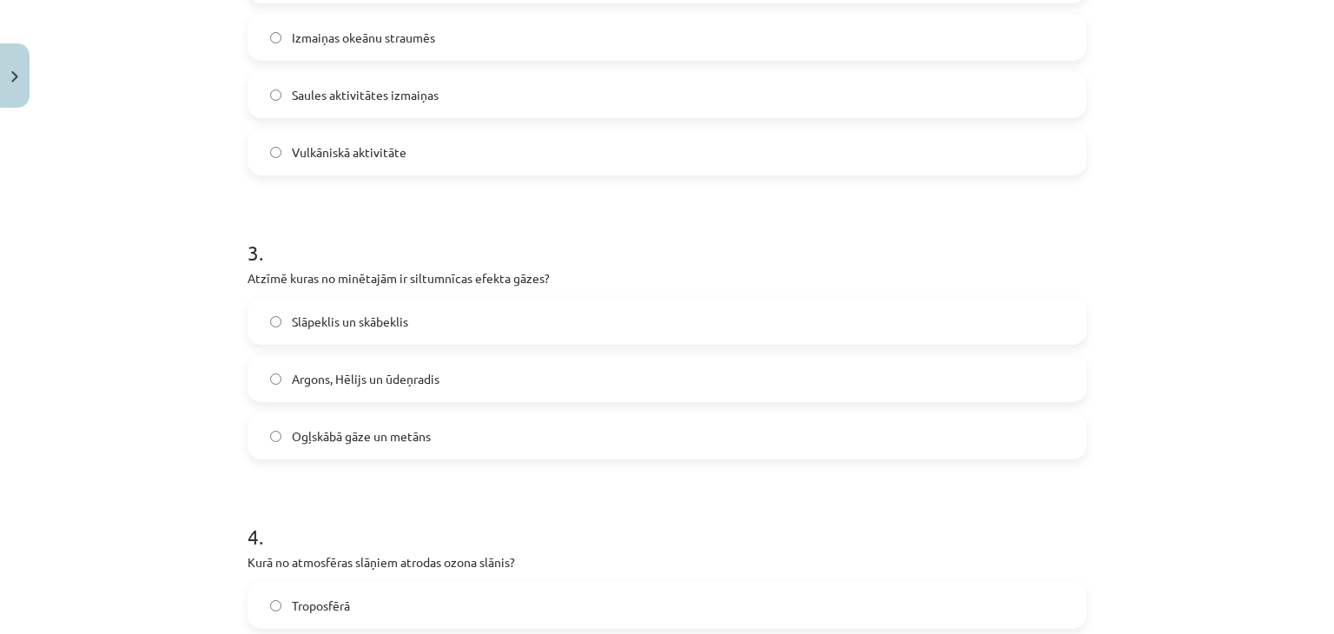
scroll to position [869, 0]
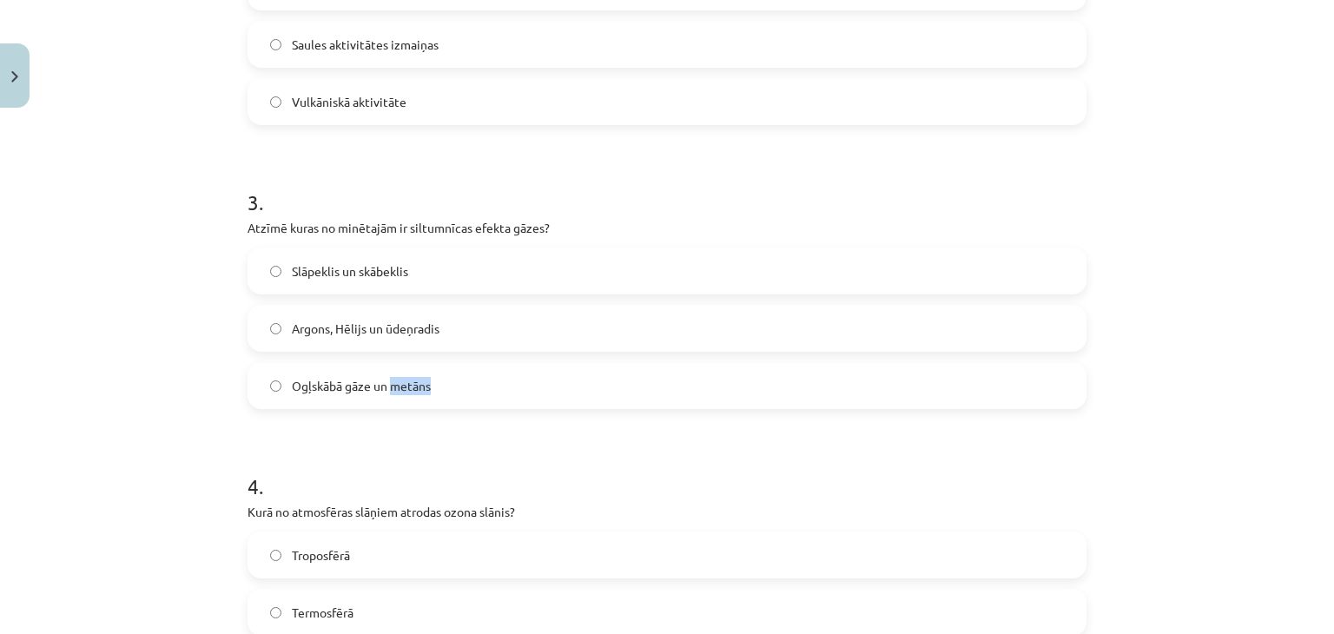
drag, startPoint x: 384, startPoint y: 384, endPoint x: 425, endPoint y: 388, distance: 41.1
click at [427, 390] on label "Ogļskābā gāze un metāns" at bounding box center [667, 385] width 836 height 43
drag, startPoint x: 403, startPoint y: 227, endPoint x: 540, endPoint y: 217, distance: 137.6
click at [540, 217] on div "3 . Atzīmē kuras no minētajām ir siltumnīcas efekta gāzes? Slāpeklis un skābekl…" at bounding box center [667, 284] width 839 height 249
click at [371, 377] on span "Ogļskābā gāze un metāns" at bounding box center [361, 386] width 139 height 18
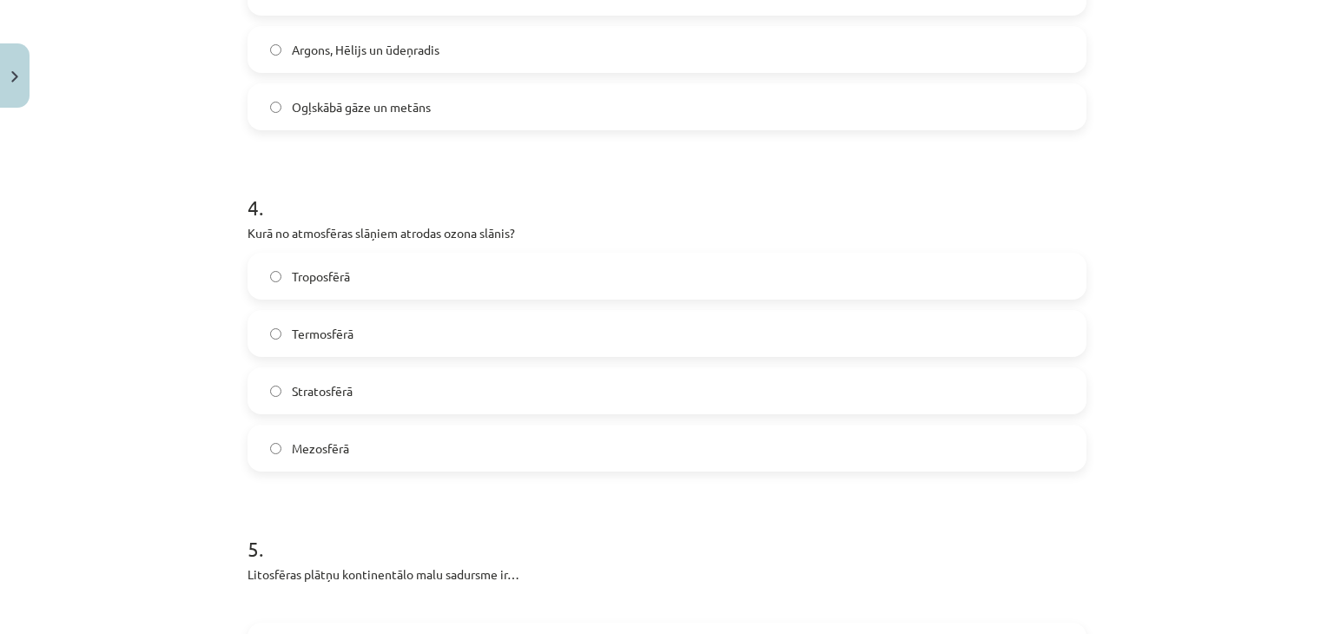
scroll to position [1216, 0]
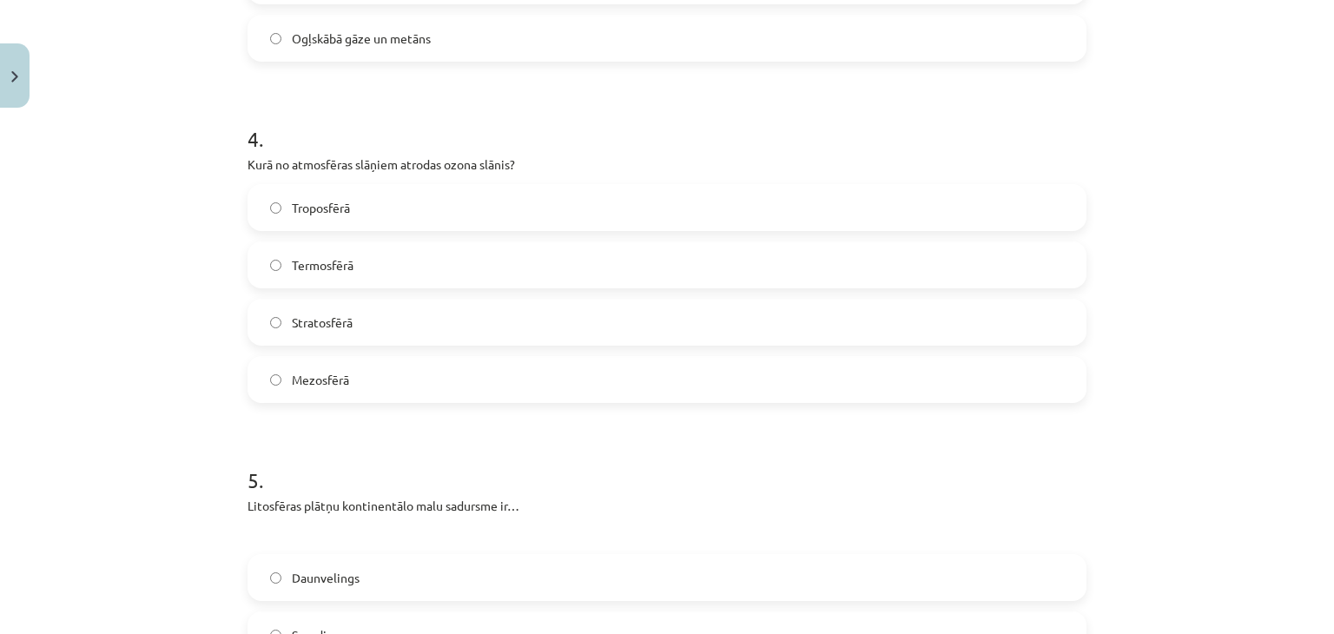
click at [347, 319] on label "Stratosfērā" at bounding box center [667, 322] width 836 height 43
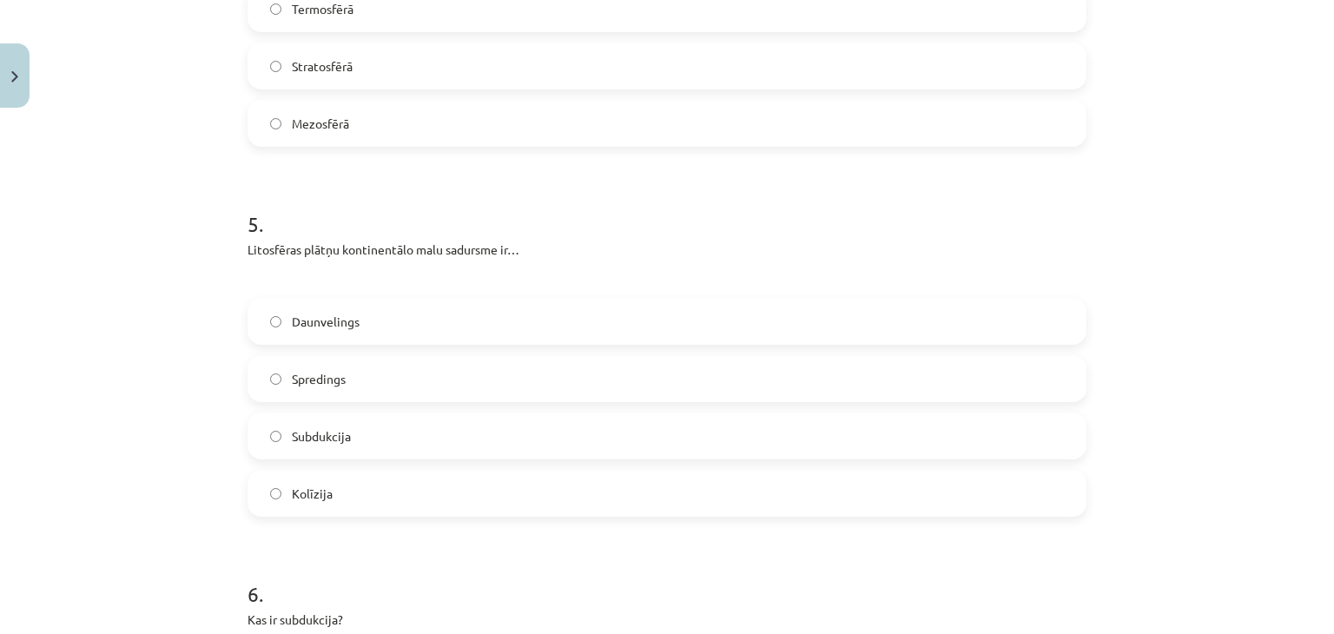
scroll to position [1477, 0]
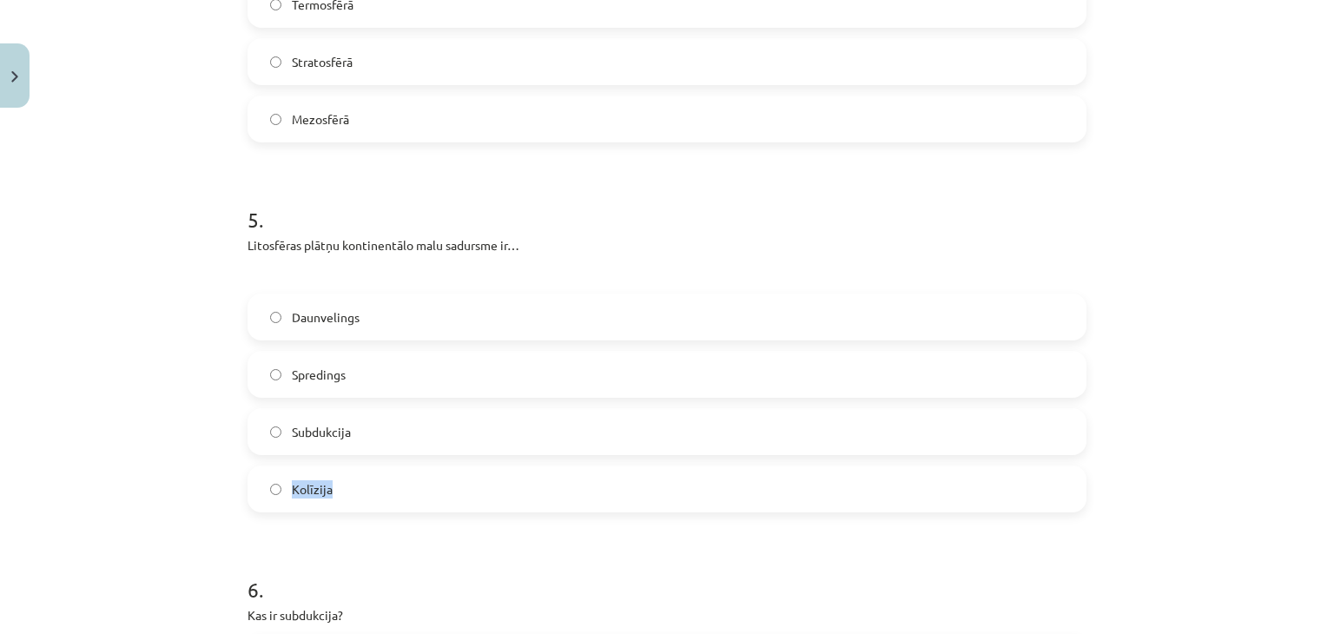
drag, startPoint x: 284, startPoint y: 490, endPoint x: 326, endPoint y: 510, distance: 46.2
click at [362, 505] on label "Kolīzija" at bounding box center [667, 488] width 836 height 43
click at [433, 486] on label "Kolīzija" at bounding box center [667, 488] width 836 height 43
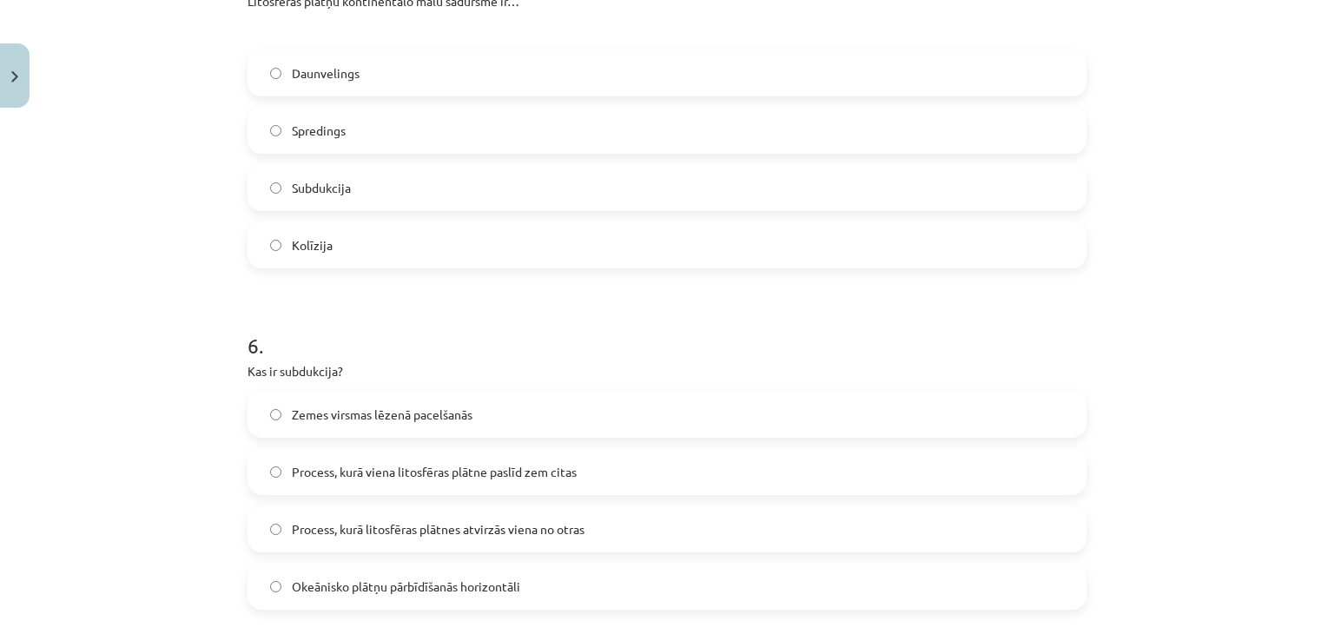
scroll to position [1824, 0]
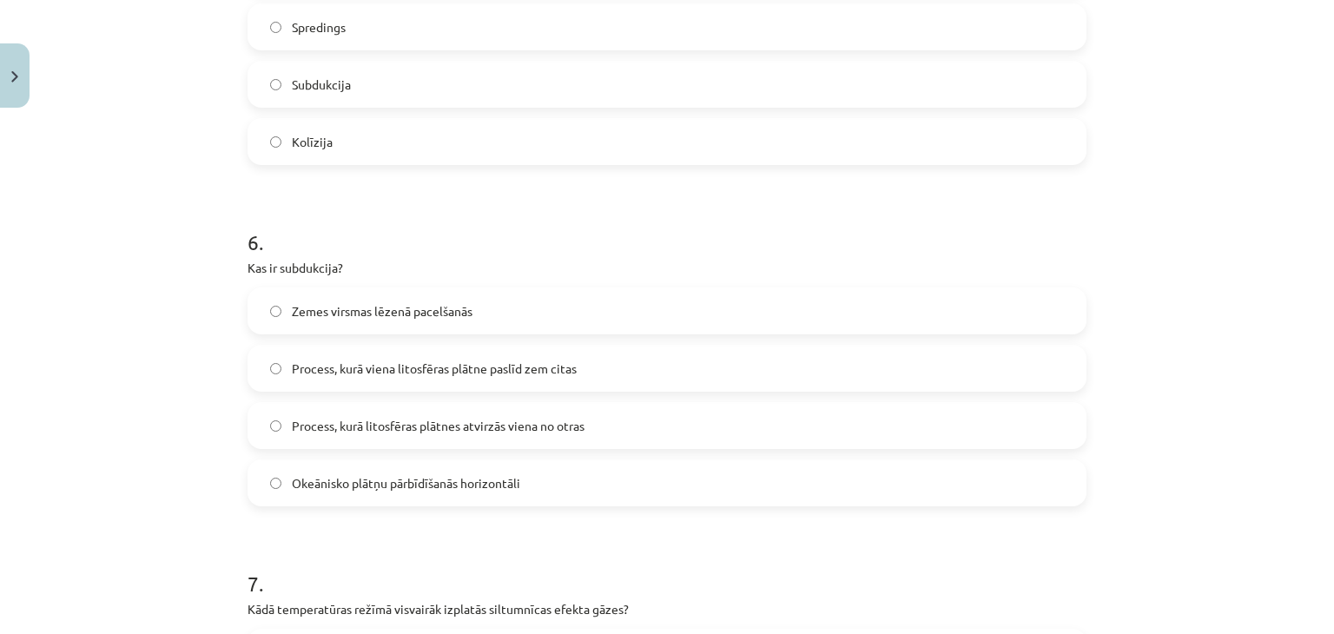
click at [450, 422] on span "Process, kurā litosfēras plātnes atvirzās viena no otras" at bounding box center [438, 426] width 293 height 18
drag, startPoint x: 274, startPoint y: 267, endPoint x: 329, endPoint y: 270, distance: 55.7
click at [329, 270] on p "Kas ir subdukcija?" at bounding box center [667, 268] width 839 height 18
click at [441, 532] on form "1 . Kas ir litosfēra? Zemes garoza un mantijas augšējā daļa Tikai Zemes garoza …" at bounding box center [667, 197] width 839 height 3350
click at [445, 366] on span "Process, kurā viena litosfēras plātne paslīd zem citas" at bounding box center [434, 369] width 285 height 18
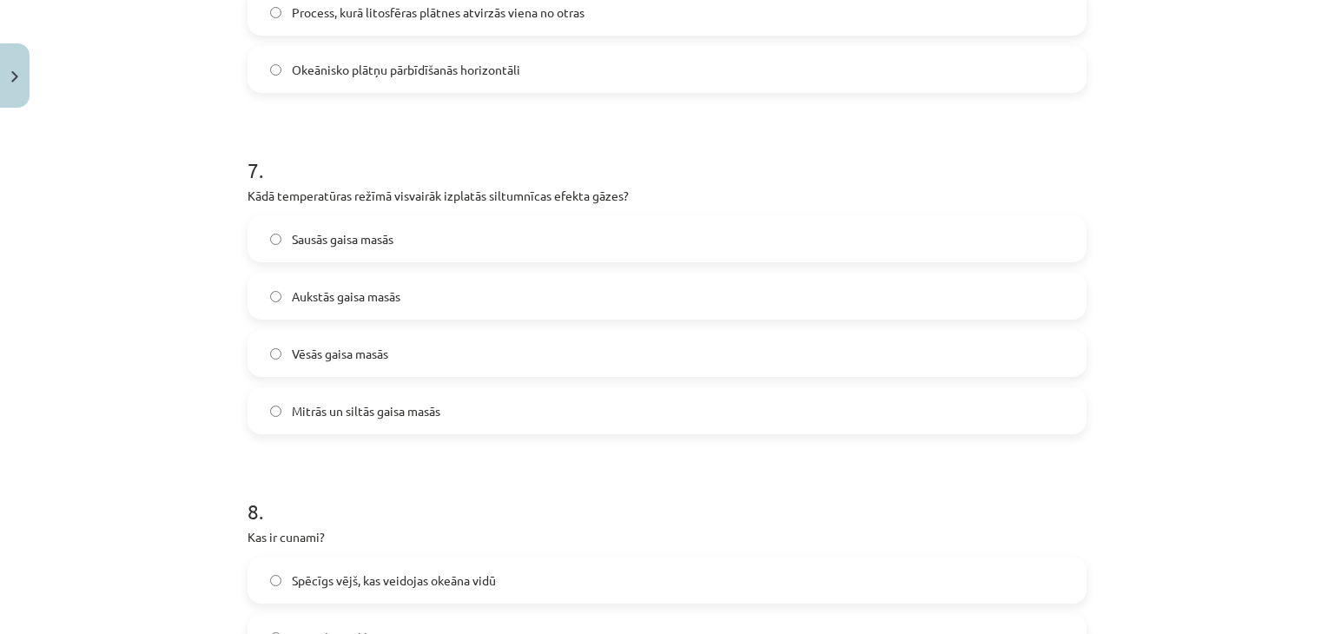
scroll to position [2259, 0]
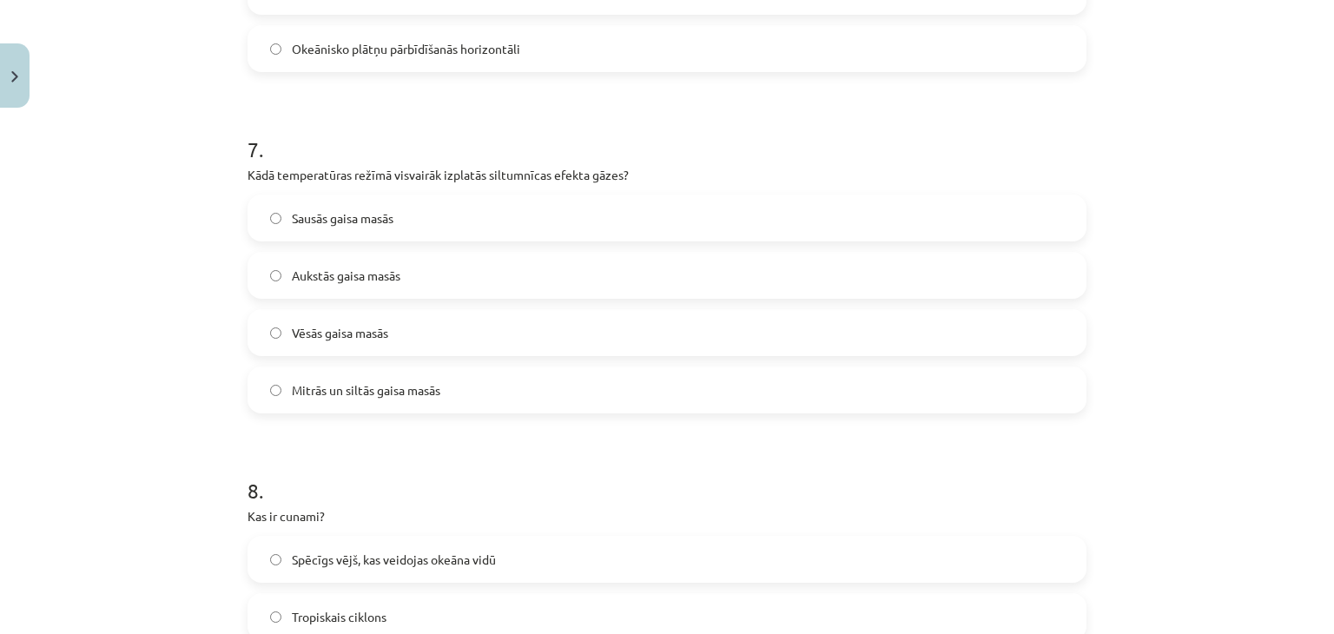
click at [480, 394] on label "Mitrās un siltās gaisa masās" at bounding box center [667, 389] width 836 height 43
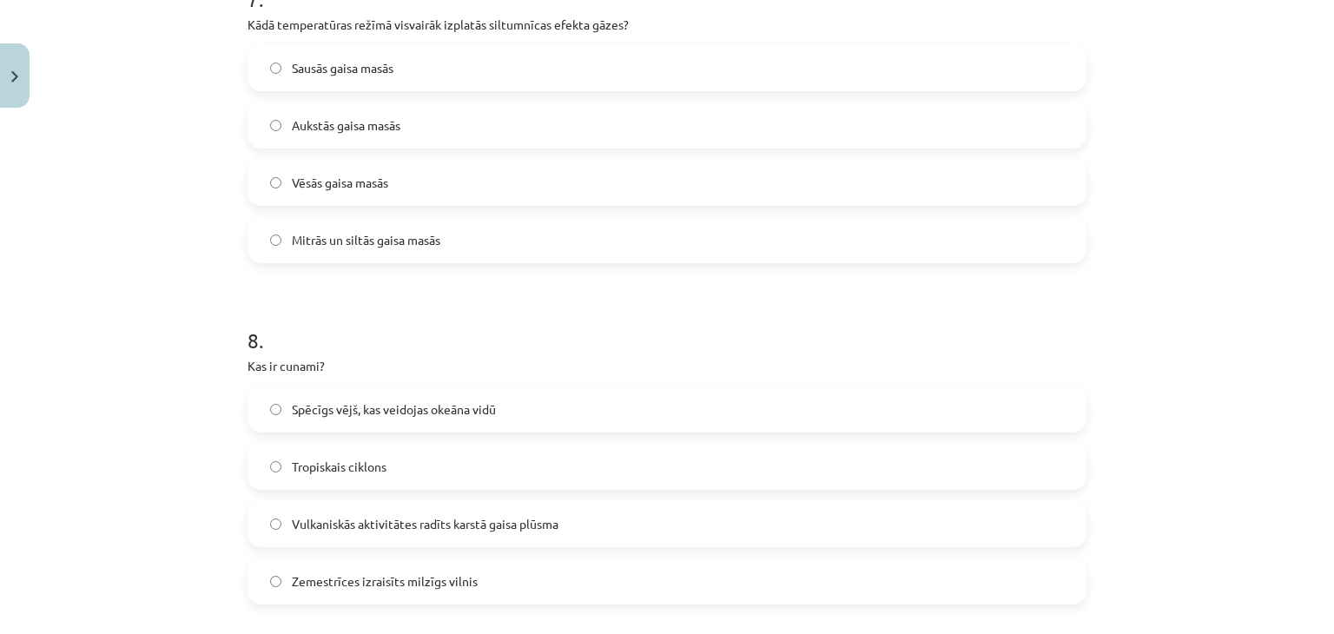
scroll to position [2519, 0]
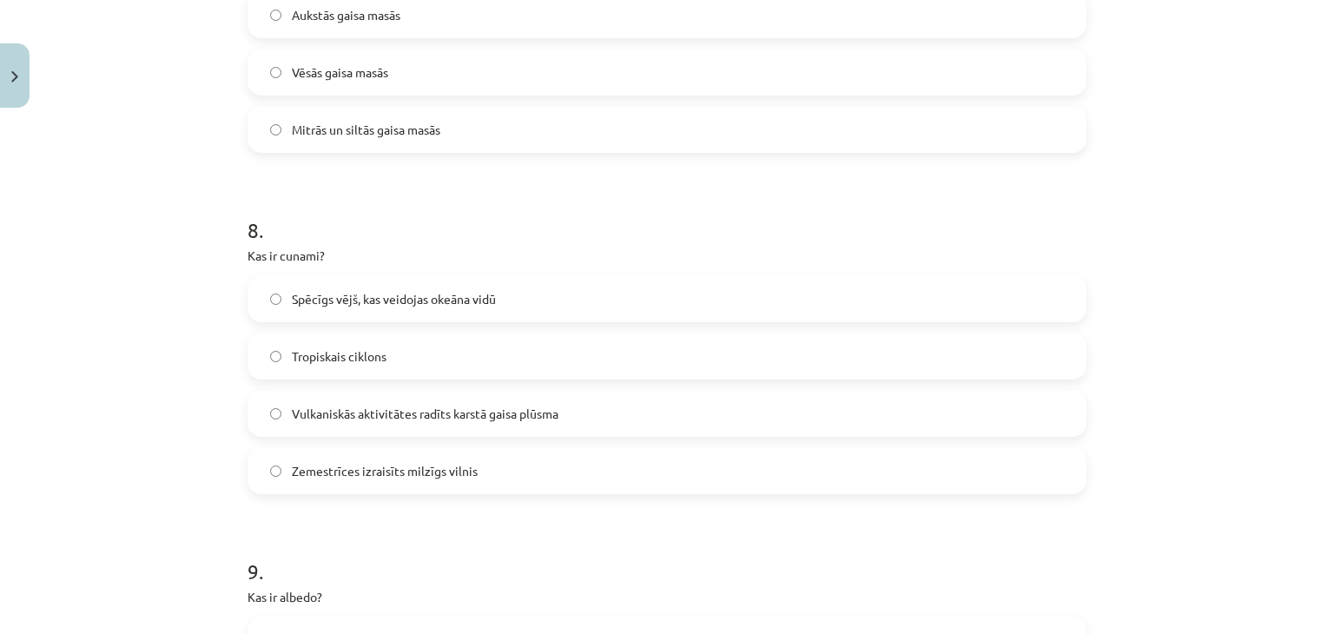
click at [306, 485] on label "Zemestrīces izraisīts milzīgs vilnis" at bounding box center [667, 470] width 836 height 43
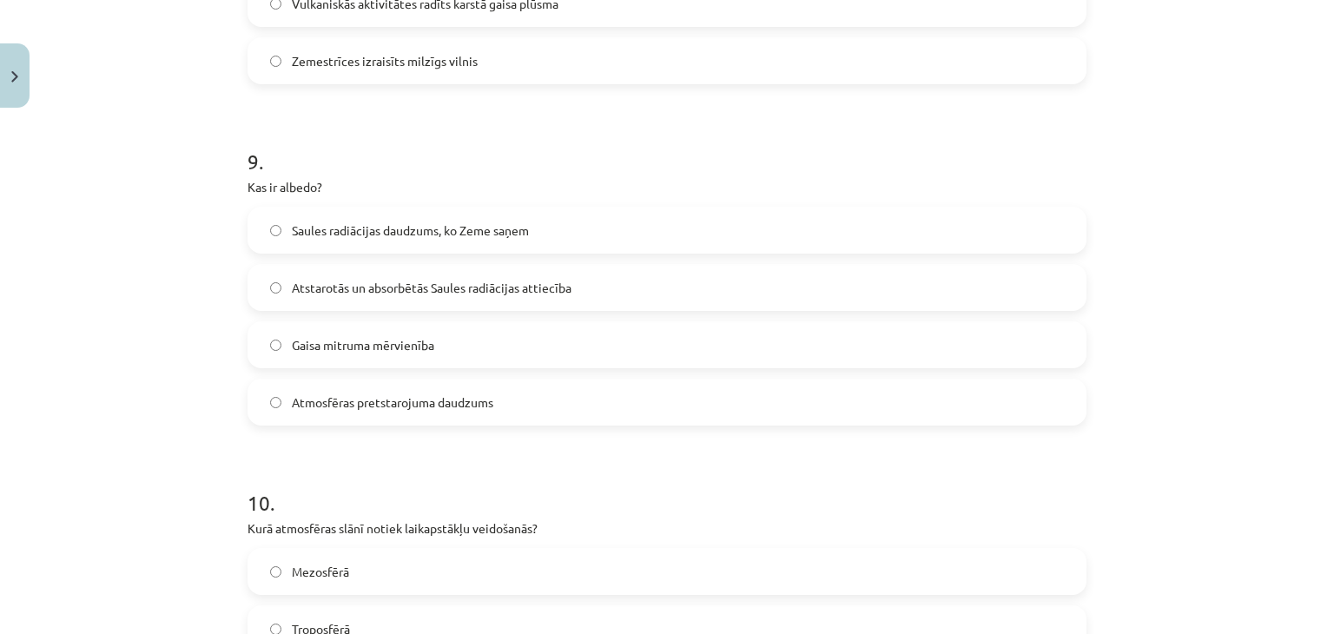
scroll to position [2953, 0]
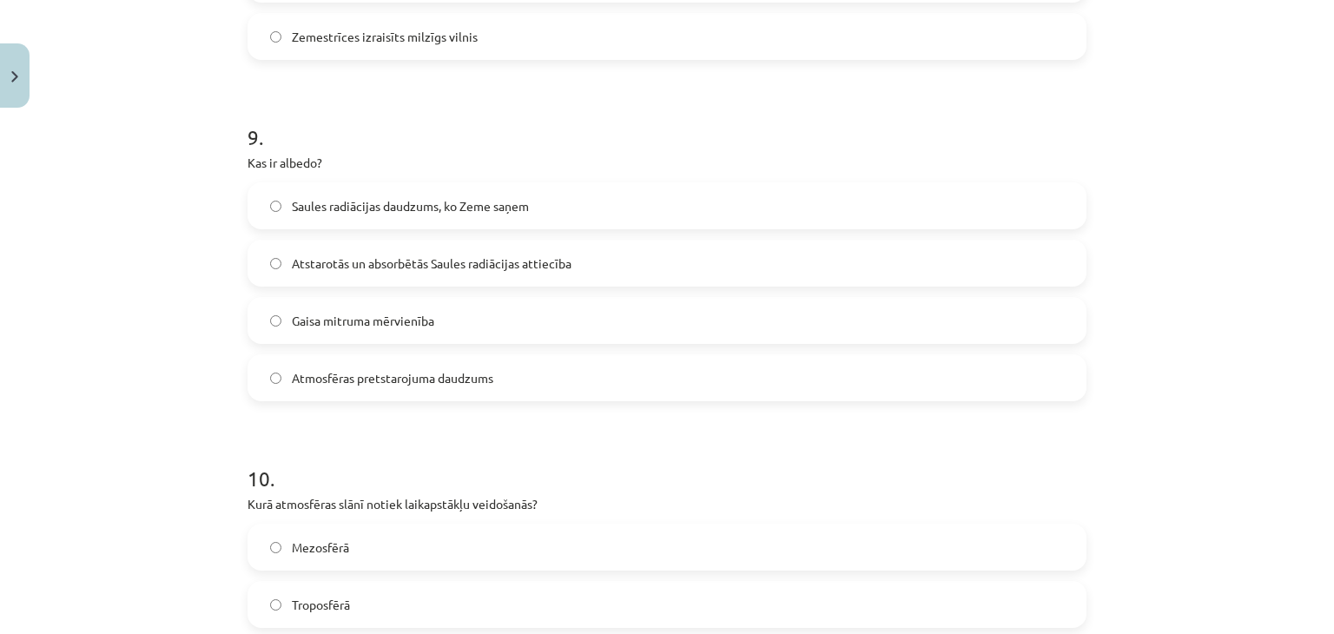
click at [388, 268] on span "Atstarotās un absorbētās Saules radiācijas attiecība" at bounding box center [432, 264] width 280 height 18
click at [422, 372] on span "Atmosfēras pretstarojuma daudzums" at bounding box center [393, 378] width 202 height 18
drag, startPoint x: 285, startPoint y: 373, endPoint x: 493, endPoint y: 372, distance: 208.5
click at [493, 372] on label "Atmosfēras pretstarojuma daudzums" at bounding box center [667, 377] width 836 height 43
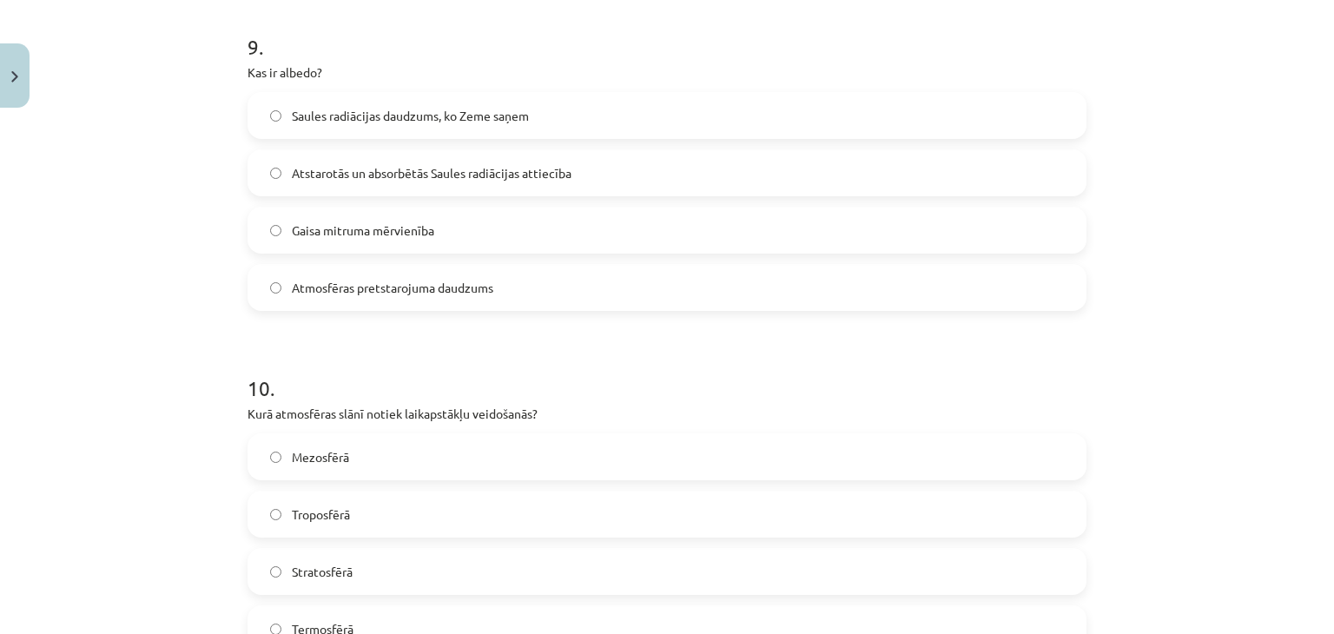
scroll to position [3040, 0]
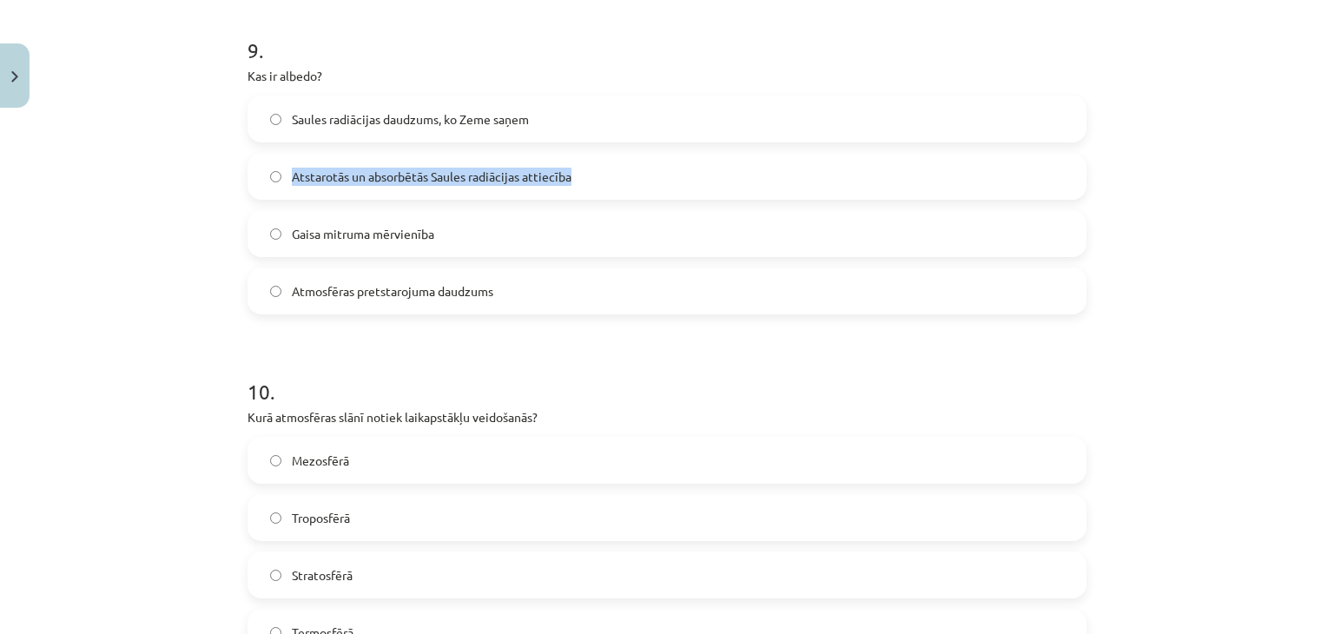
drag, startPoint x: 285, startPoint y: 171, endPoint x: 646, endPoint y: 189, distance: 361.8
click at [646, 189] on label "Atstarotās un absorbētās Saules radiācijas attiecība" at bounding box center [667, 176] width 836 height 43
click at [424, 171] on span "Atstarotās un absorbētās Saules radiācijas attiecība" at bounding box center [432, 177] width 280 height 18
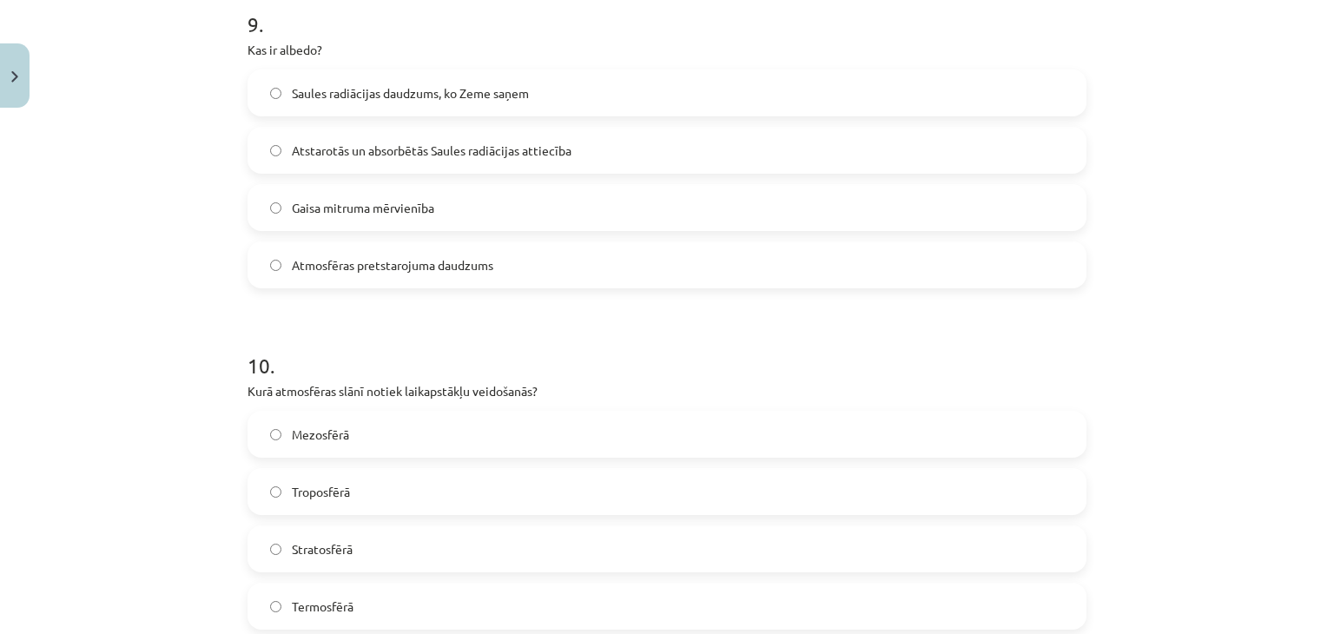
scroll to position [3214, 0]
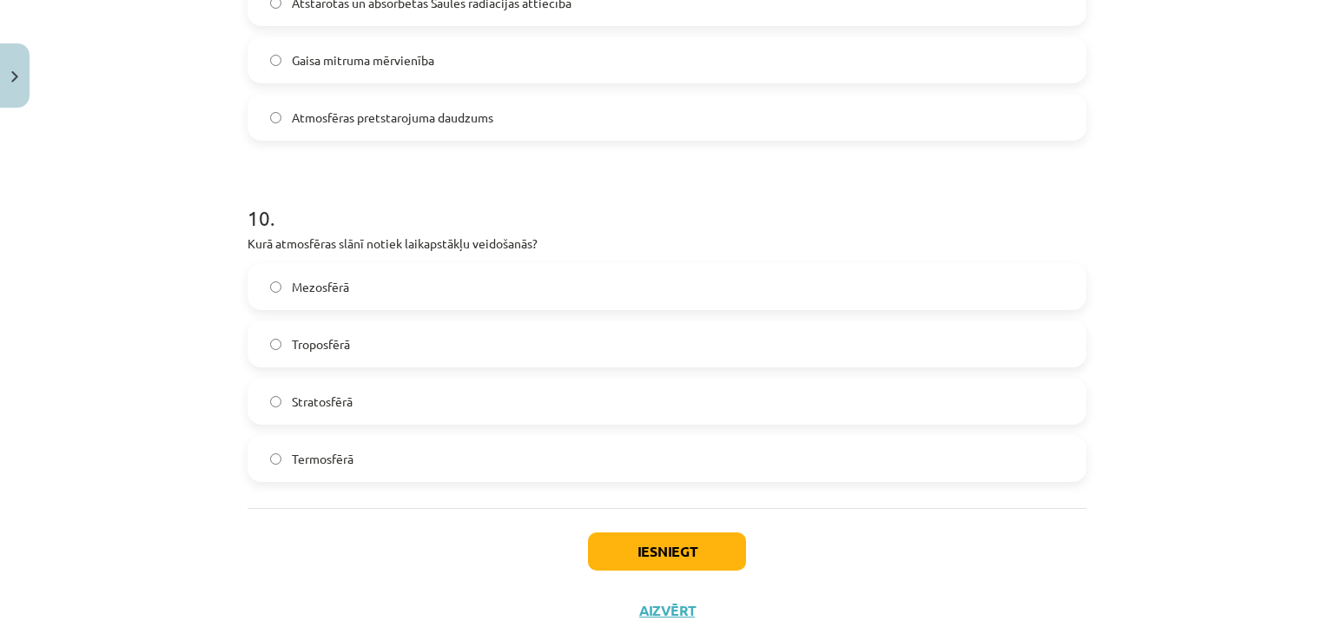
click at [341, 339] on span "Troposfērā" at bounding box center [321, 344] width 58 height 18
click at [652, 543] on button "Iesniegt" at bounding box center [667, 551] width 158 height 38
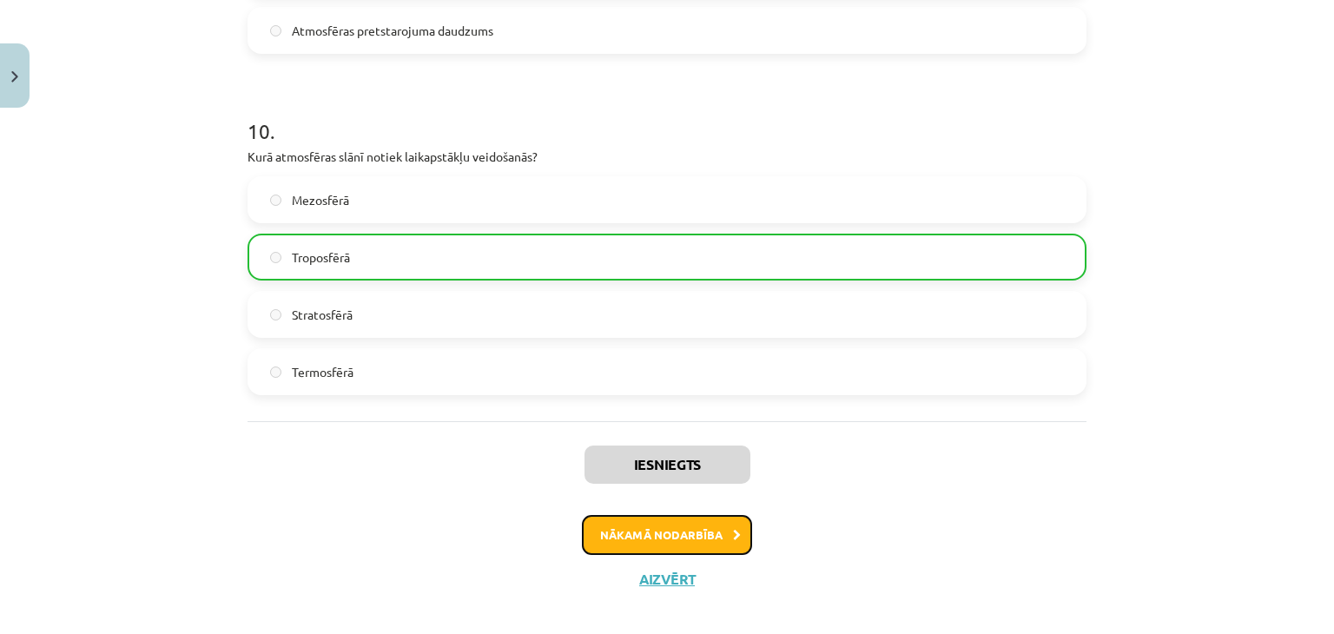
click at [686, 523] on button "Nākamā nodarbība" at bounding box center [667, 535] width 170 height 40
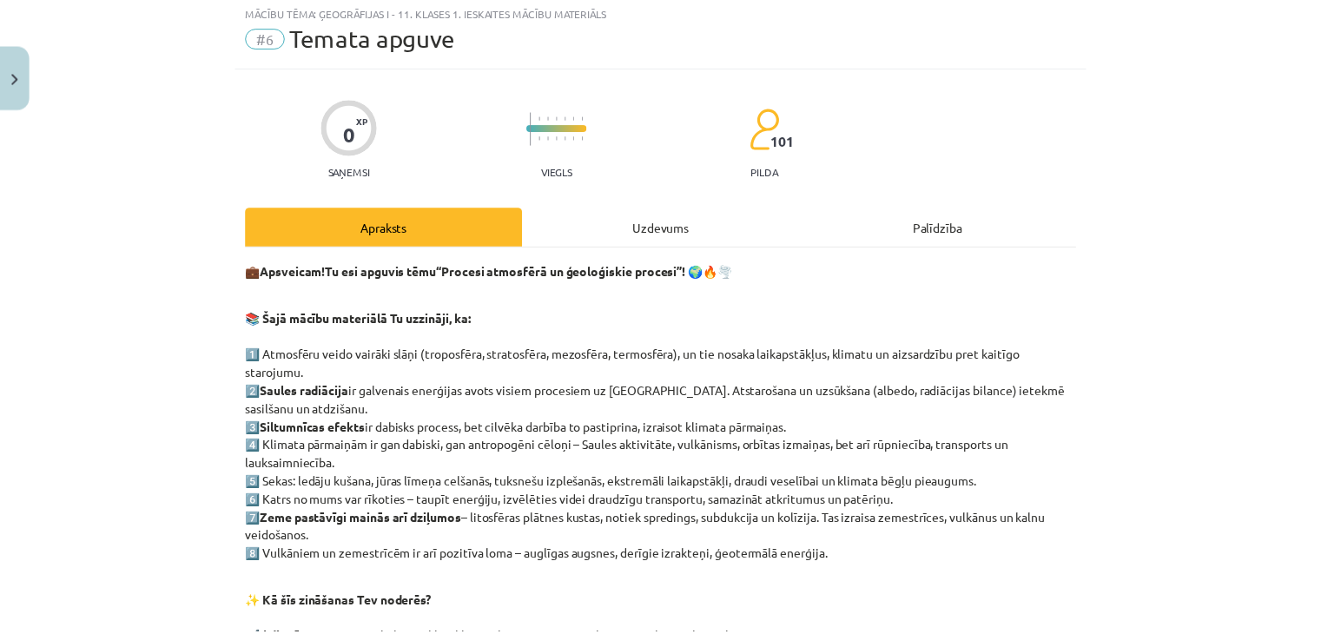
scroll to position [43, 0]
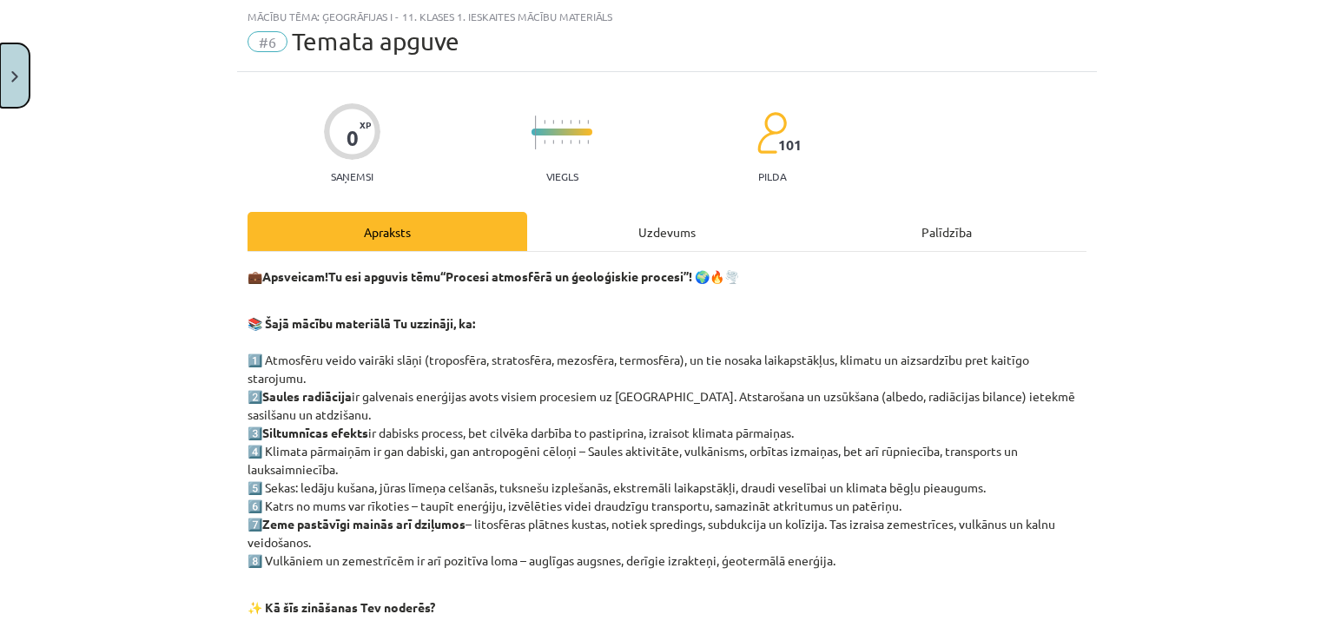
click at [16, 83] on button "Close" at bounding box center [15, 75] width 30 height 64
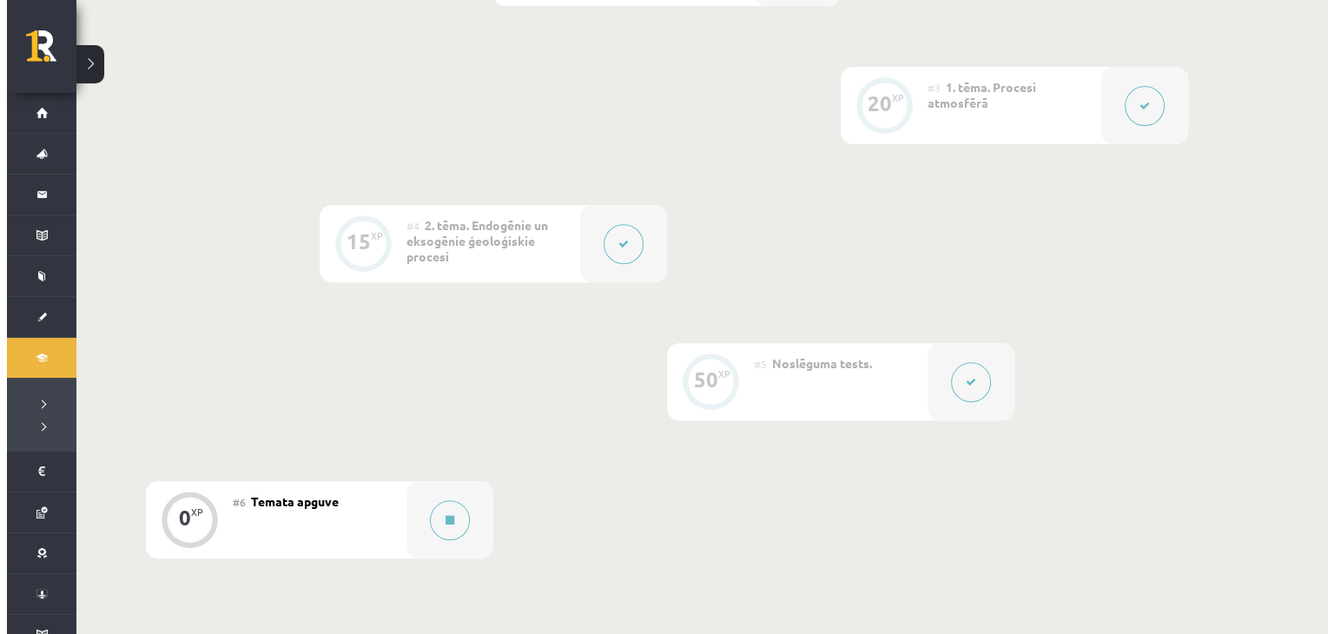
scroll to position [695, 0]
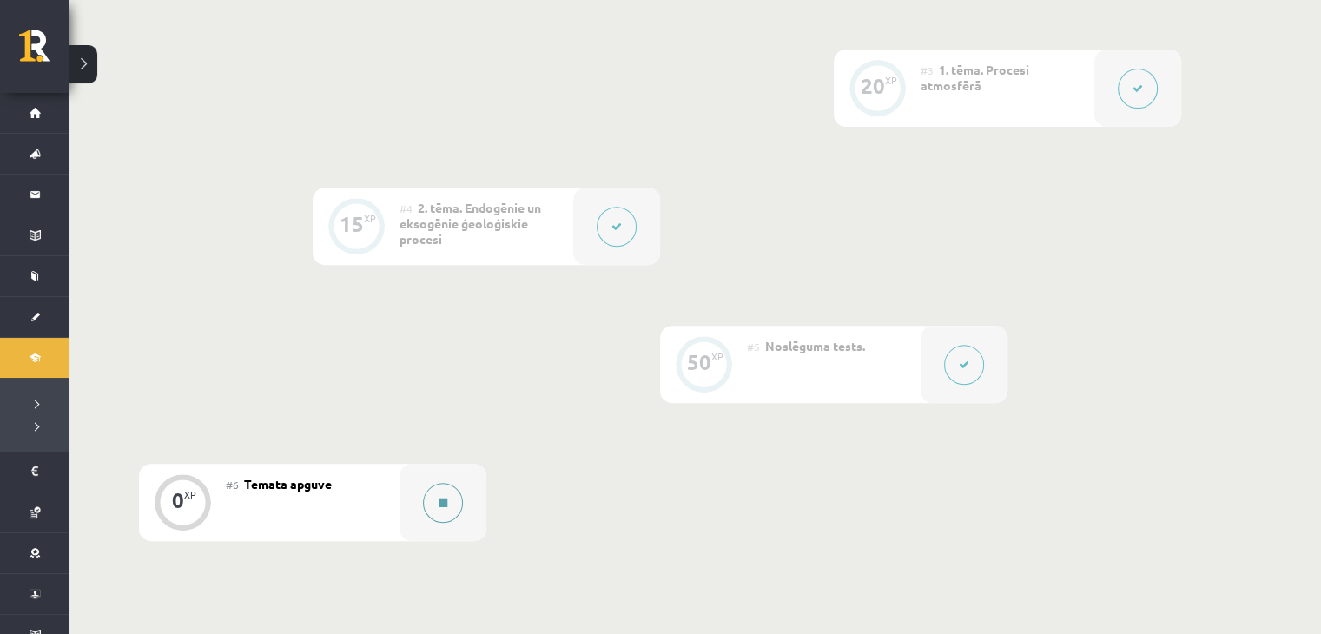
click at [441, 515] on button at bounding box center [443, 503] width 40 height 40
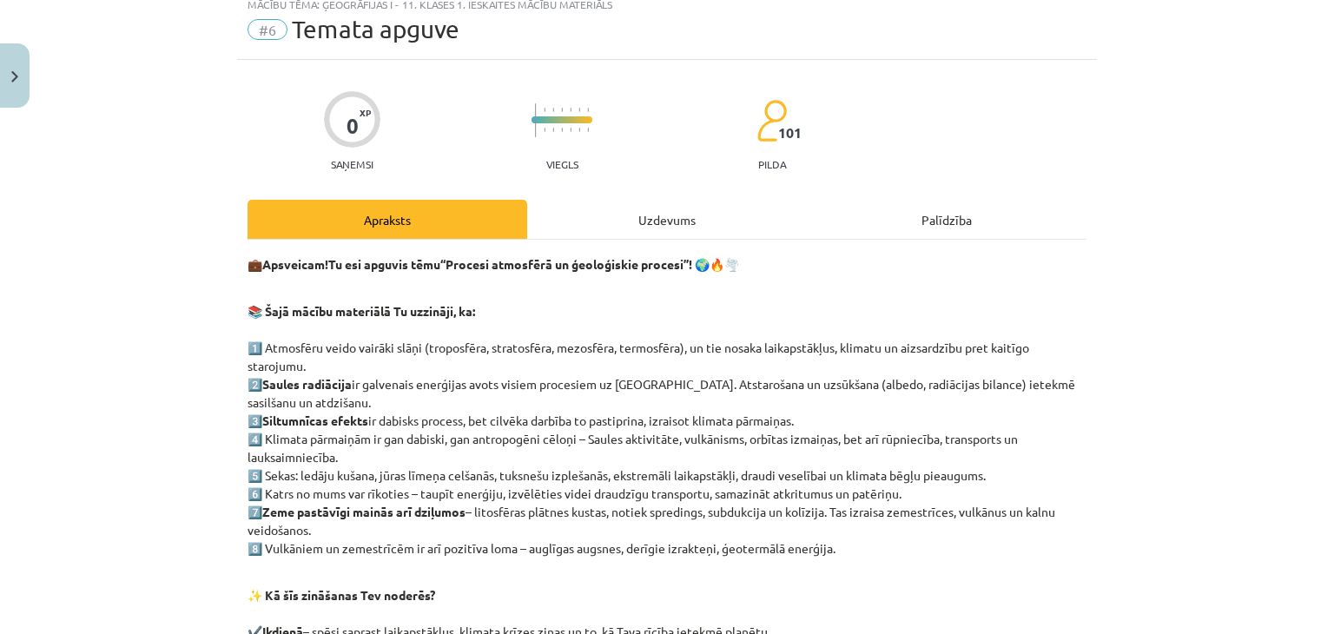
scroll to position [386, 0]
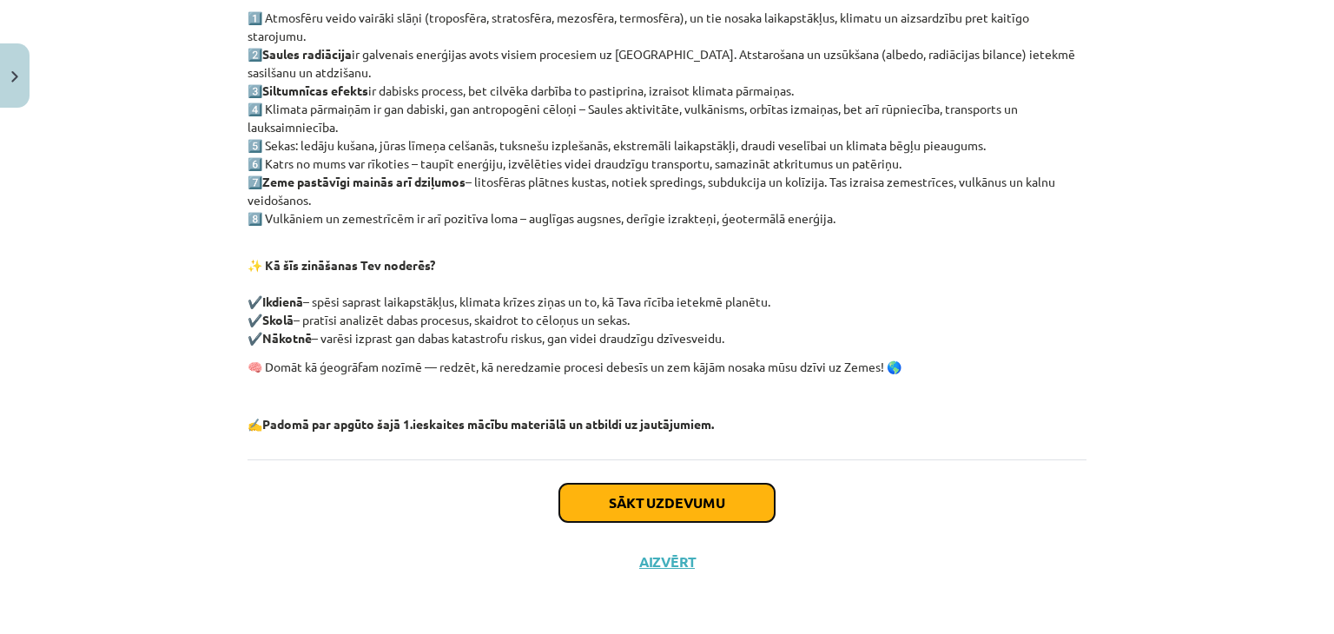
click at [665, 493] on button "Sākt uzdevumu" at bounding box center [666, 503] width 215 height 38
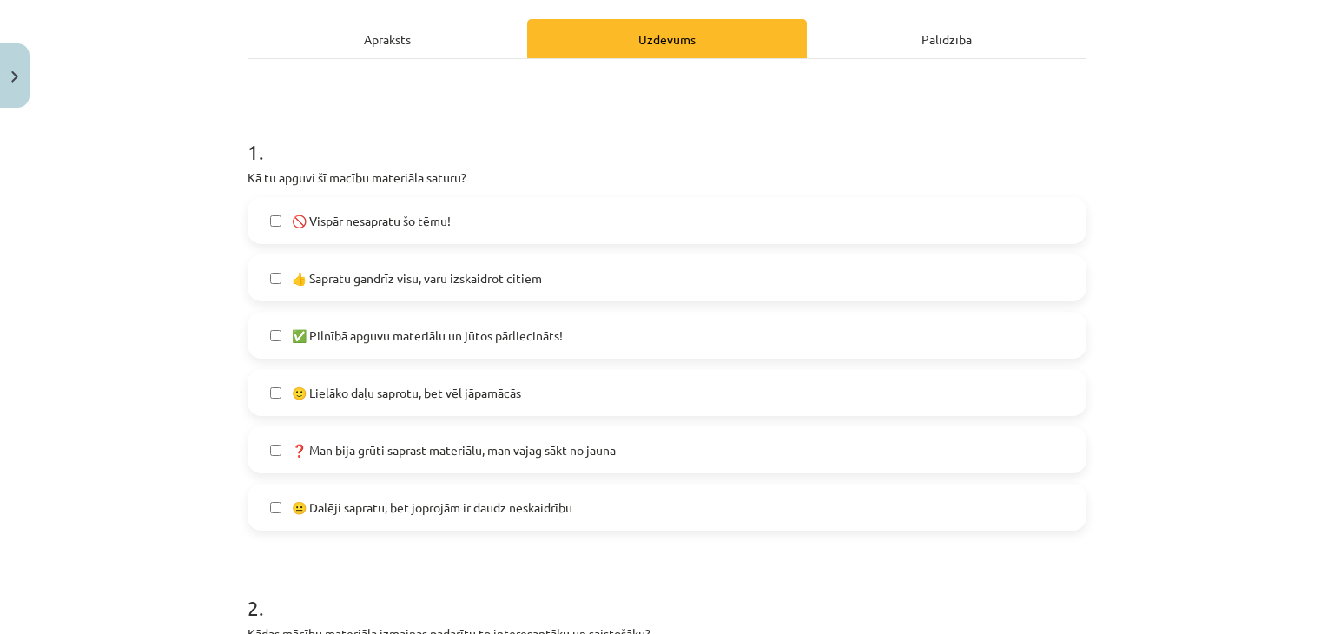
scroll to position [304, 0]
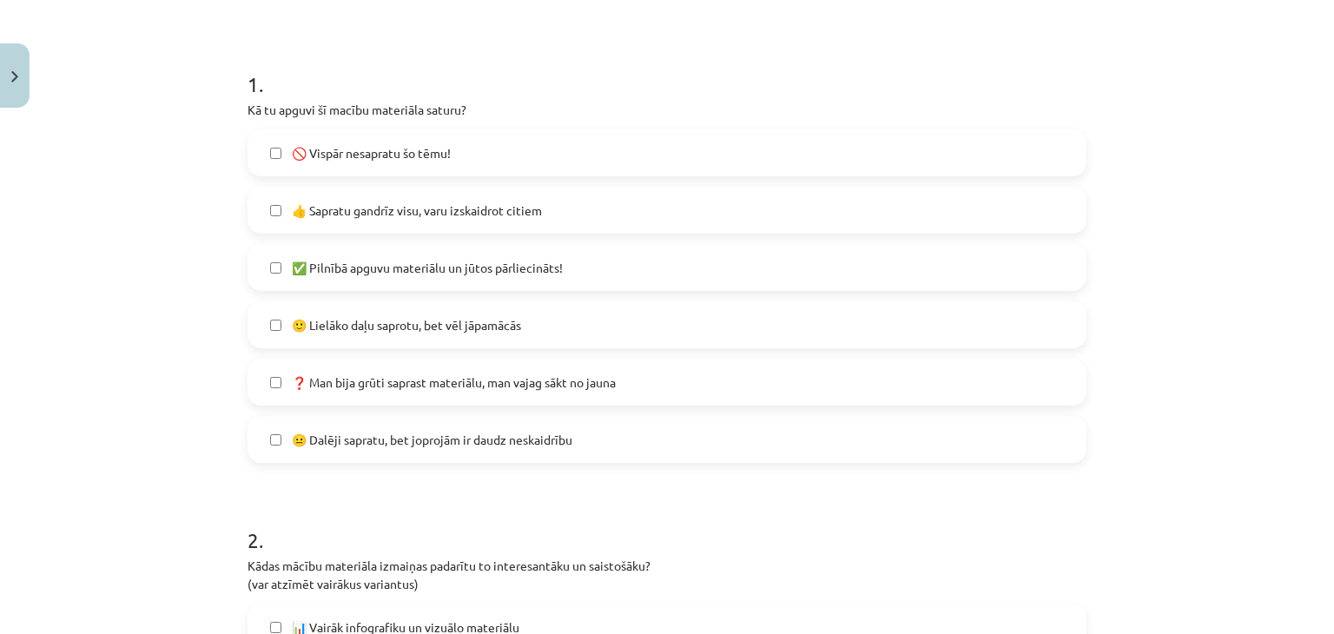
click at [353, 323] on span "🙂 Lielāko daļu saprotu, bet vēl jāpamācās" at bounding box center [406, 325] width 229 height 18
click at [425, 217] on span "👍 Sapratu gandrīz visu, varu izskaidrot citiem" at bounding box center [417, 211] width 250 height 18
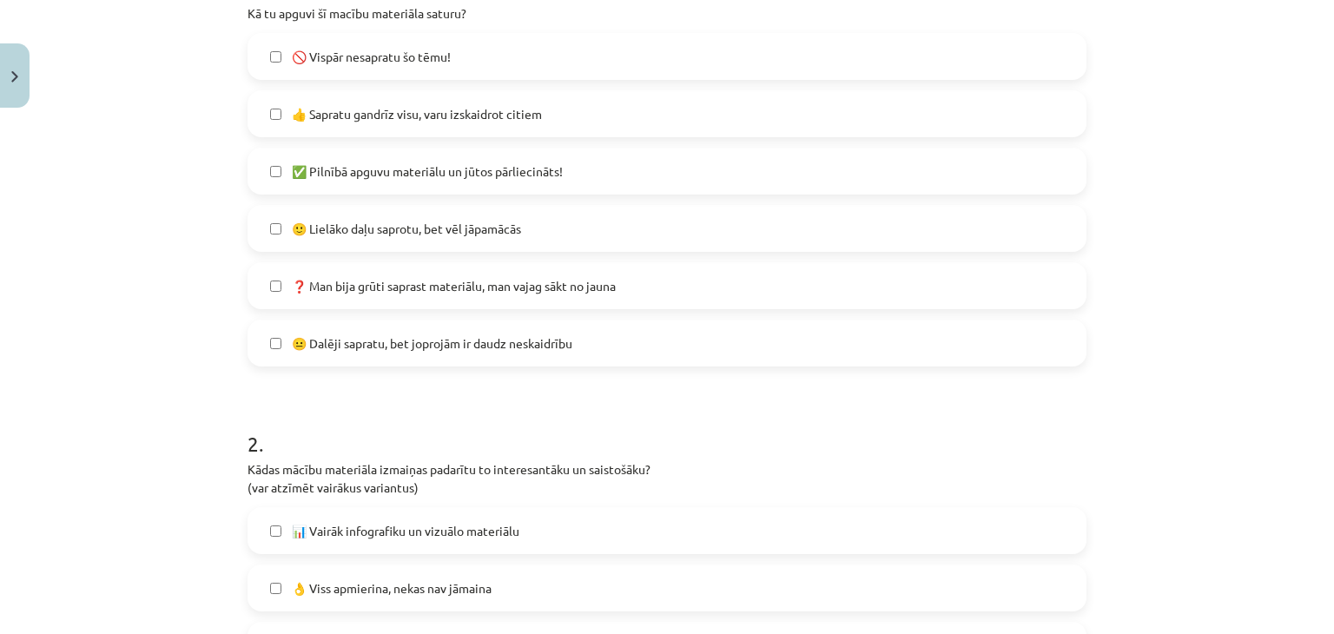
scroll to position [391, 0]
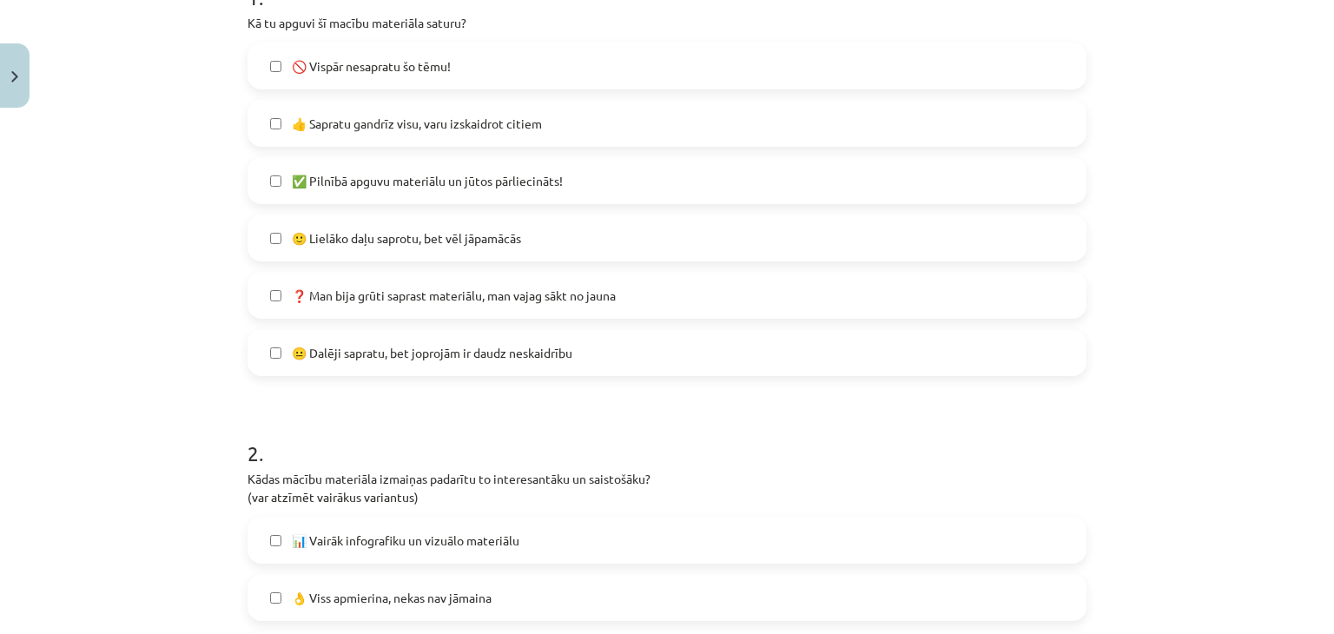
click at [371, 126] on span "👍 Sapratu gandrīz visu, varu izskaidrot citiem" at bounding box center [417, 124] width 250 height 18
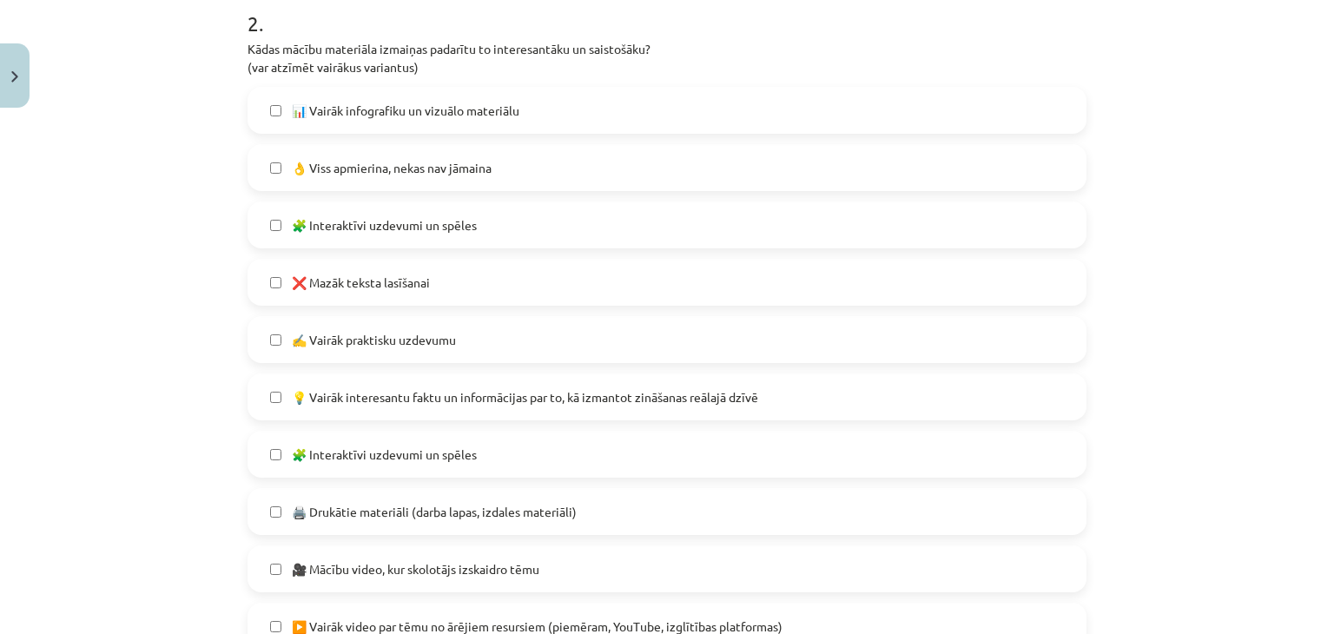
scroll to position [825, 0]
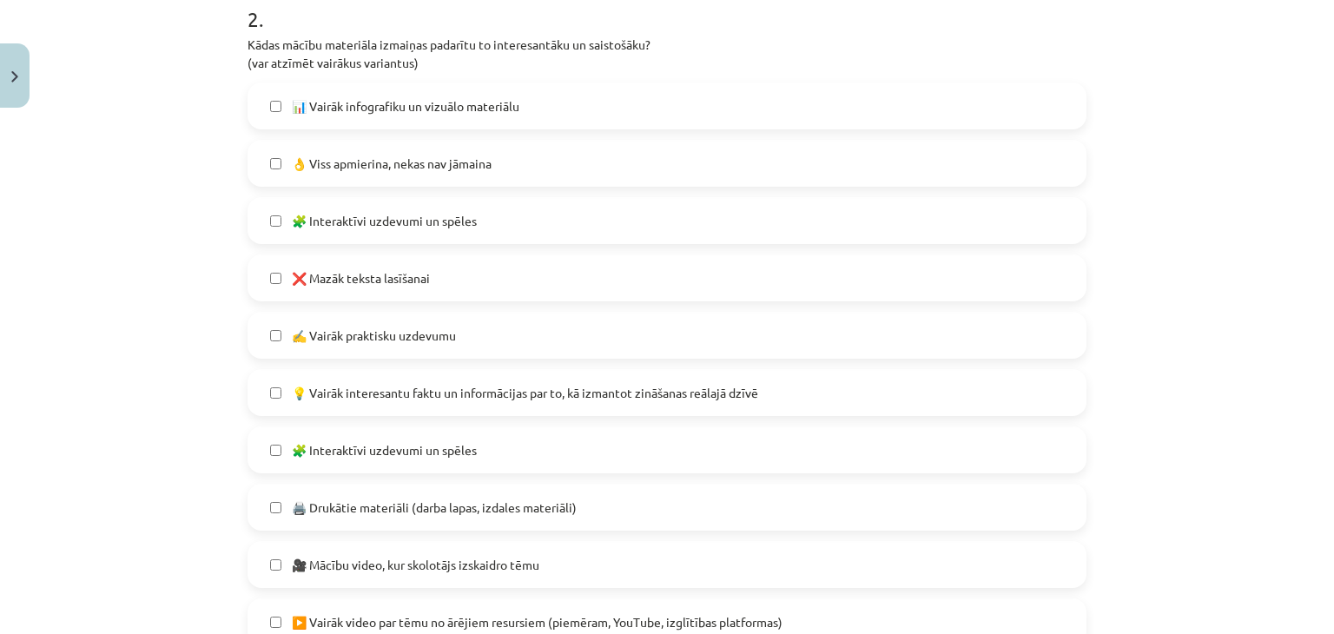
click at [605, 394] on span "💡 Vairāk interesantu faktu un informācijas par to, kā izmantot zināšanas reālaj…" at bounding box center [525, 393] width 466 height 18
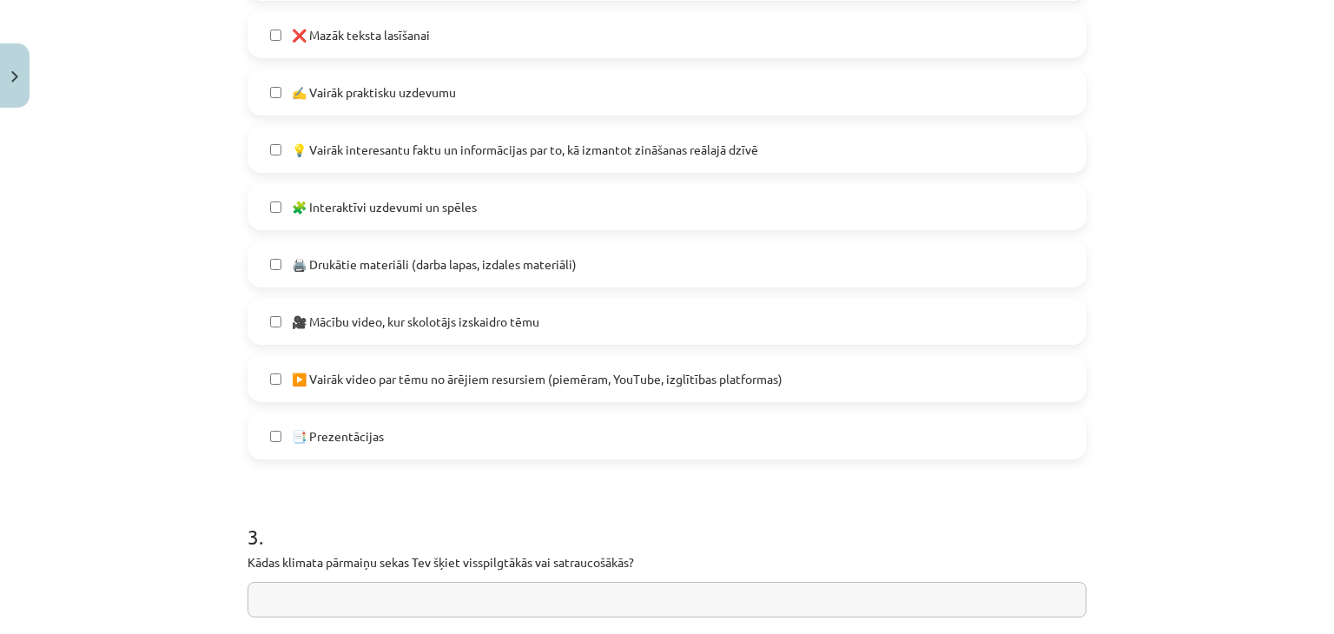
scroll to position [1086, 0]
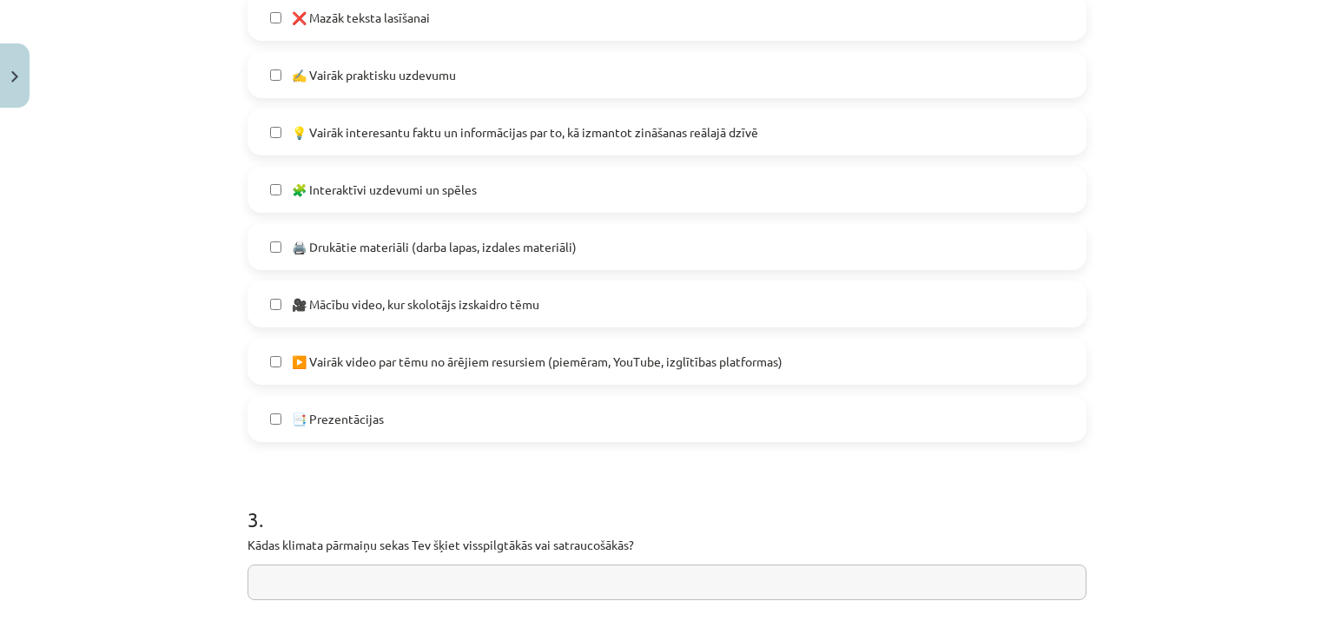
click at [364, 314] on label "🎥 Mācību video, kur skolotājs izskaidro tēmu" at bounding box center [667, 303] width 836 height 43
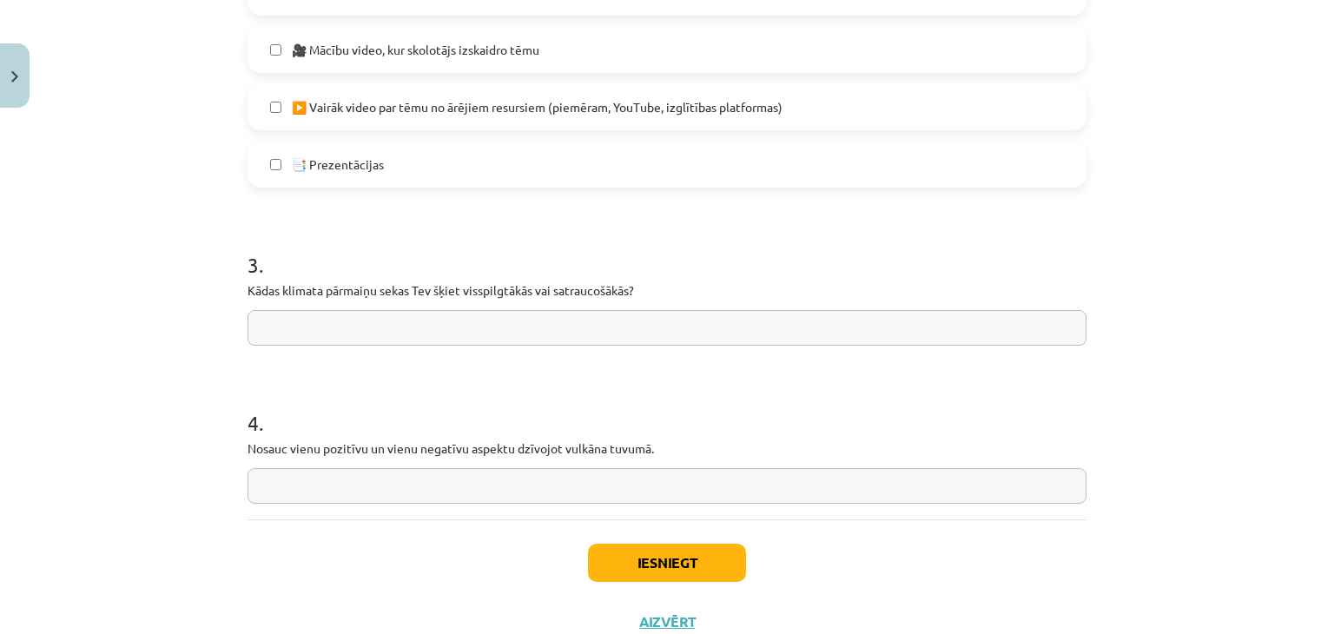
scroll to position [1346, 0]
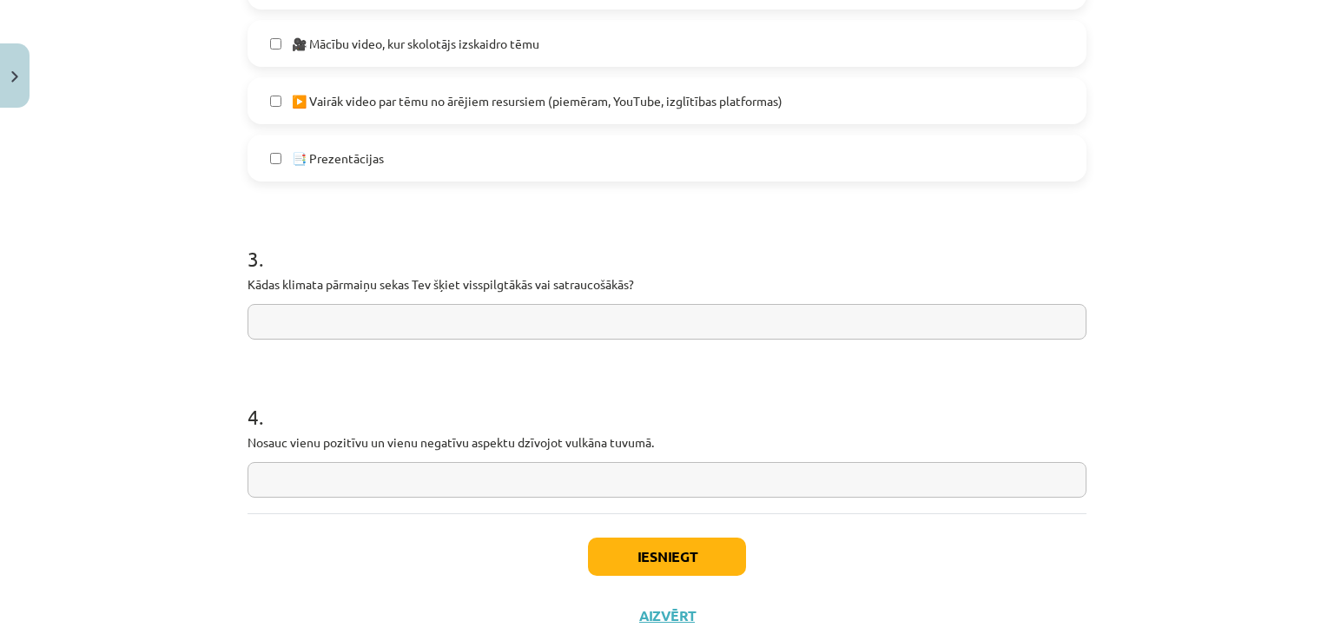
click at [551, 326] on input "text" at bounding box center [667, 322] width 839 height 36
type input "**********"
click at [490, 494] on input "text" at bounding box center [667, 480] width 839 height 36
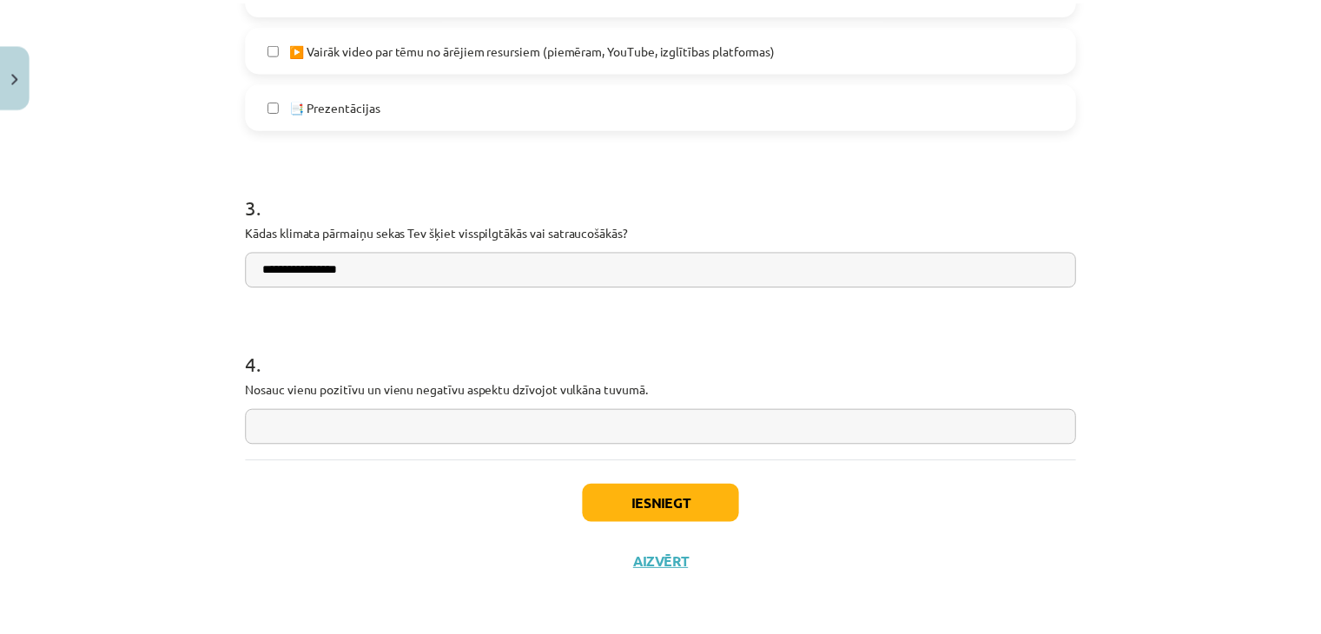
scroll to position [1400, 0]
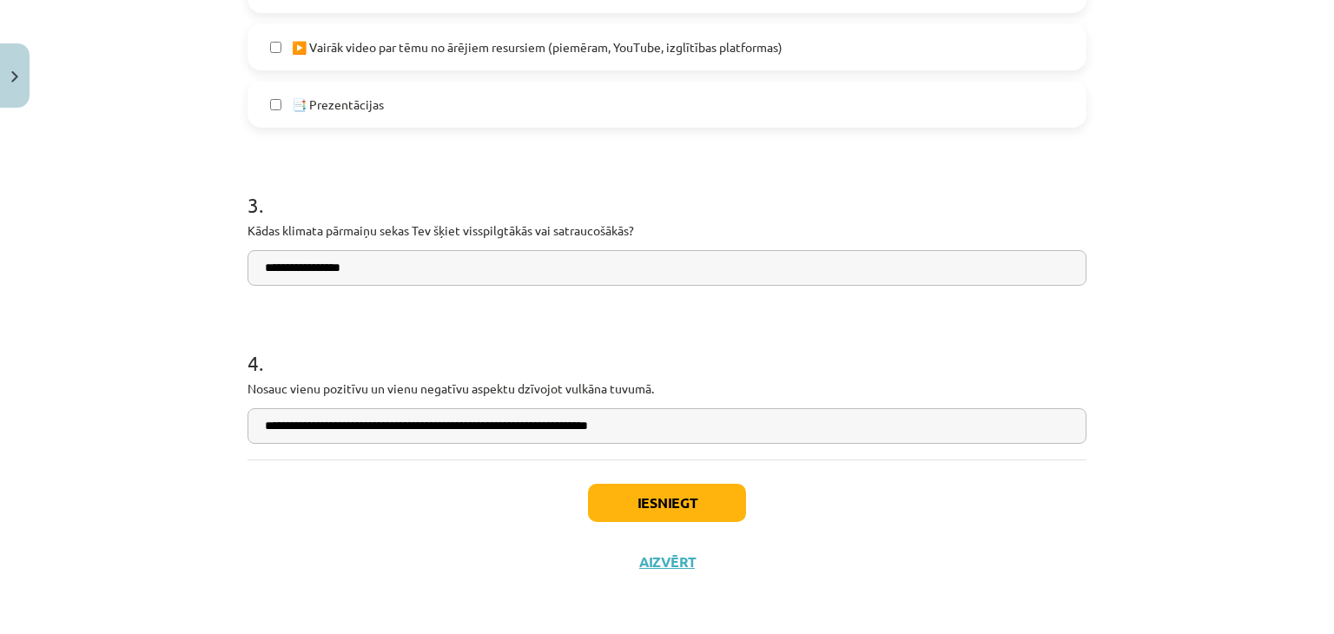
type input "**********"
click at [642, 498] on button "Iesniegt" at bounding box center [667, 503] width 158 height 38
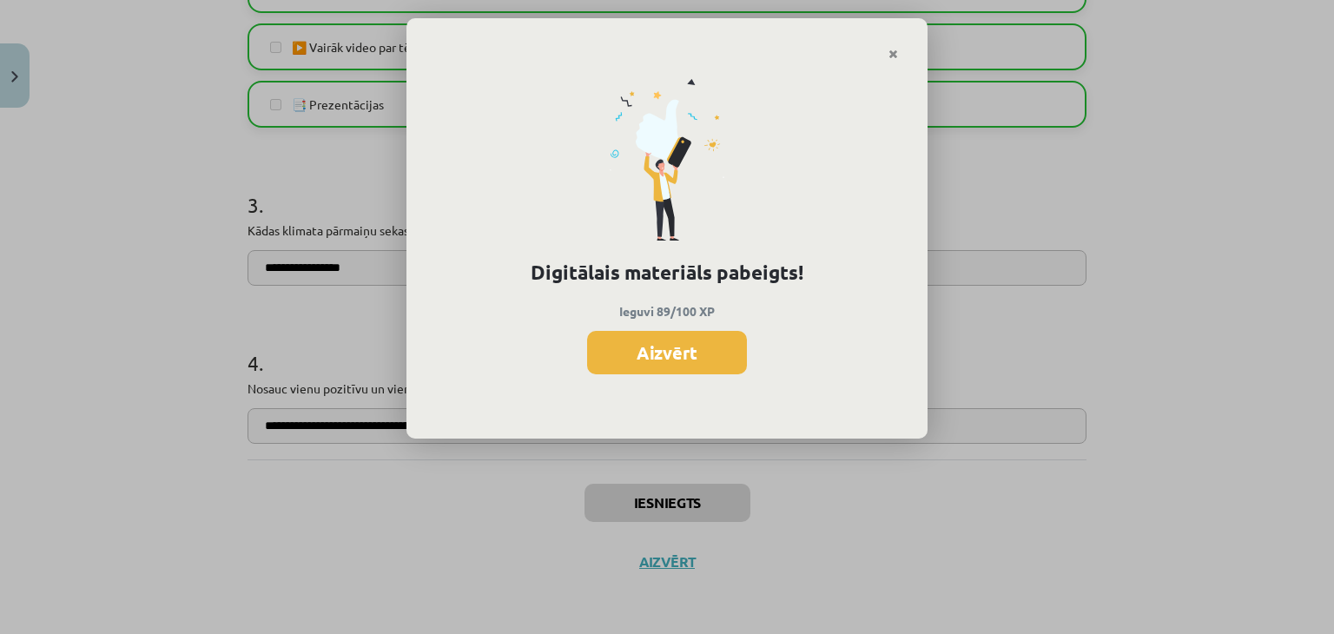
click at [688, 355] on button "Aizvērt" at bounding box center [667, 352] width 160 height 43
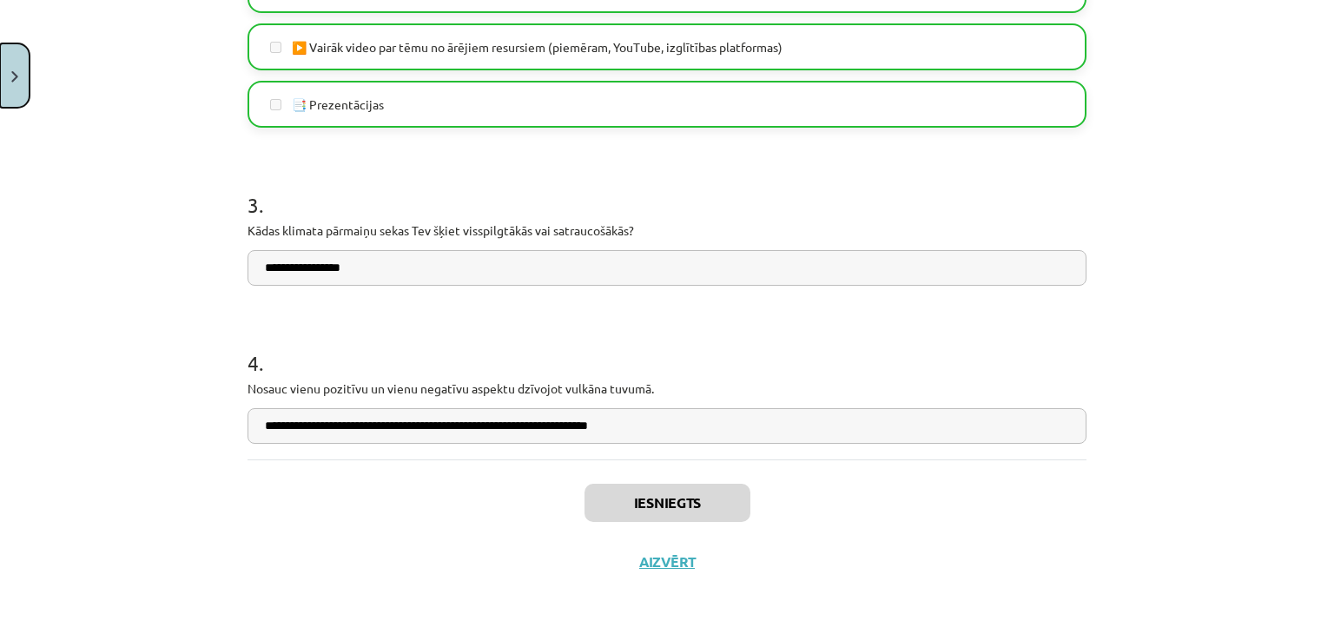
click at [11, 81] on img "Close" at bounding box center [14, 76] width 7 height 11
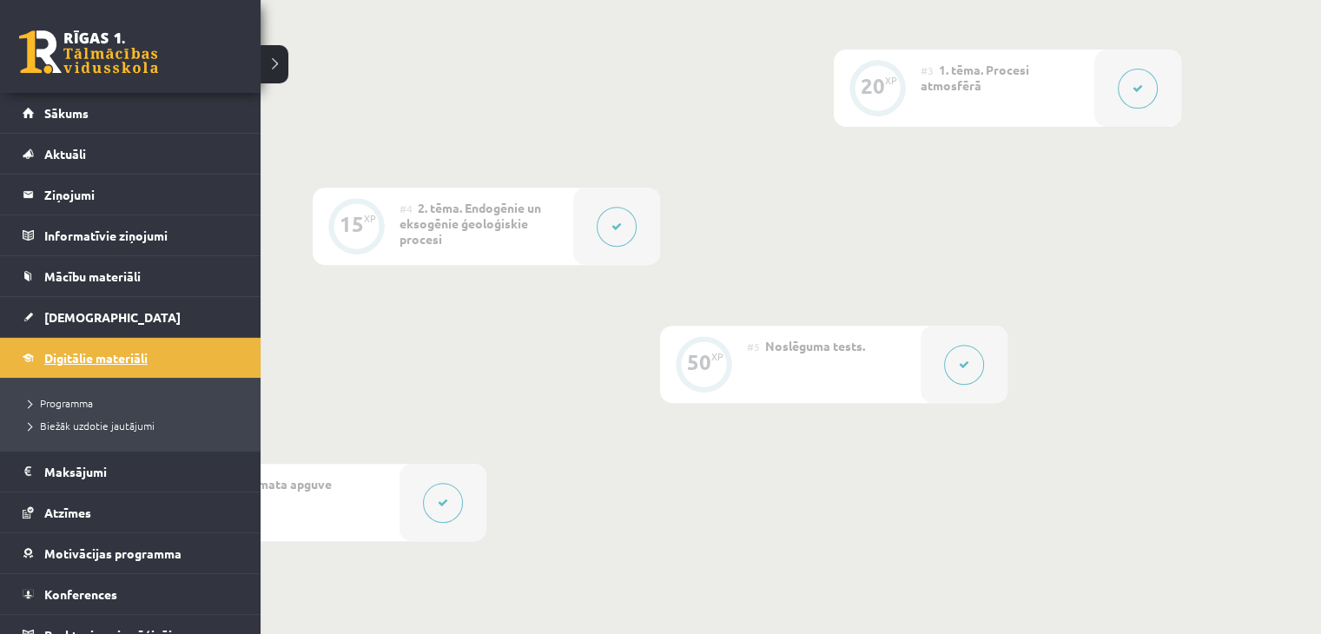
click at [88, 356] on span "Digitālie materiāli" at bounding box center [95, 358] width 103 height 16
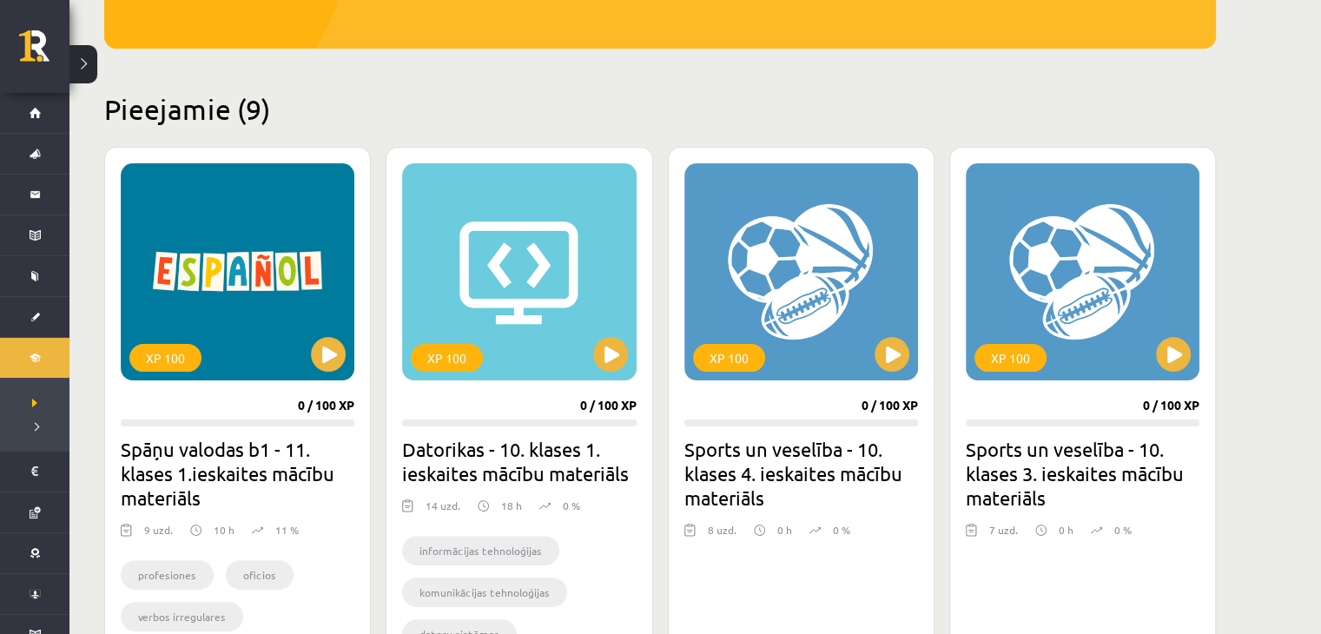
scroll to position [341, 0]
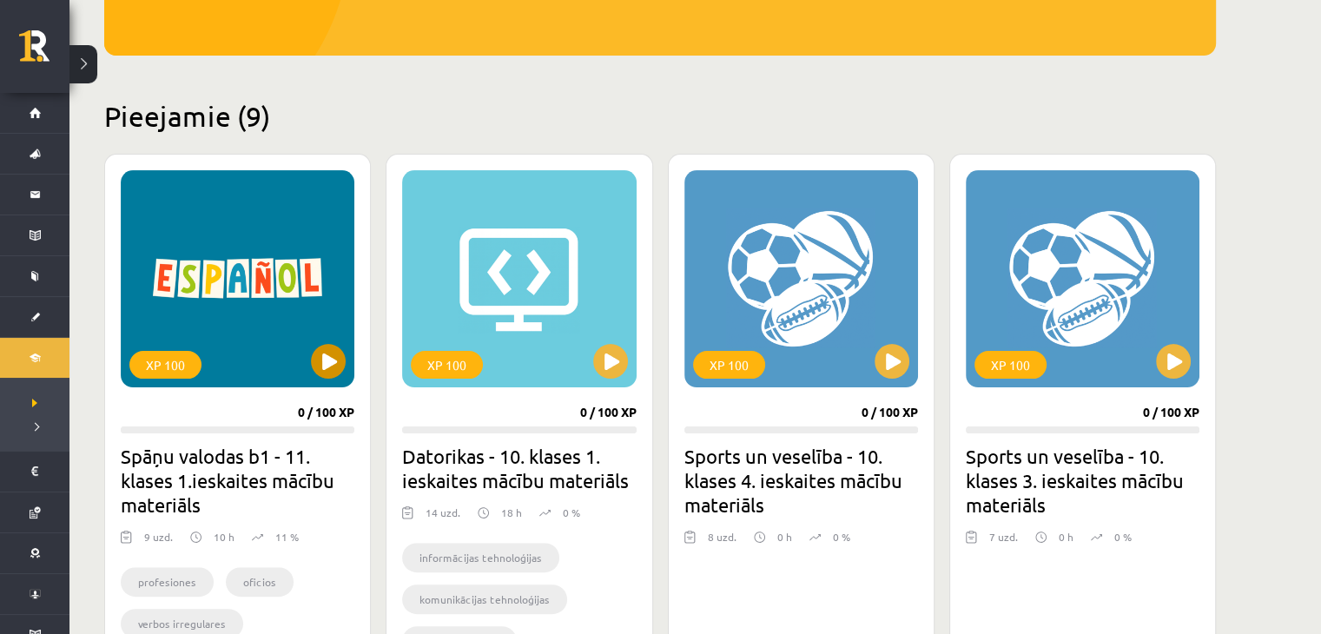
click at [321, 383] on div "XP 100" at bounding box center [238, 278] width 234 height 217
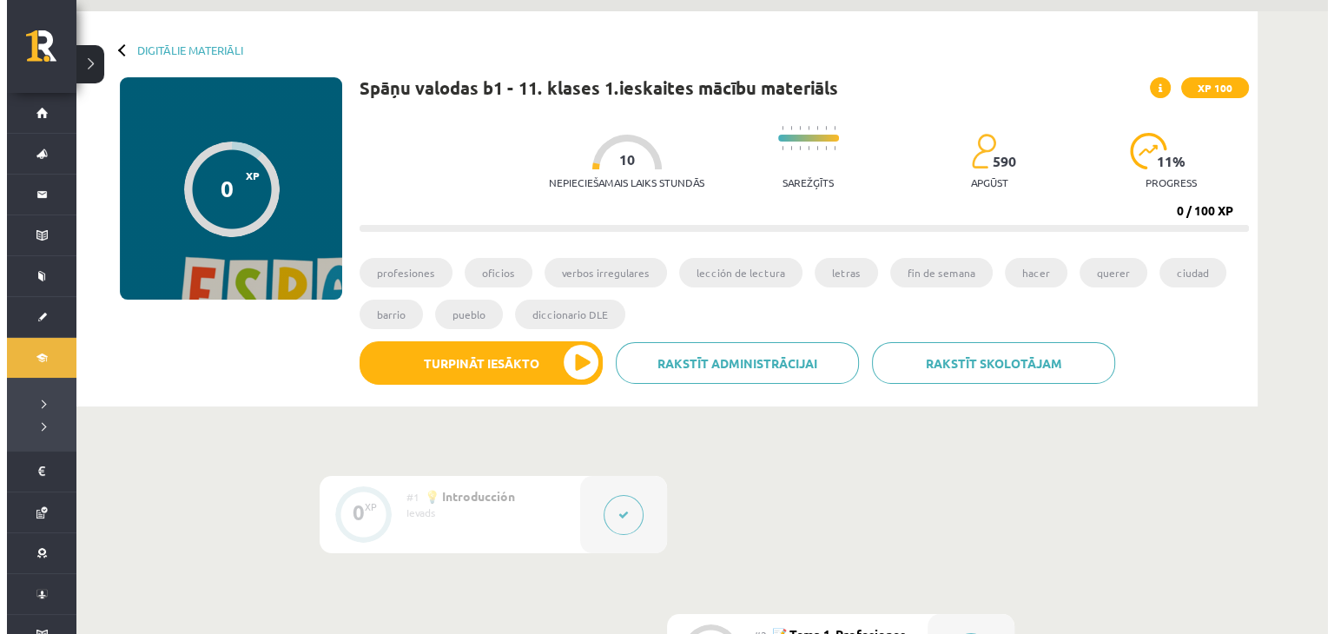
scroll to position [434, 0]
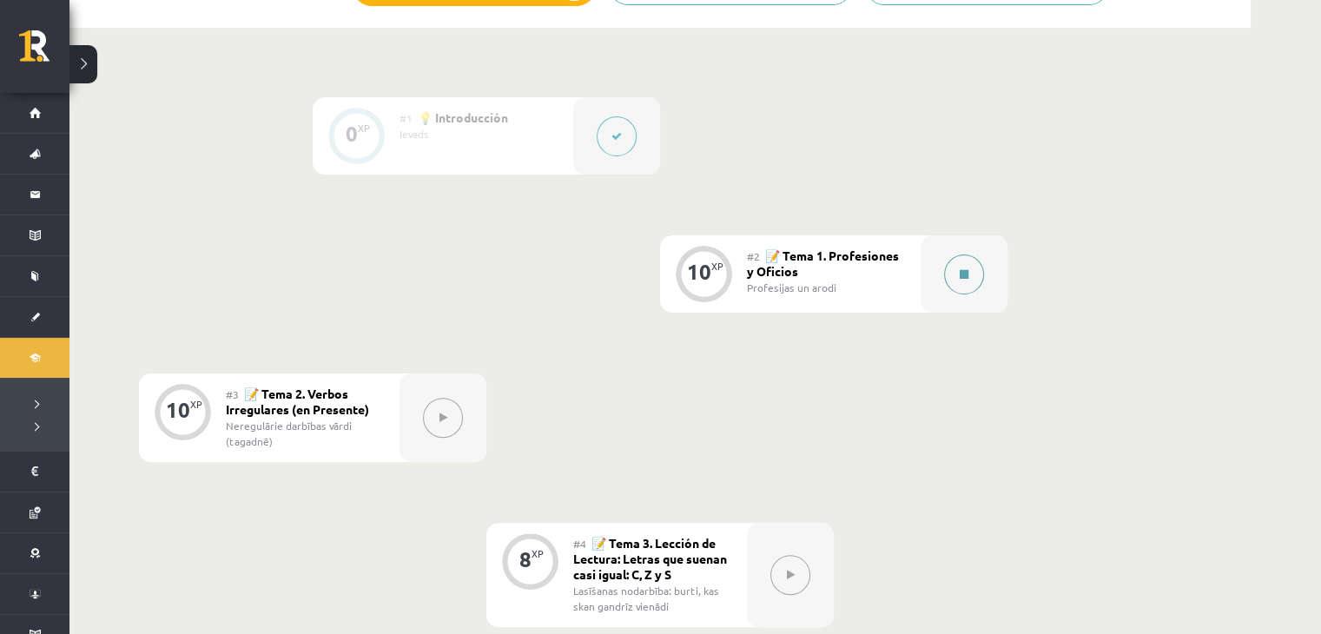
click at [953, 274] on button at bounding box center [964, 275] width 40 height 40
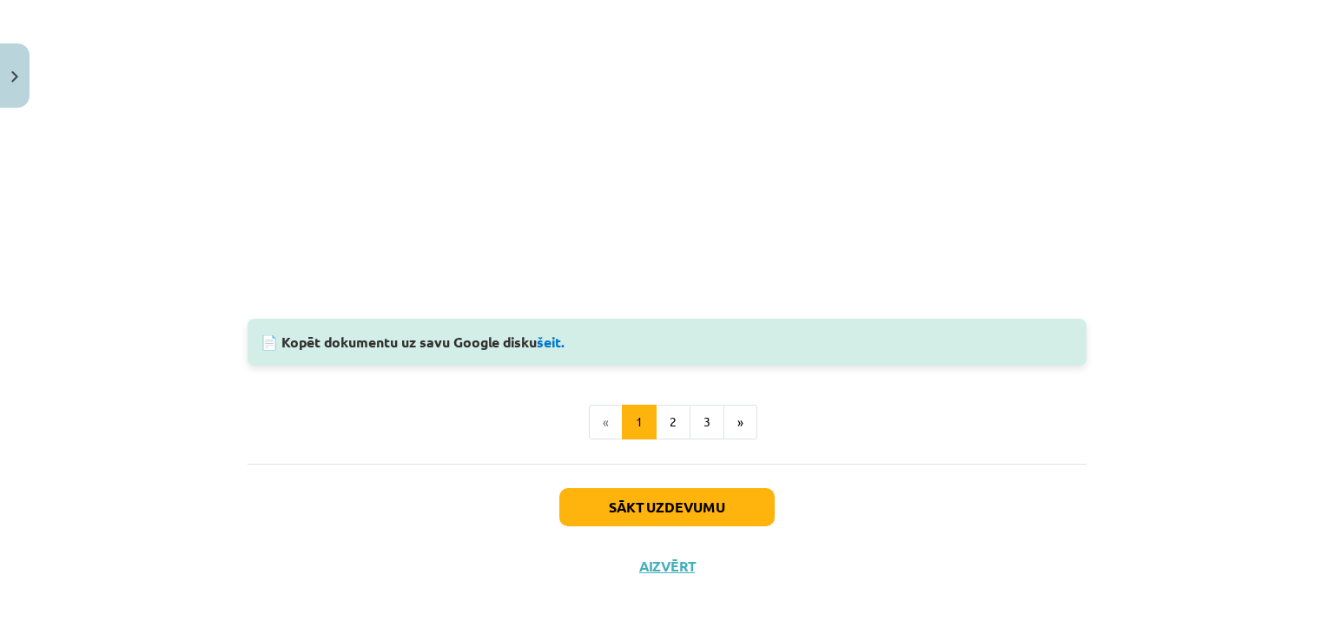
scroll to position [1884, 0]
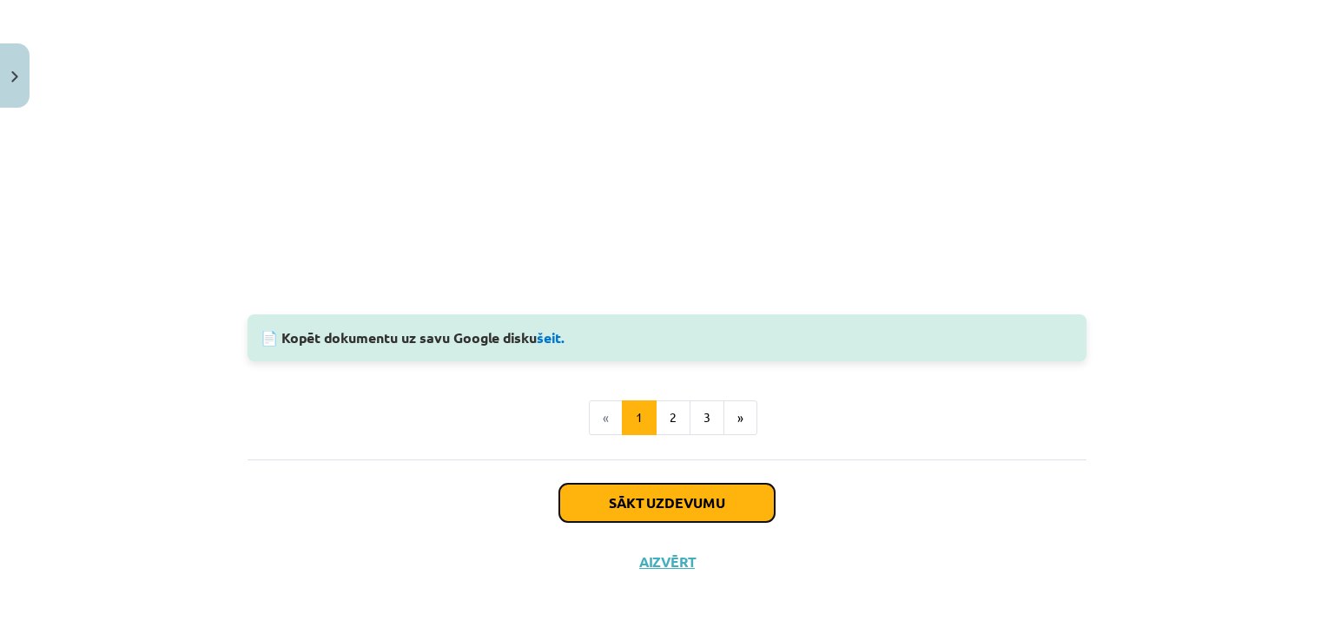
click at [711, 492] on button "Sākt uzdevumu" at bounding box center [666, 503] width 215 height 38
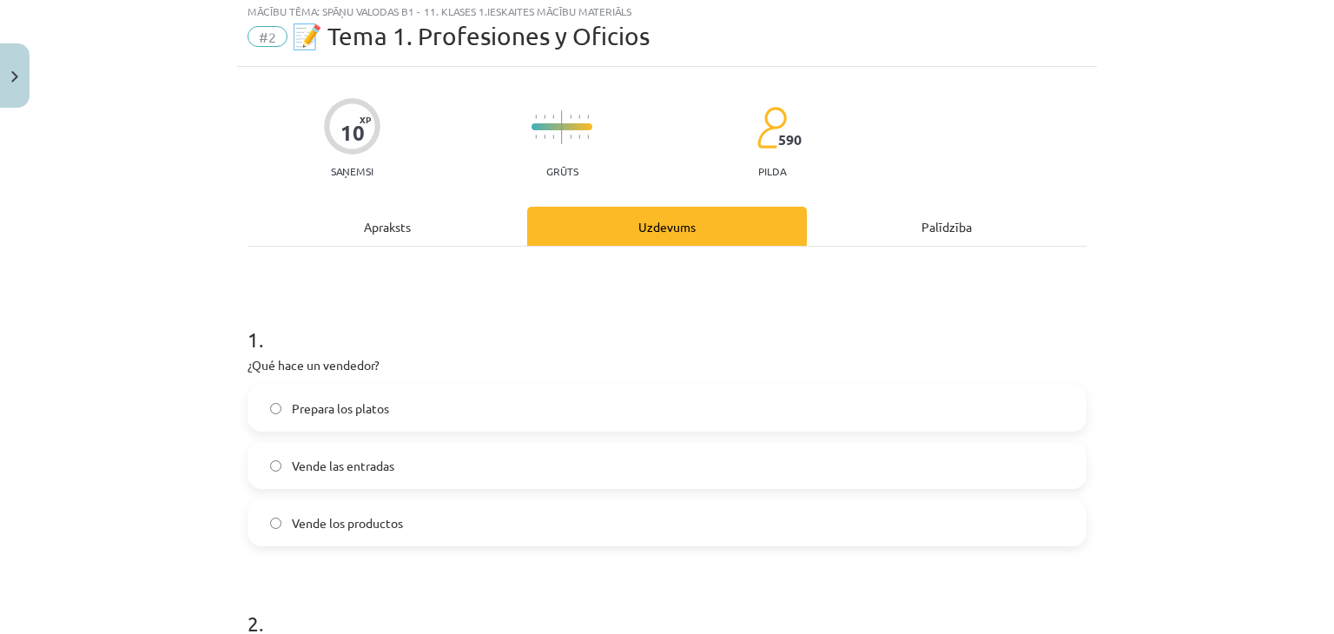
scroll to position [43, 0]
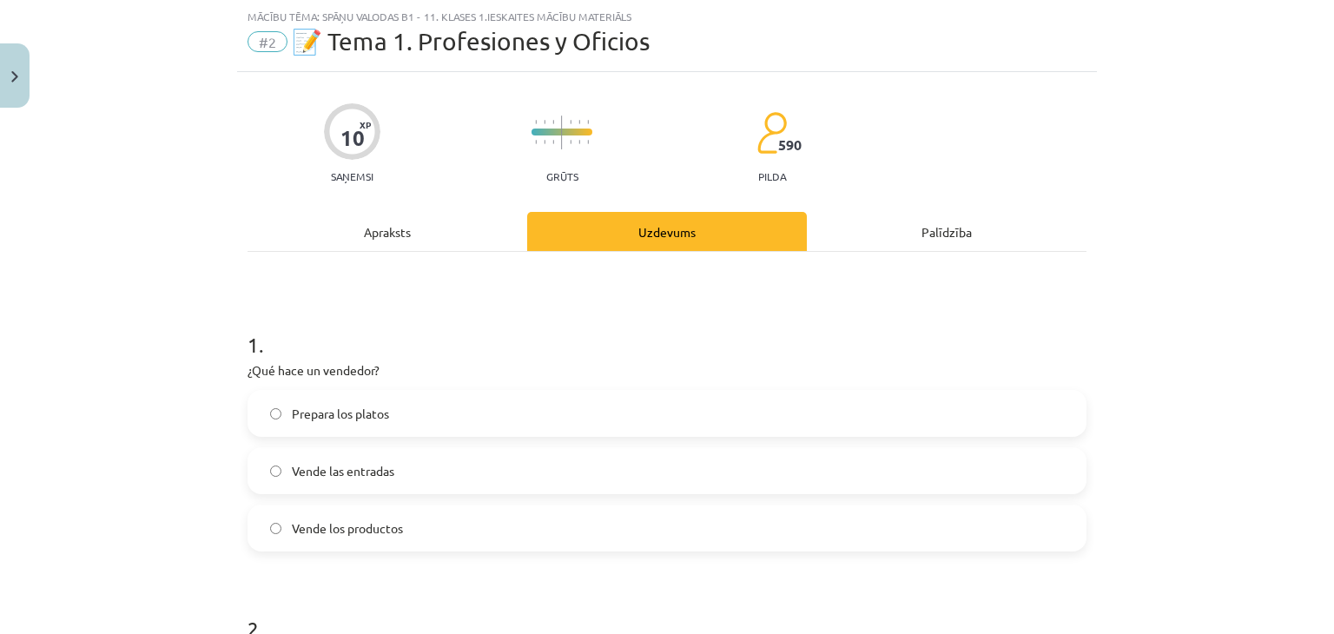
click at [388, 224] on div "Apraksts" at bounding box center [388, 231] width 280 height 39
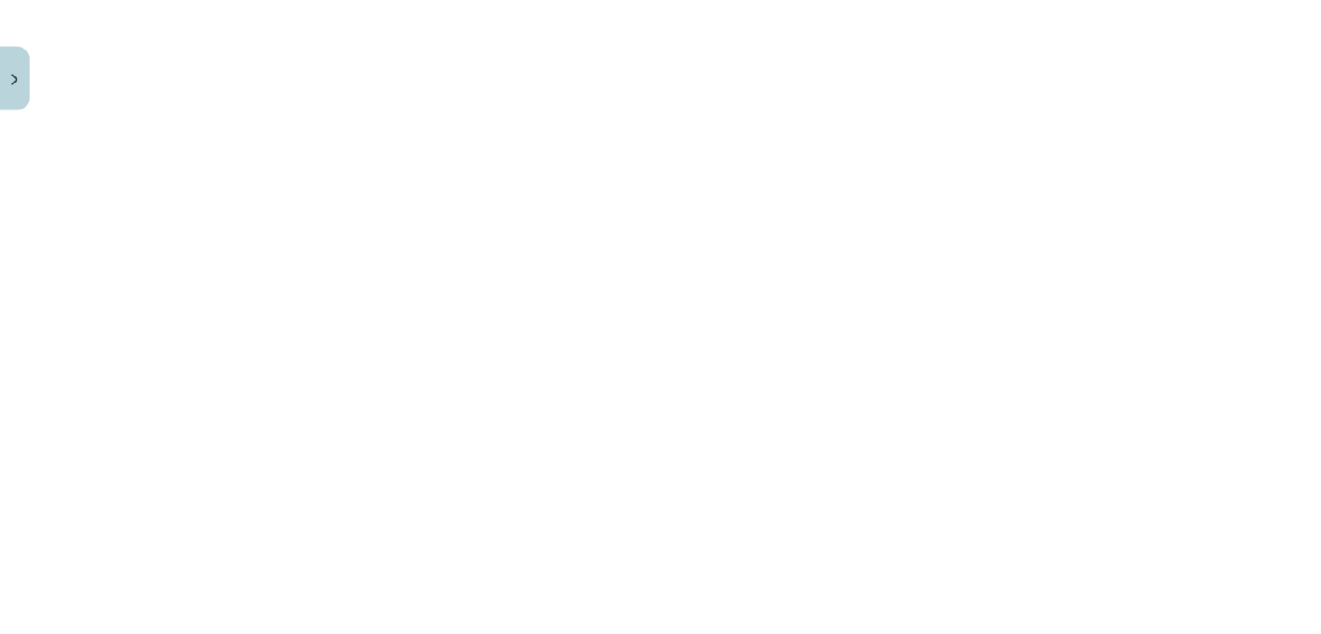
scroll to position [999, 0]
click at [24, 87] on button "Close" at bounding box center [15, 75] width 30 height 64
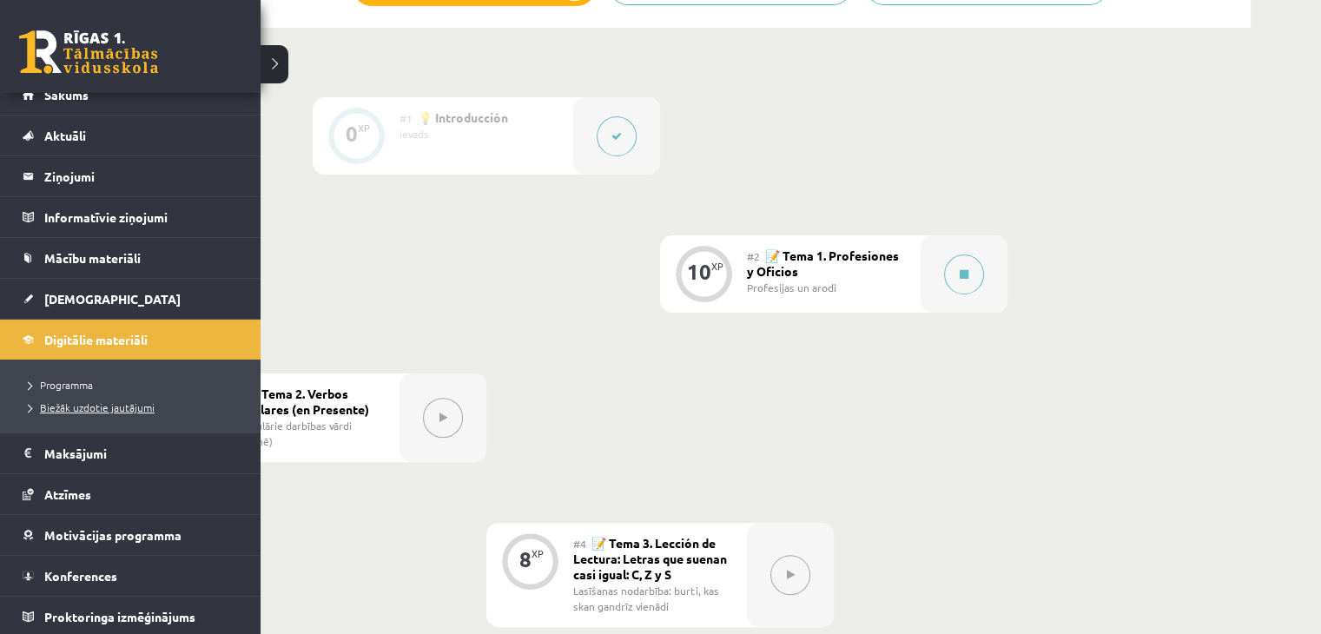
scroll to position [19, 0]
click at [156, 564] on link "Konferences" at bounding box center [131, 575] width 216 height 40
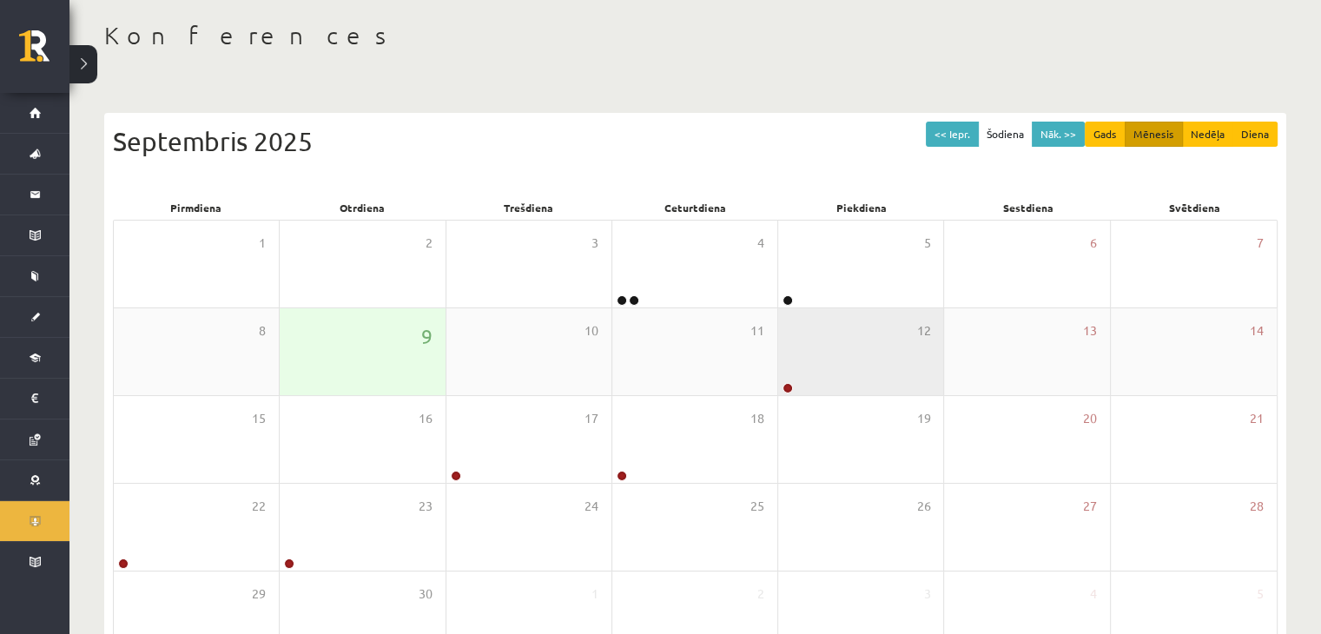
scroll to position [87, 0]
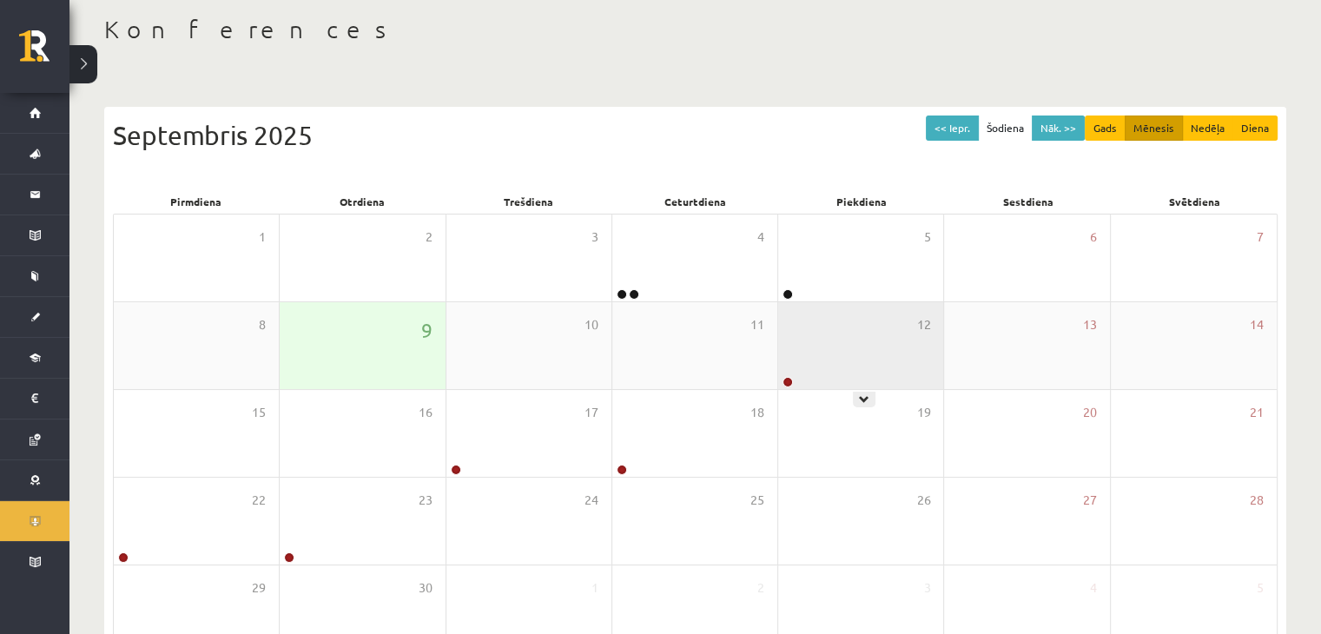
click at [849, 365] on div "12" at bounding box center [860, 345] width 165 height 87
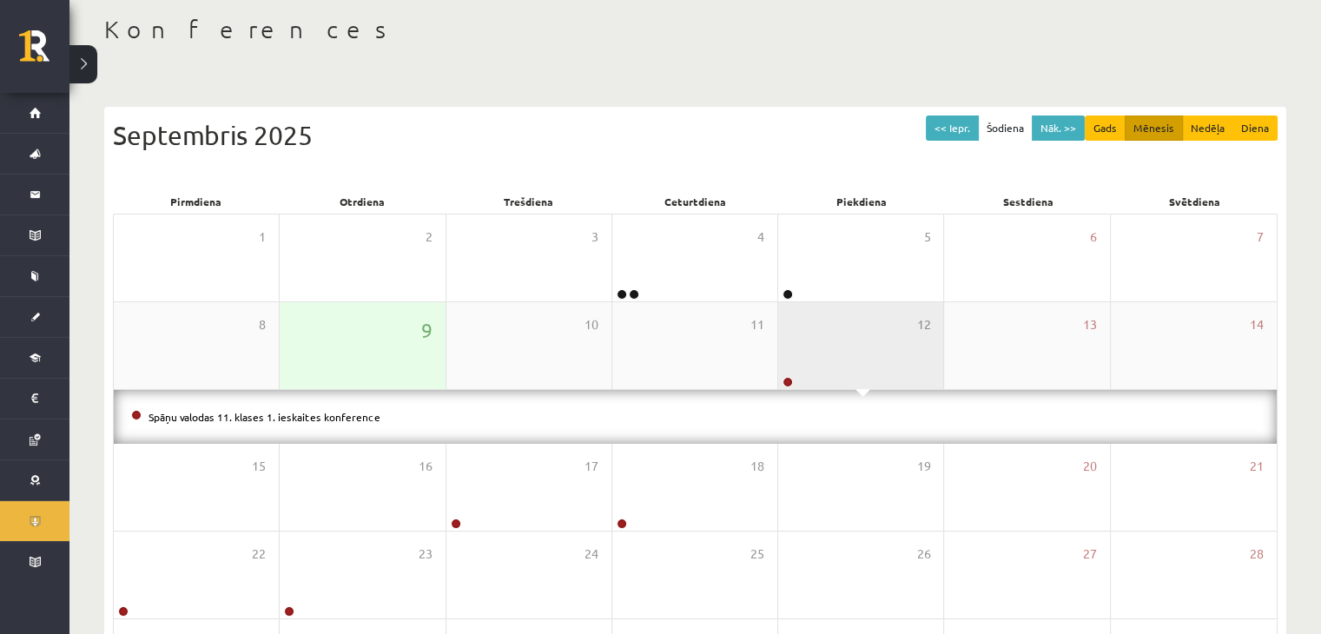
click at [849, 364] on div "12" at bounding box center [860, 345] width 165 height 87
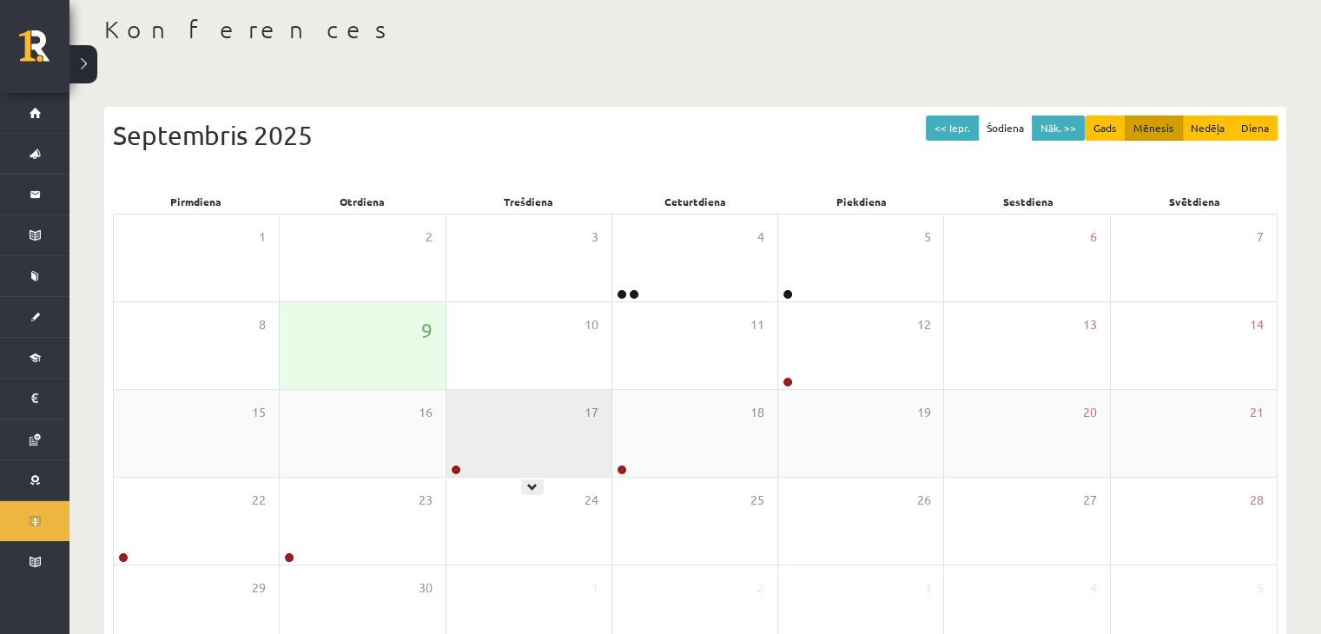
click at [537, 403] on div "17" at bounding box center [528, 433] width 165 height 87
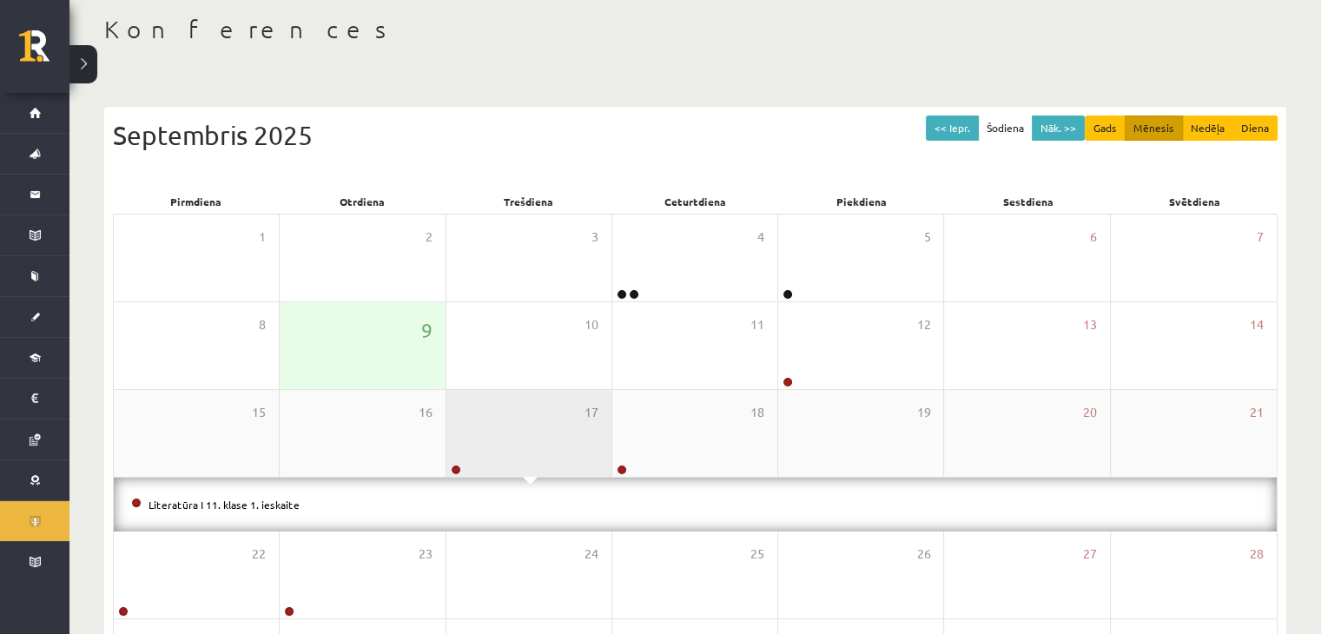
click at [541, 404] on div "17" at bounding box center [528, 433] width 165 height 87
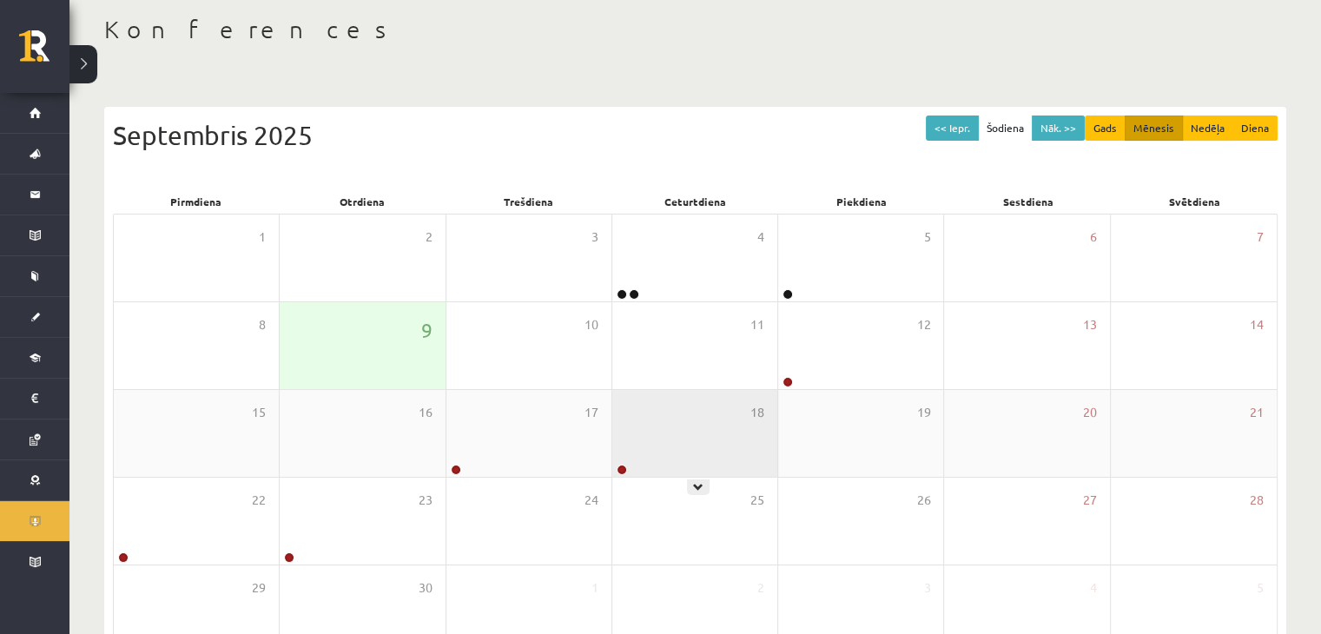
click at [730, 407] on div "18" at bounding box center [694, 433] width 165 height 87
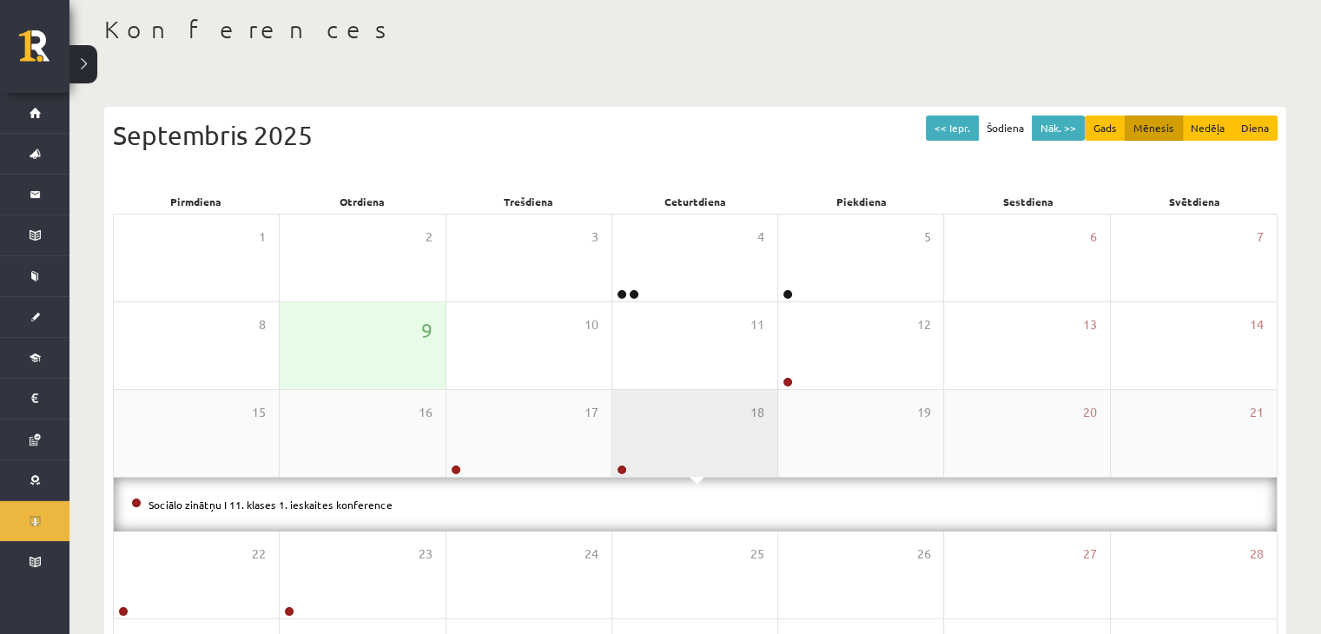
click at [730, 405] on div "18" at bounding box center [694, 433] width 165 height 87
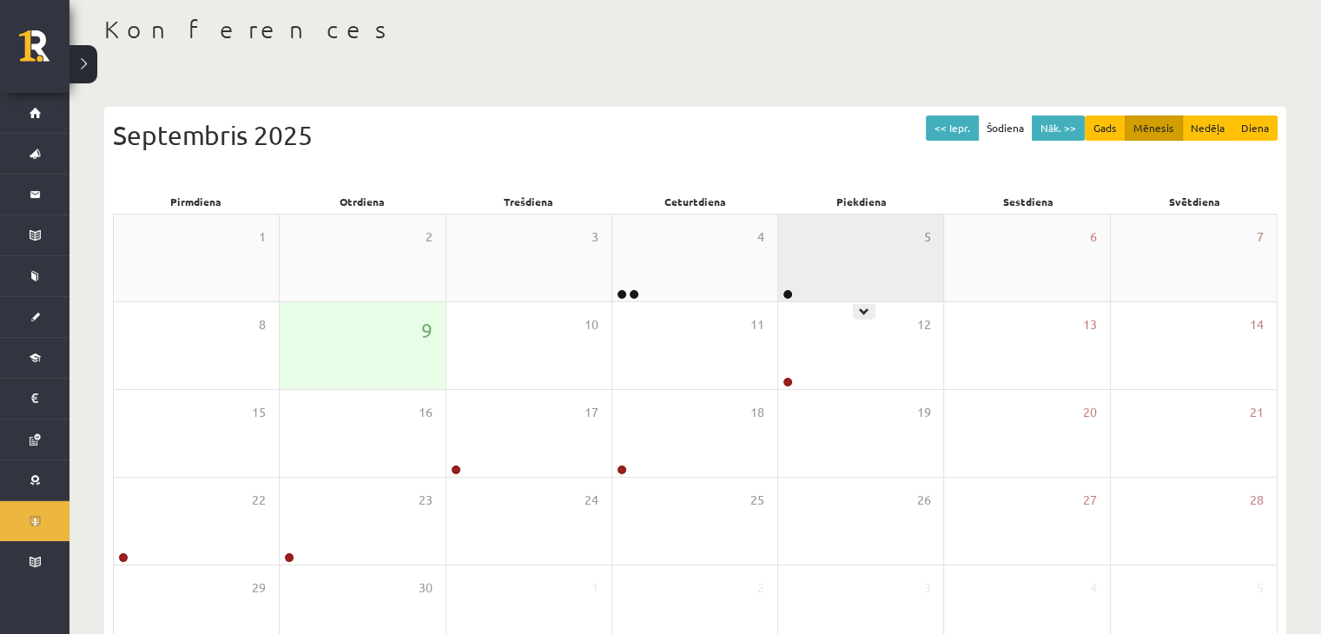
click at [823, 255] on div "5" at bounding box center [860, 258] width 165 height 87
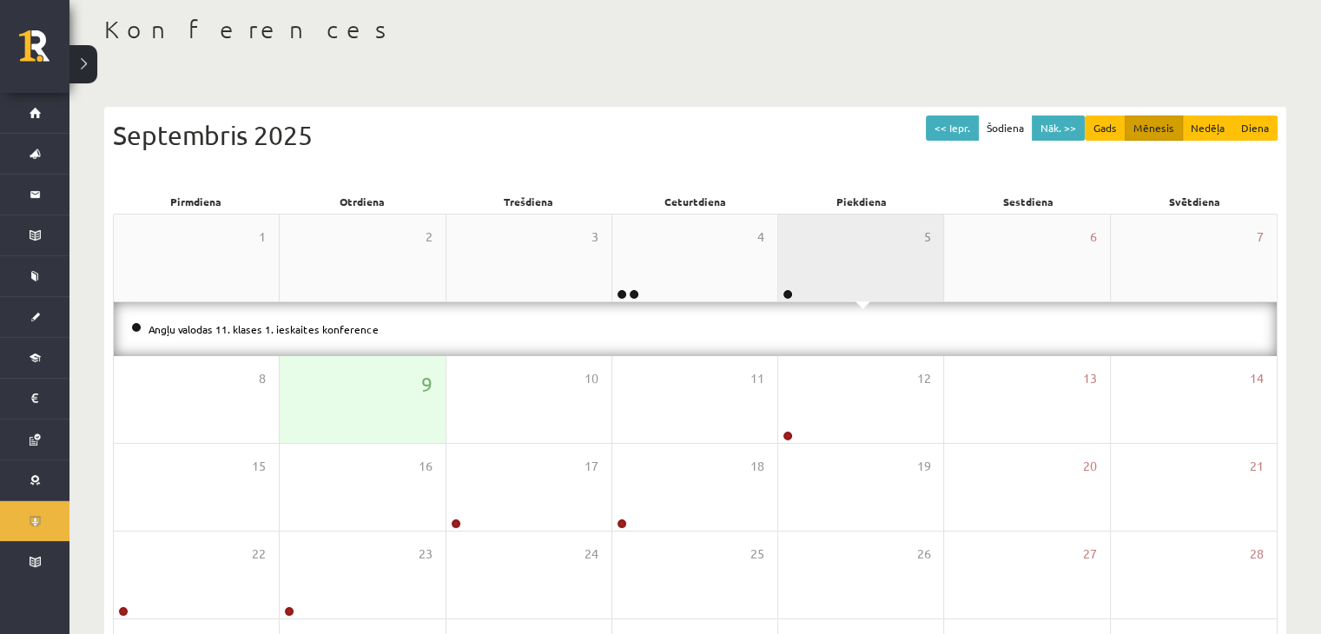
drag, startPoint x: 823, startPoint y: 255, endPoint x: 691, endPoint y: 241, distance: 133.6
click at [823, 255] on div "5" at bounding box center [860, 258] width 165 height 87
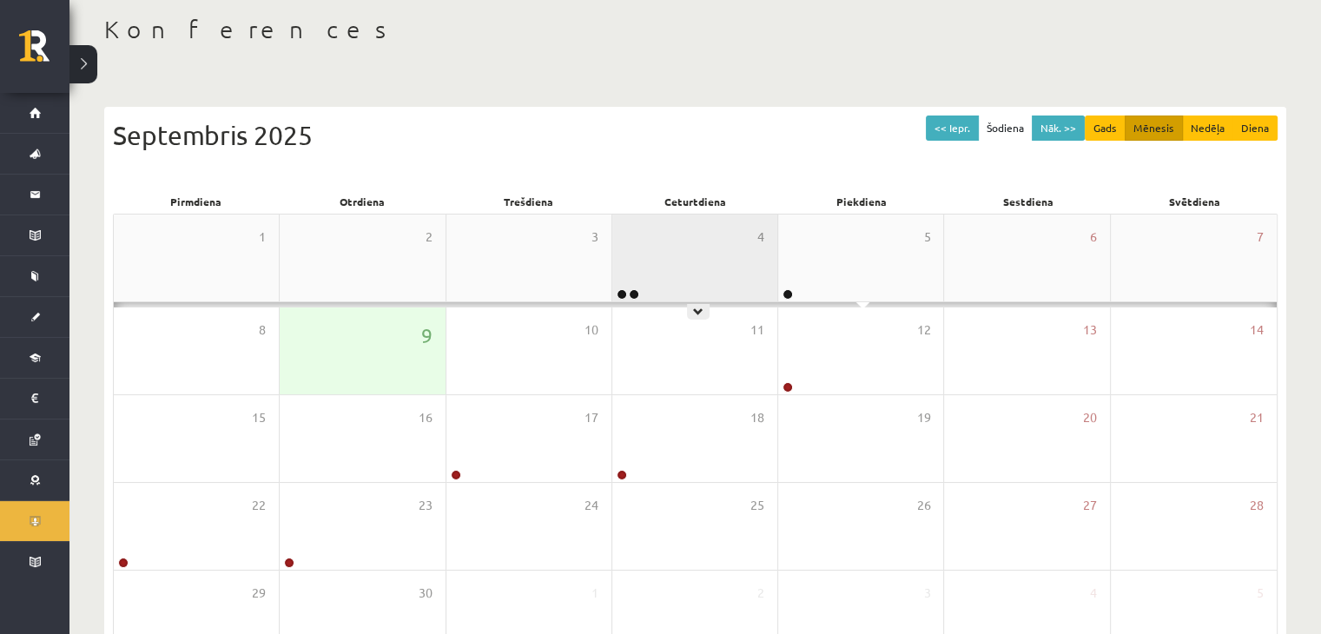
click at [691, 251] on div "4" at bounding box center [694, 258] width 165 height 87
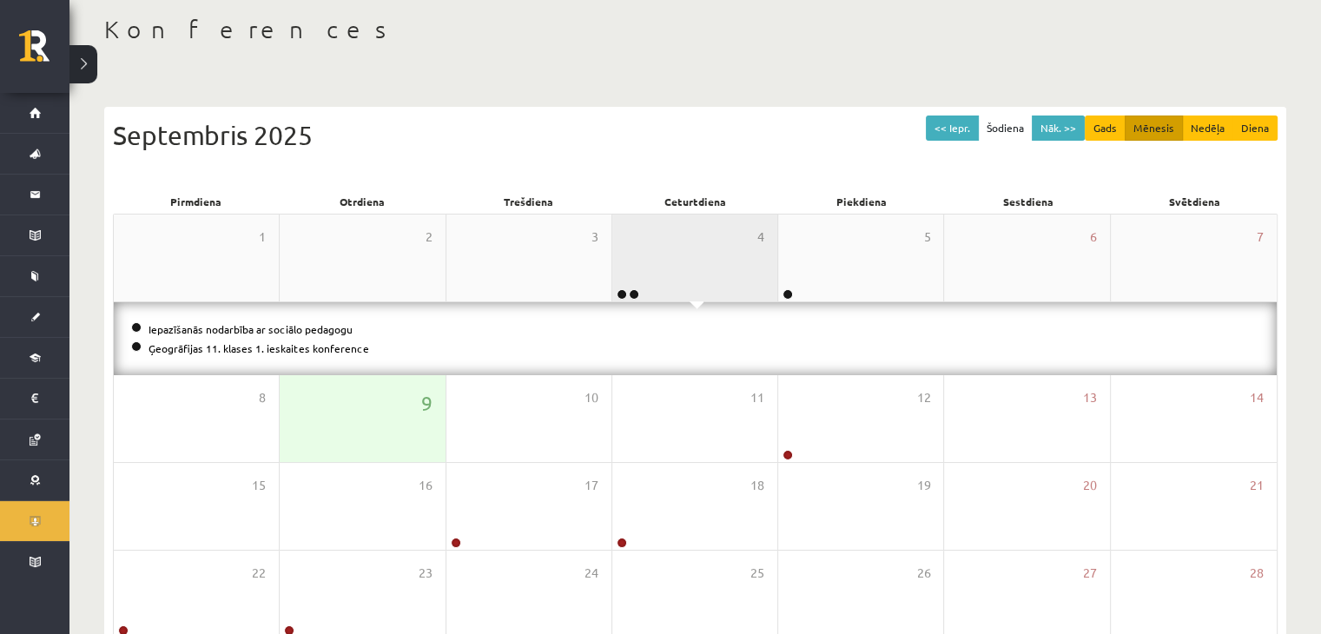
click at [698, 249] on div "4" at bounding box center [694, 258] width 165 height 87
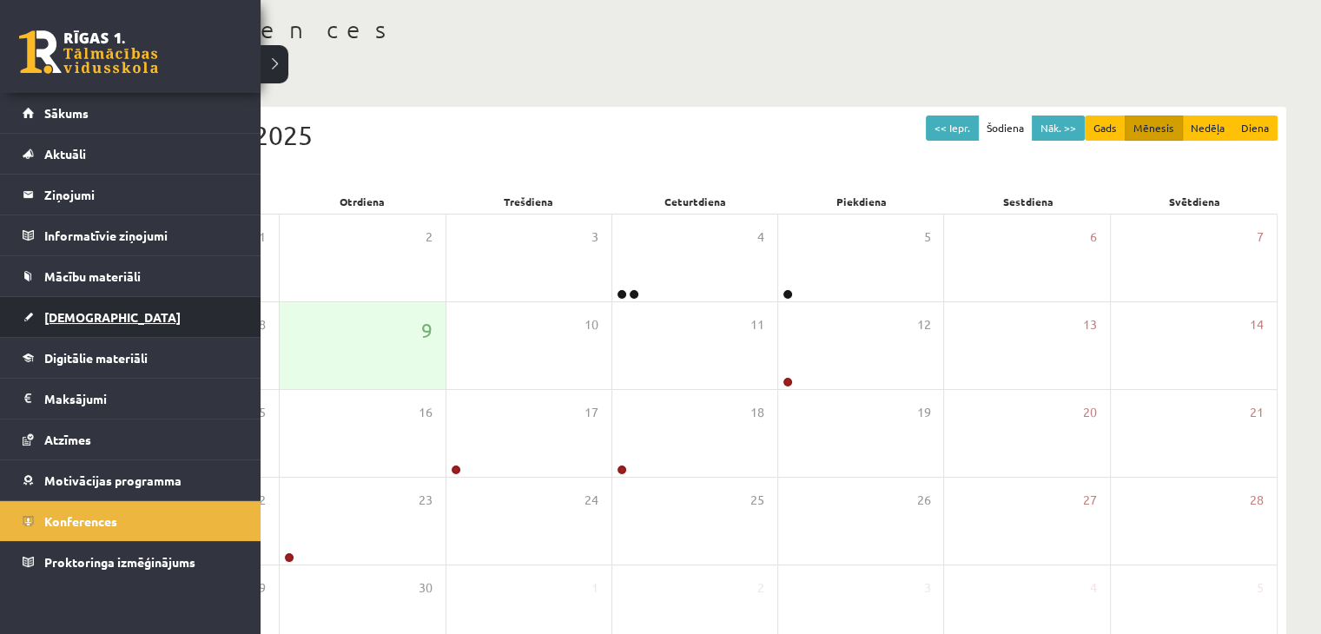
click at [117, 324] on link "[DEMOGRAPHIC_DATA]" at bounding box center [131, 317] width 216 height 40
